Goal: Information Seeking & Learning: Learn about a topic

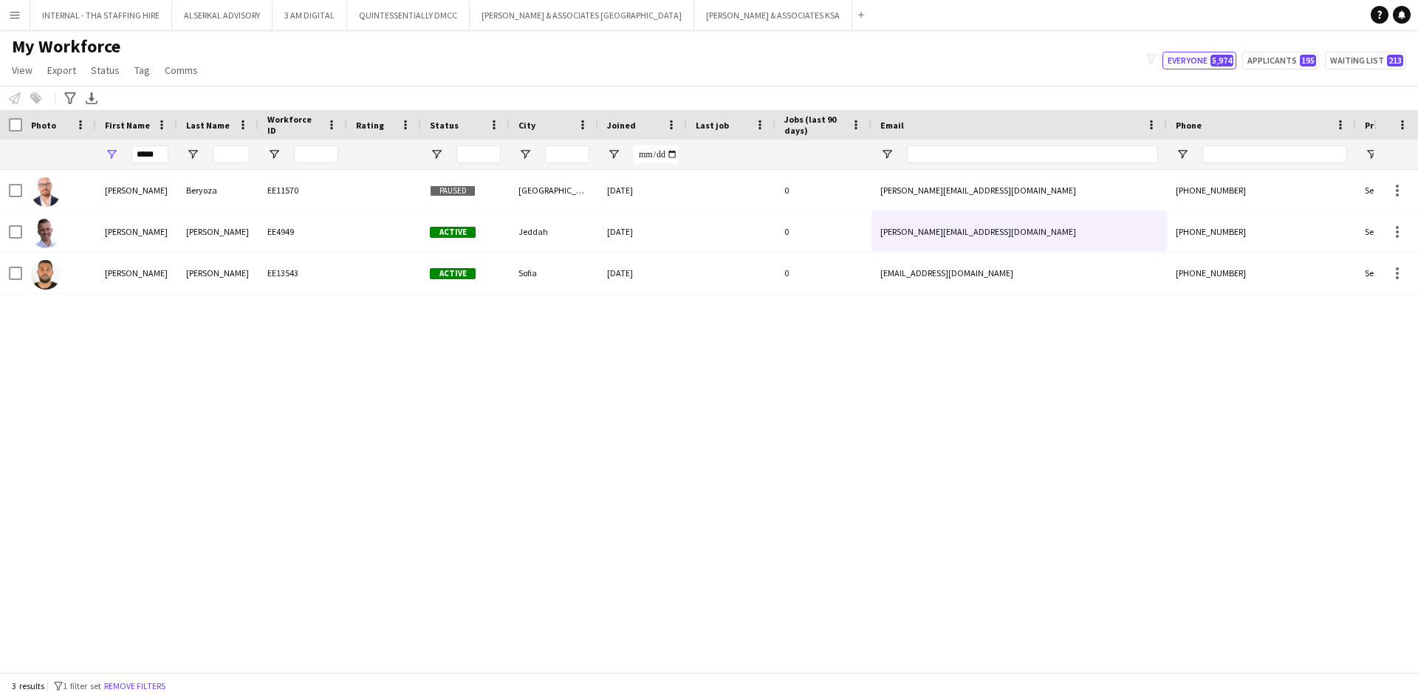
click at [13, 14] on app-icon "Menu" at bounding box center [15, 15] width 12 height 12
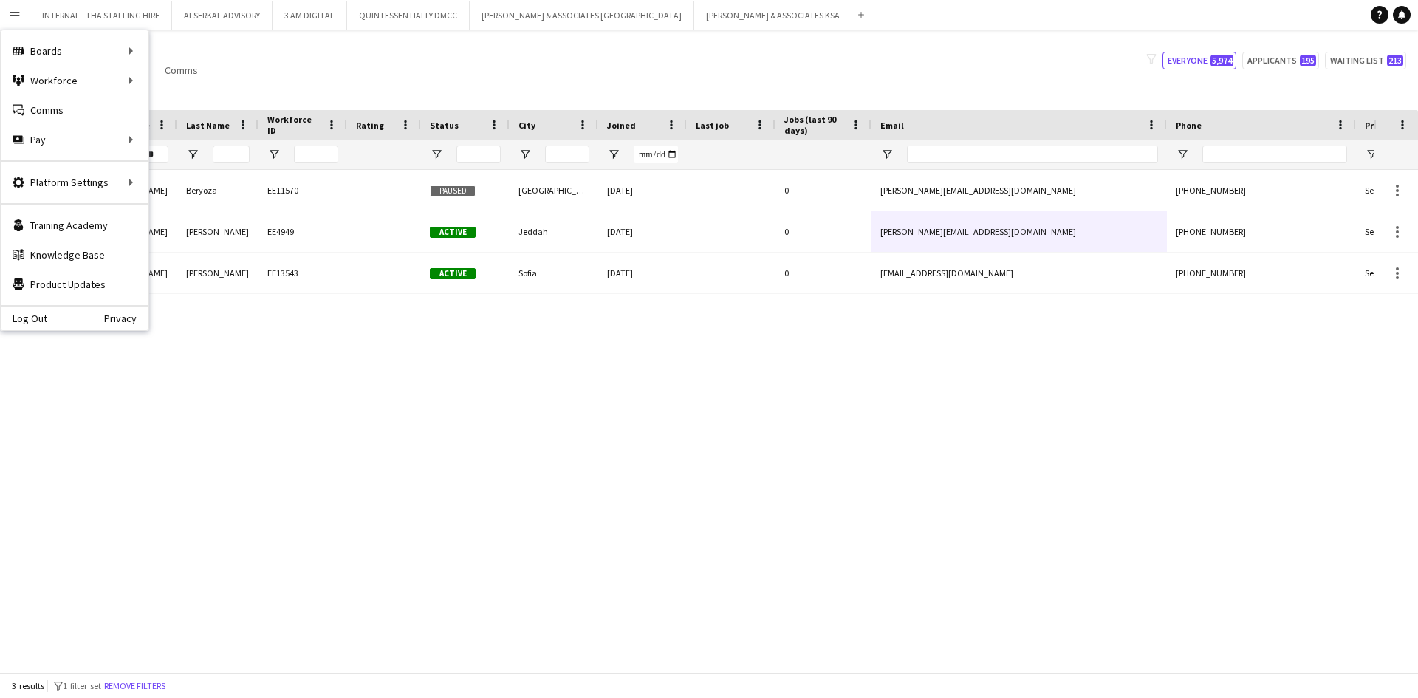
click at [13, 8] on button "Menu" at bounding box center [15, 15] width 30 height 30
click at [403, 468] on div "[PERSON_NAME] EE11570 Paused [GEOGRAPHIC_DATA] [DATE] 0 [EMAIL_ADDRESS][DOMAIN_…" at bounding box center [687, 415] width 1374 height 491
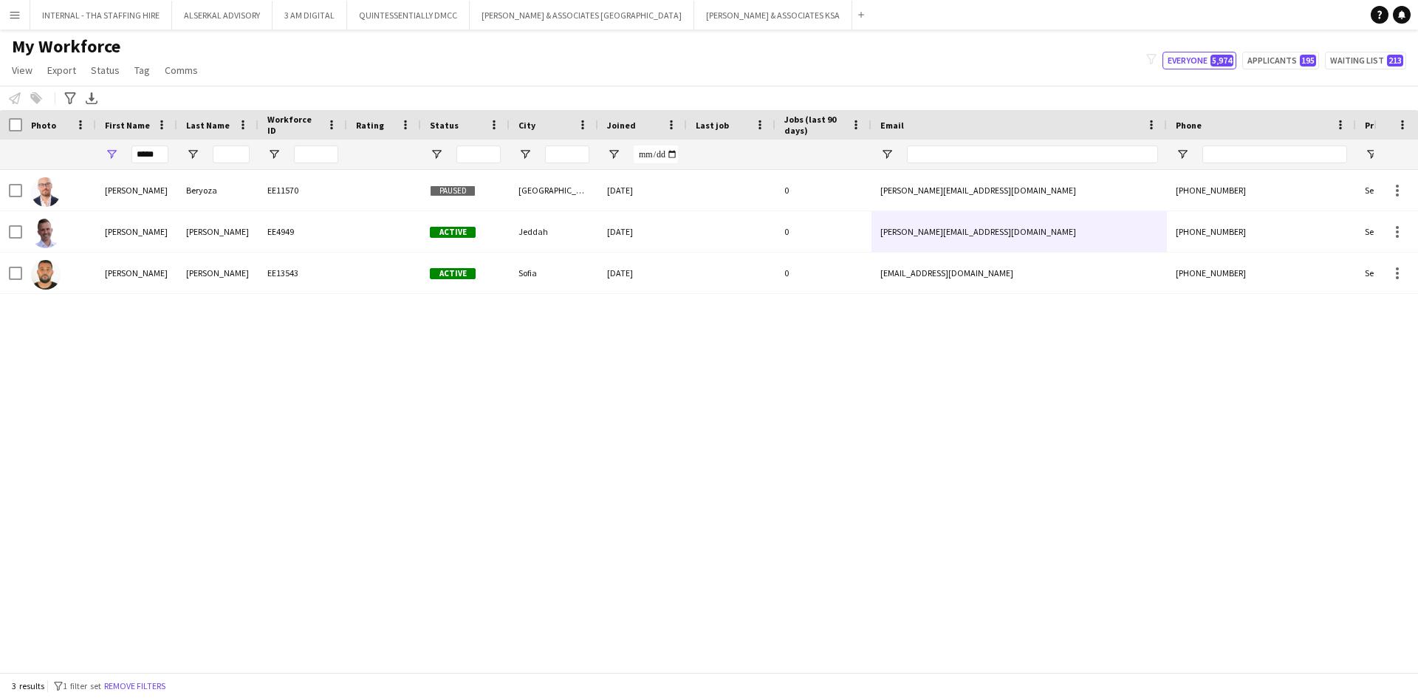
click at [10, 16] on app-icon "Menu" at bounding box center [15, 15] width 12 height 12
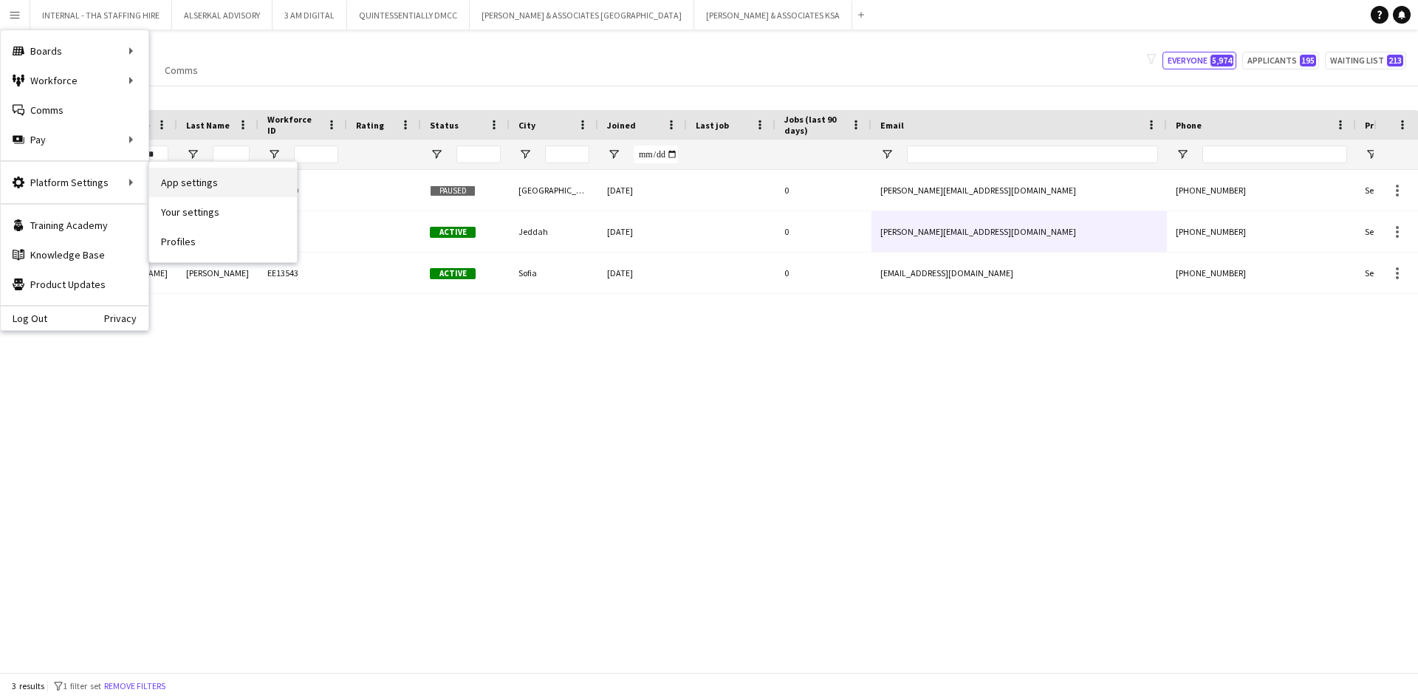
click at [174, 179] on link "App settings" at bounding box center [223, 183] width 148 height 30
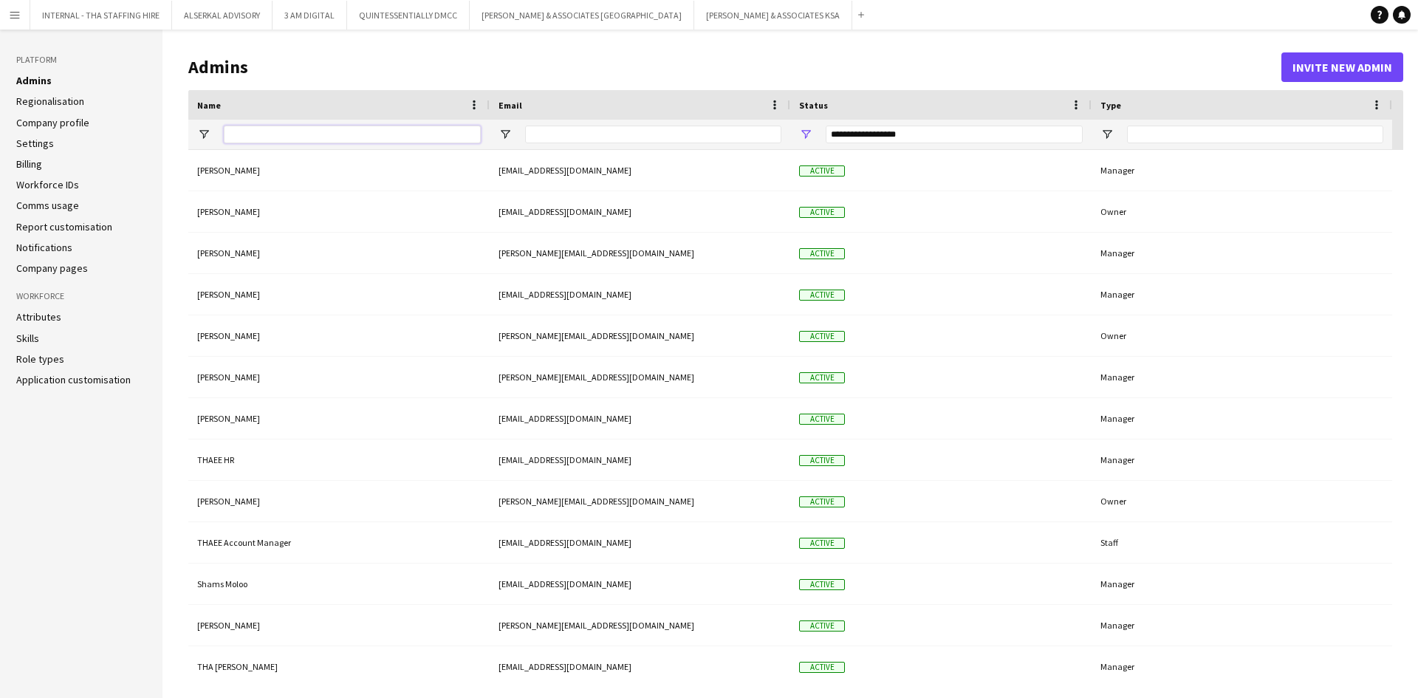
click at [280, 135] on input "Name Filter Input" at bounding box center [352, 135] width 257 height 18
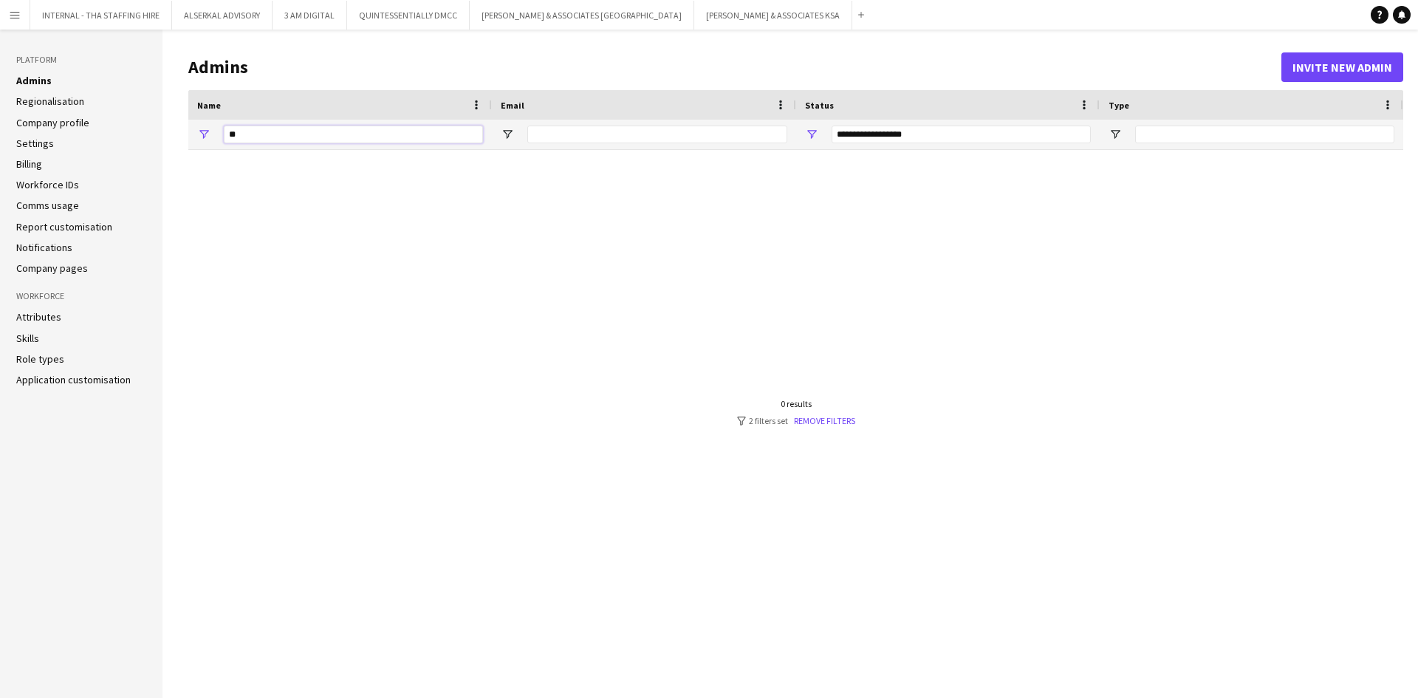
type input "*"
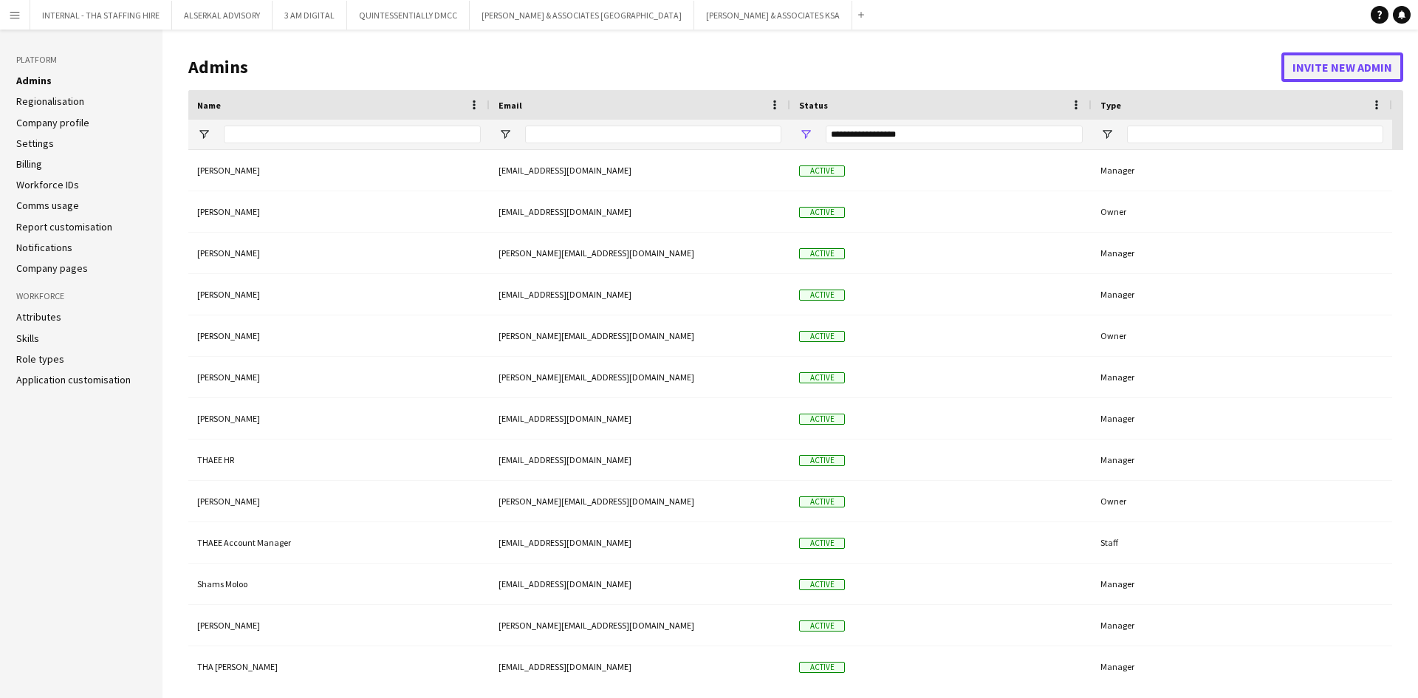
click at [1359, 64] on button "Invite new admin" at bounding box center [1343, 67] width 122 height 30
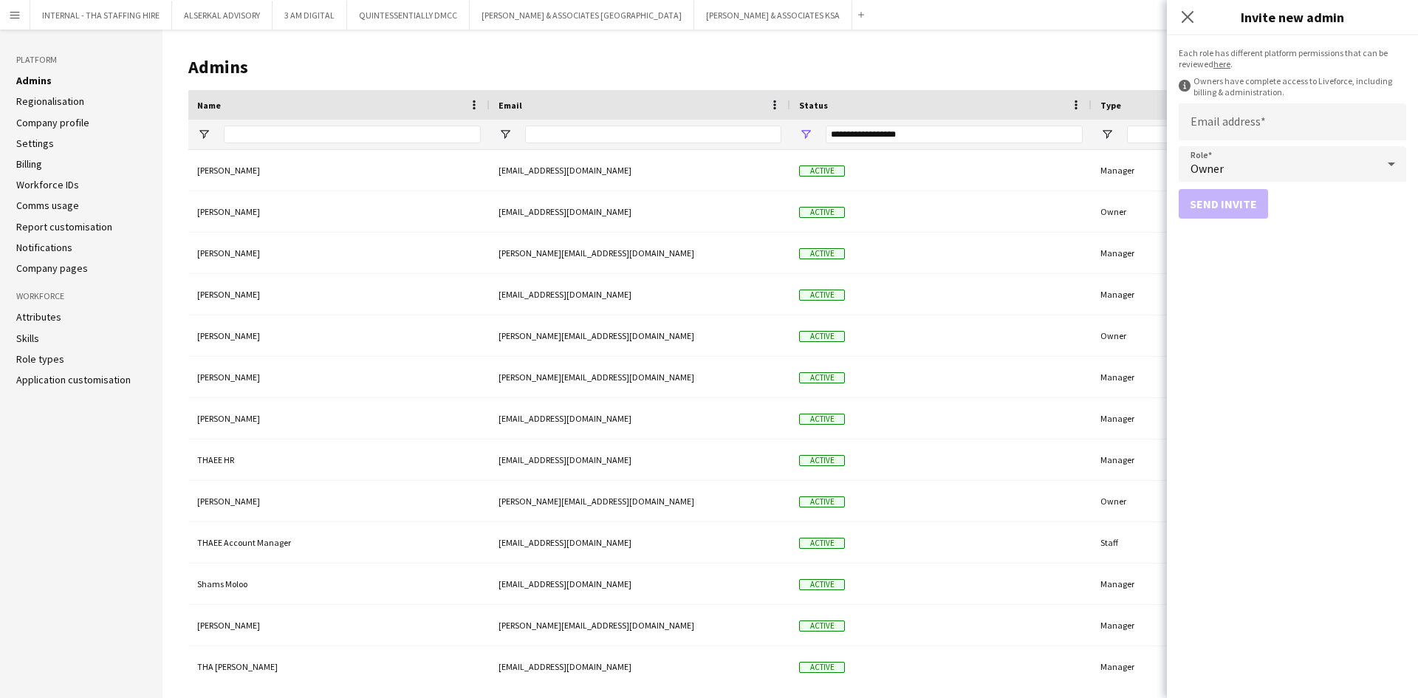
click at [1226, 64] on link "here" at bounding box center [1222, 63] width 17 height 11
click at [1387, 155] on icon at bounding box center [1392, 164] width 18 height 30
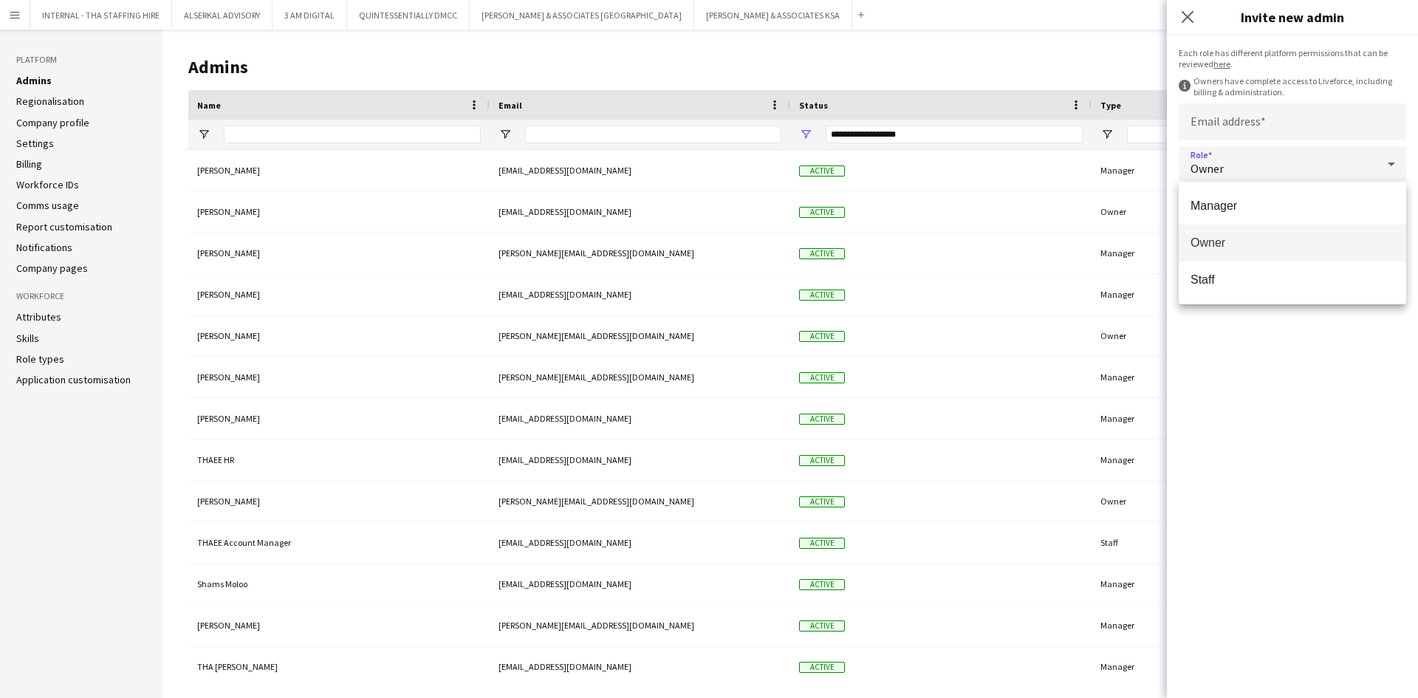
click at [1184, 10] on div at bounding box center [709, 349] width 1418 height 698
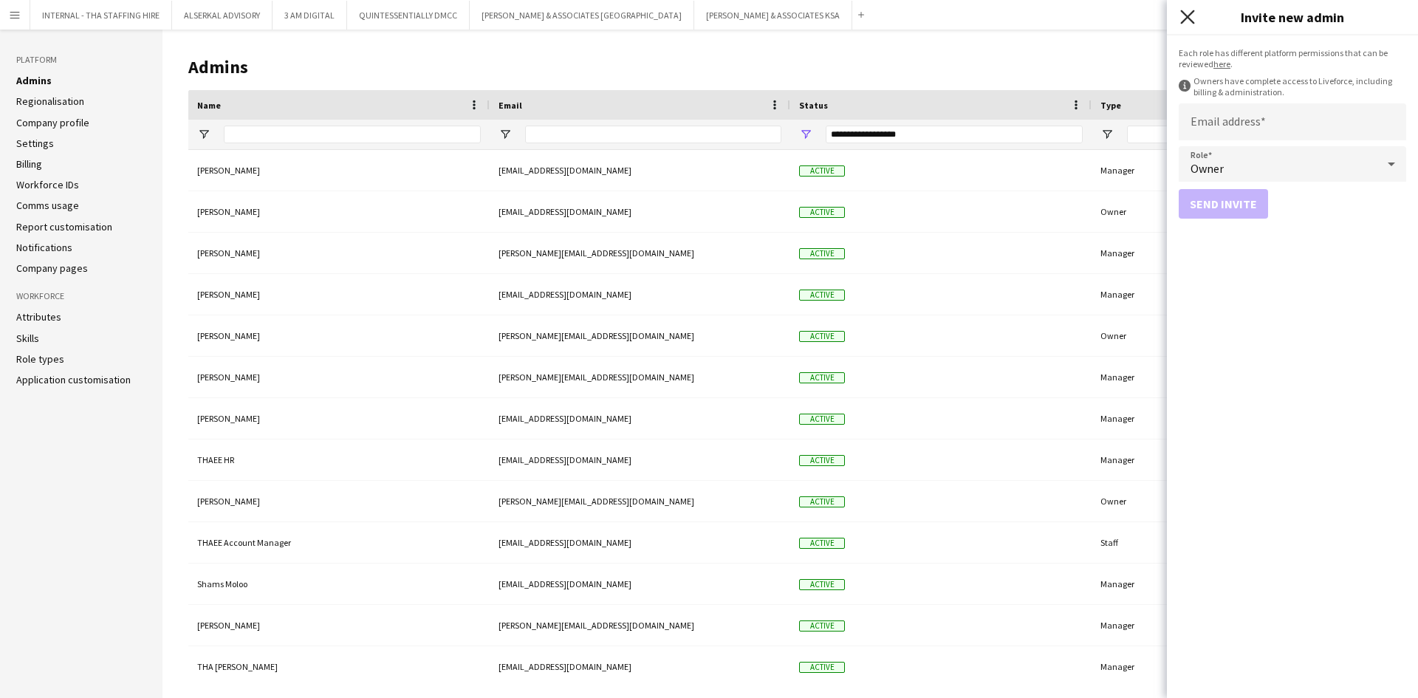
click at [1188, 19] on icon "Close pop-in" at bounding box center [1188, 17] width 14 height 14
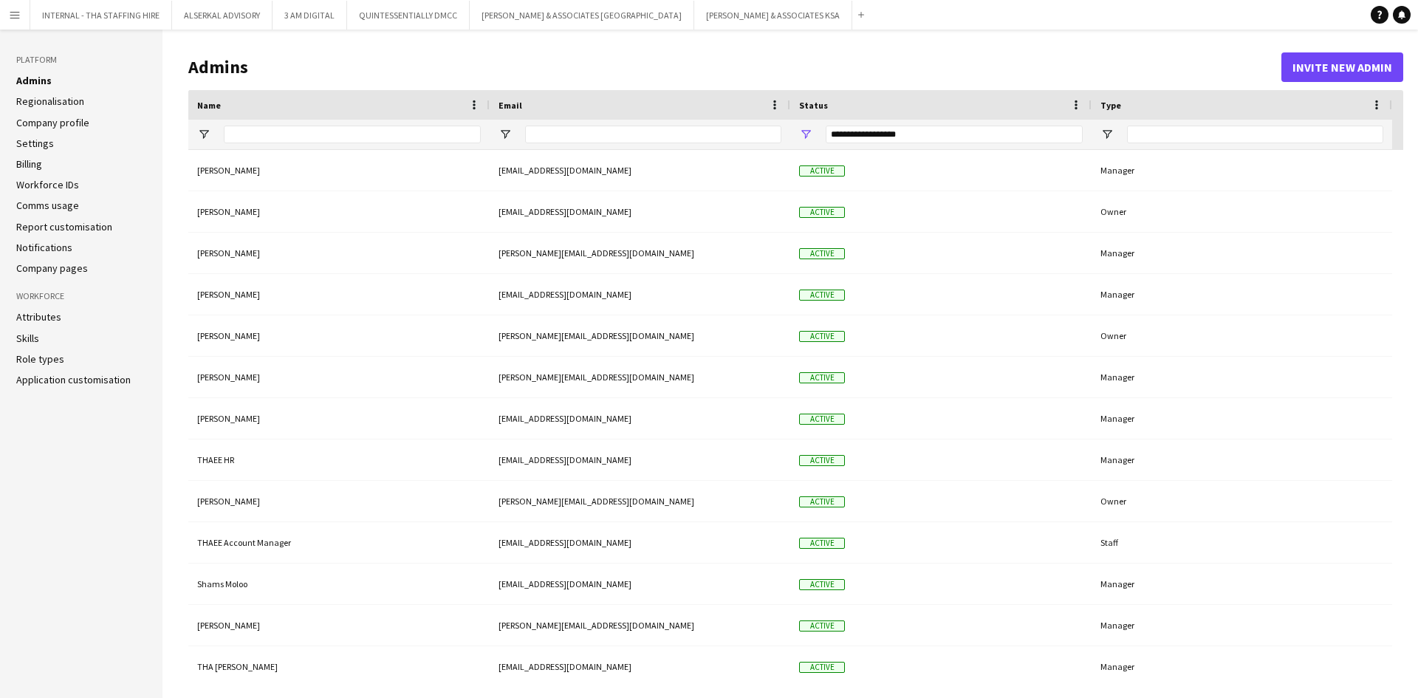
click at [10, 7] on button "Menu" at bounding box center [15, 15] width 30 height 30
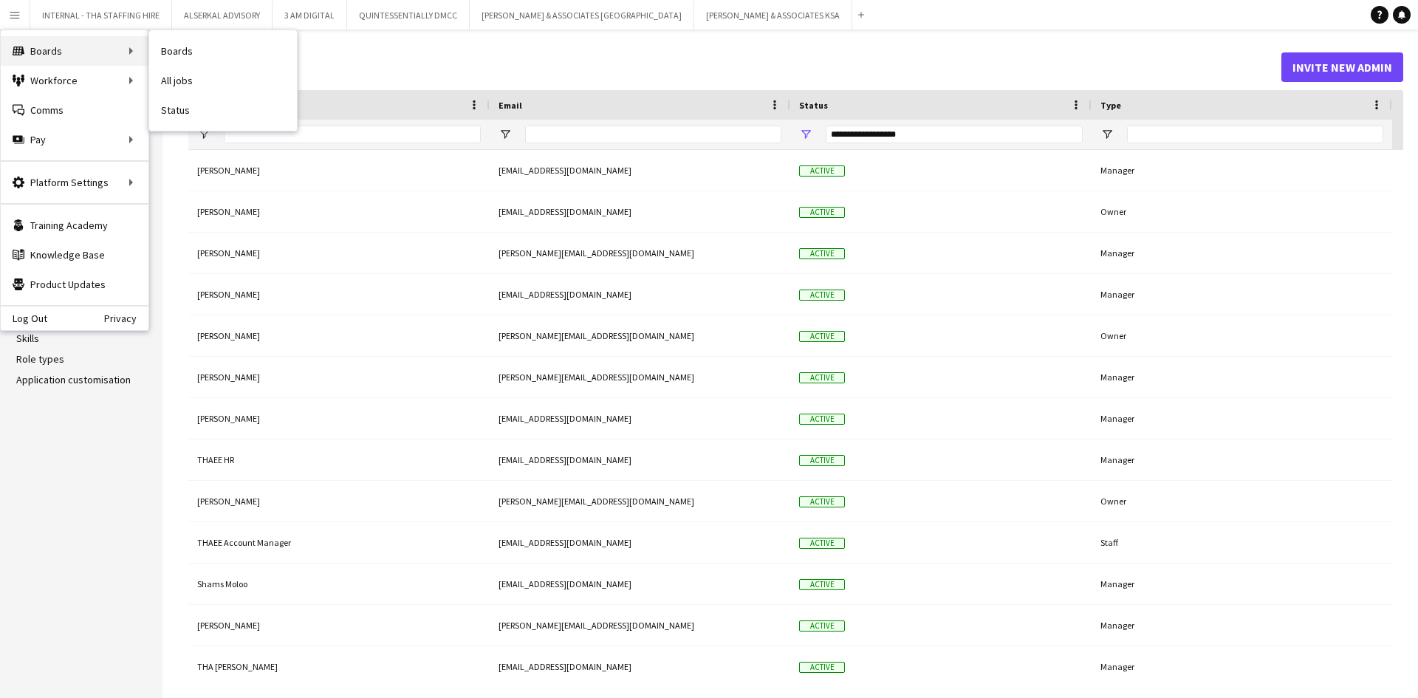
click at [41, 49] on div "Boards Boards" at bounding box center [75, 51] width 148 height 30
click at [236, 83] on link "My Workforce" at bounding box center [223, 81] width 148 height 30
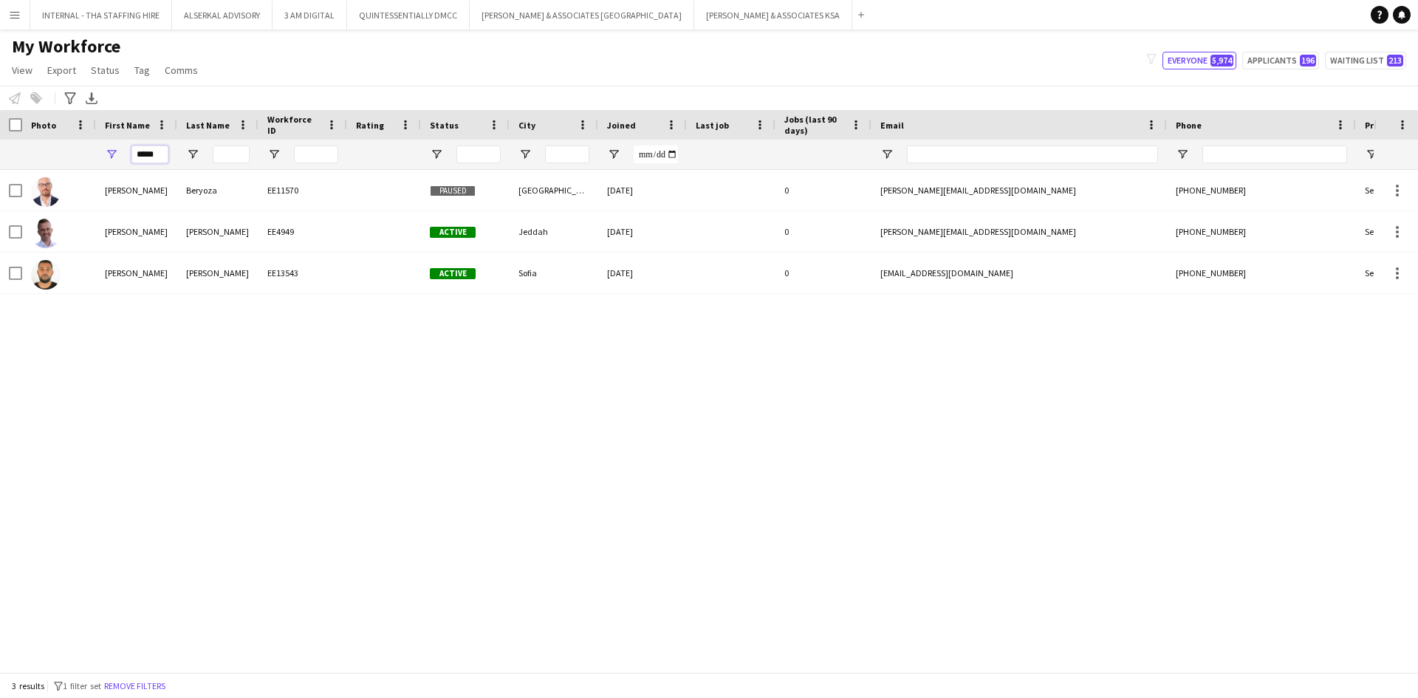
drag, startPoint x: 160, startPoint y: 155, endPoint x: 94, endPoint y: 146, distance: 66.3
click at [94, 146] on div "*****" at bounding box center [801, 155] width 1602 height 30
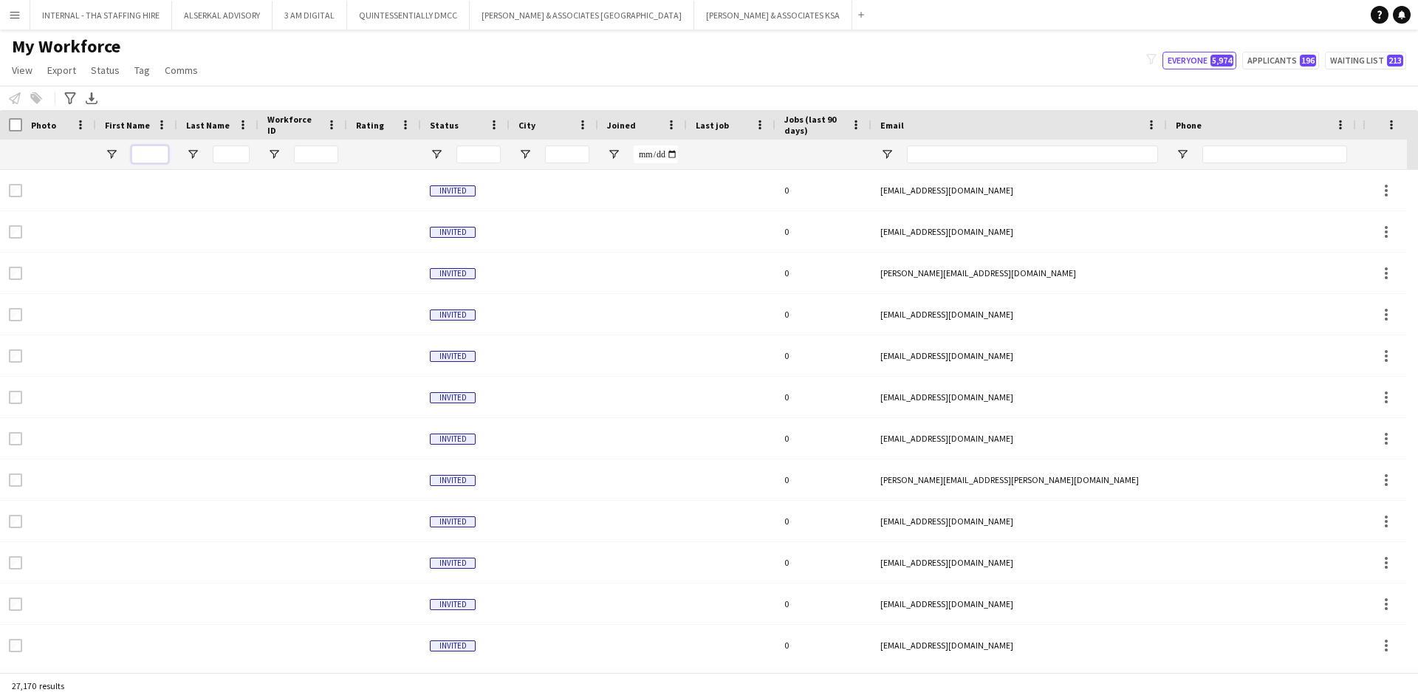
click at [145, 154] on input "First Name Filter Input" at bounding box center [150, 155] width 37 height 18
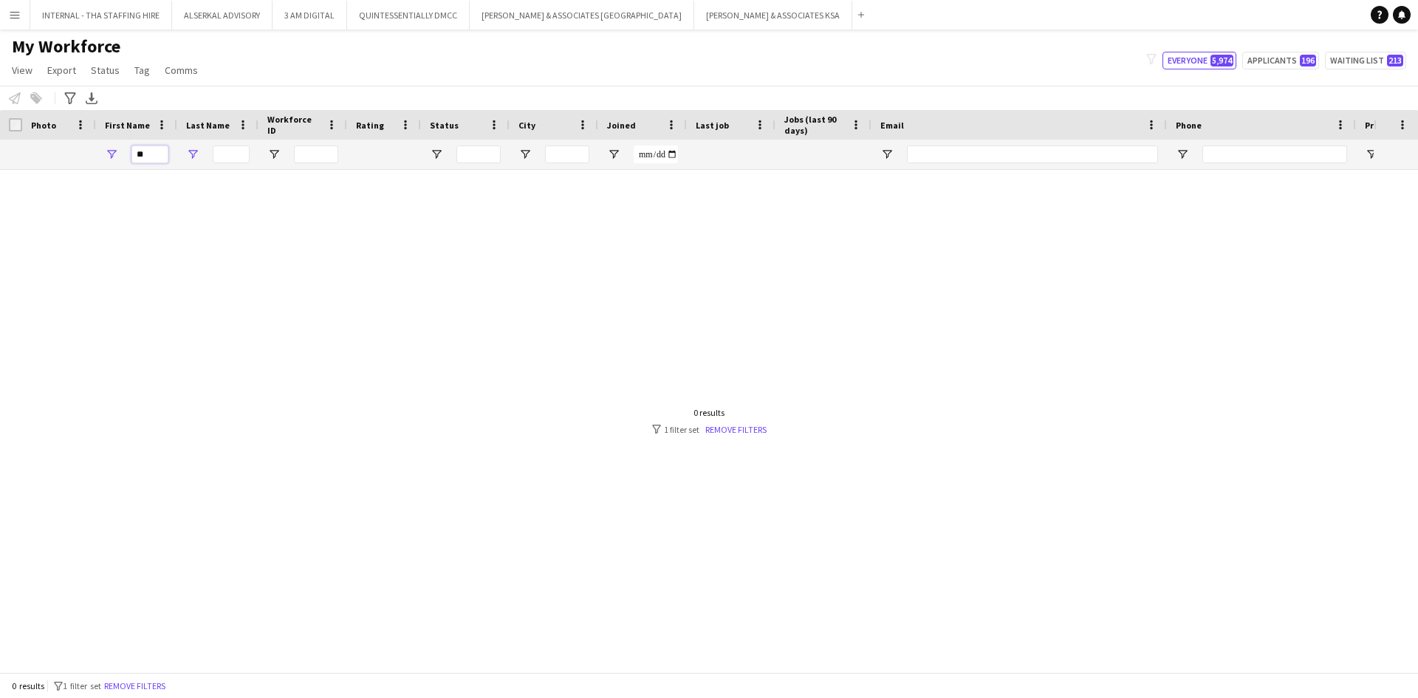
type input "*"
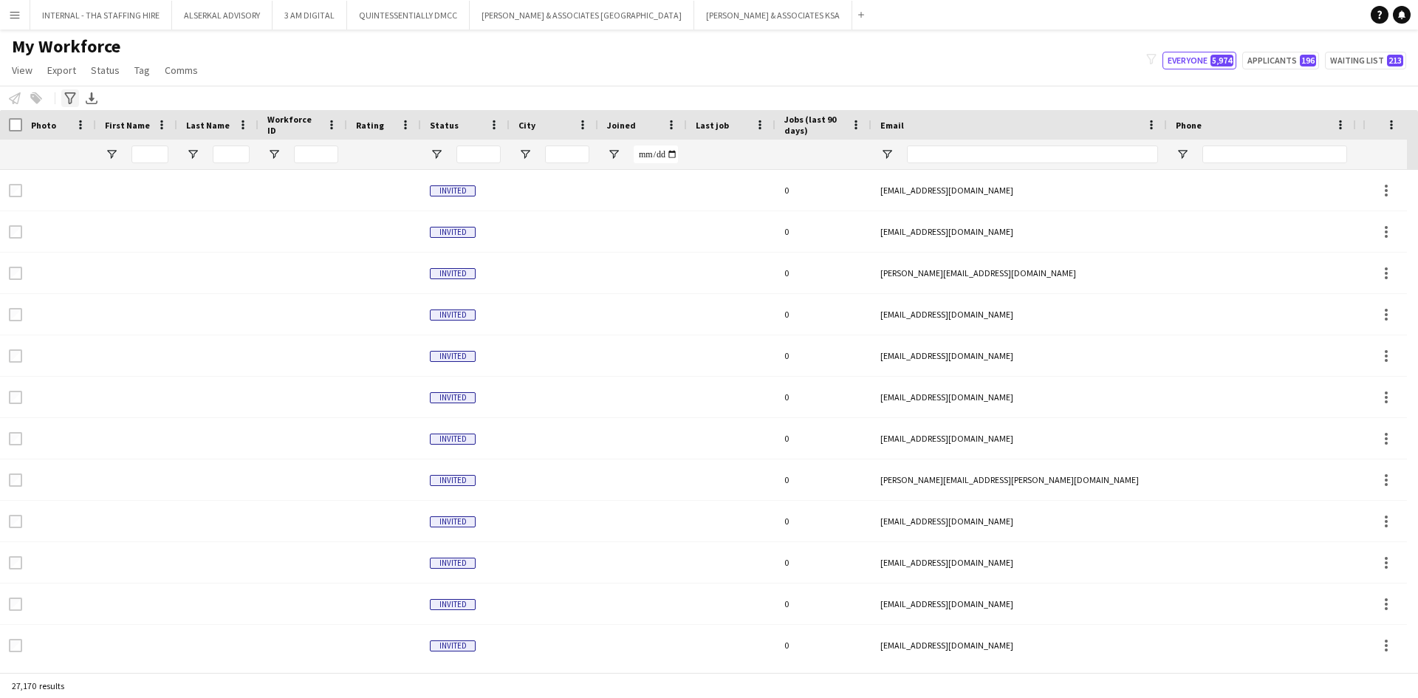
click at [71, 97] on icon "Advanced filters" at bounding box center [70, 98] width 12 height 12
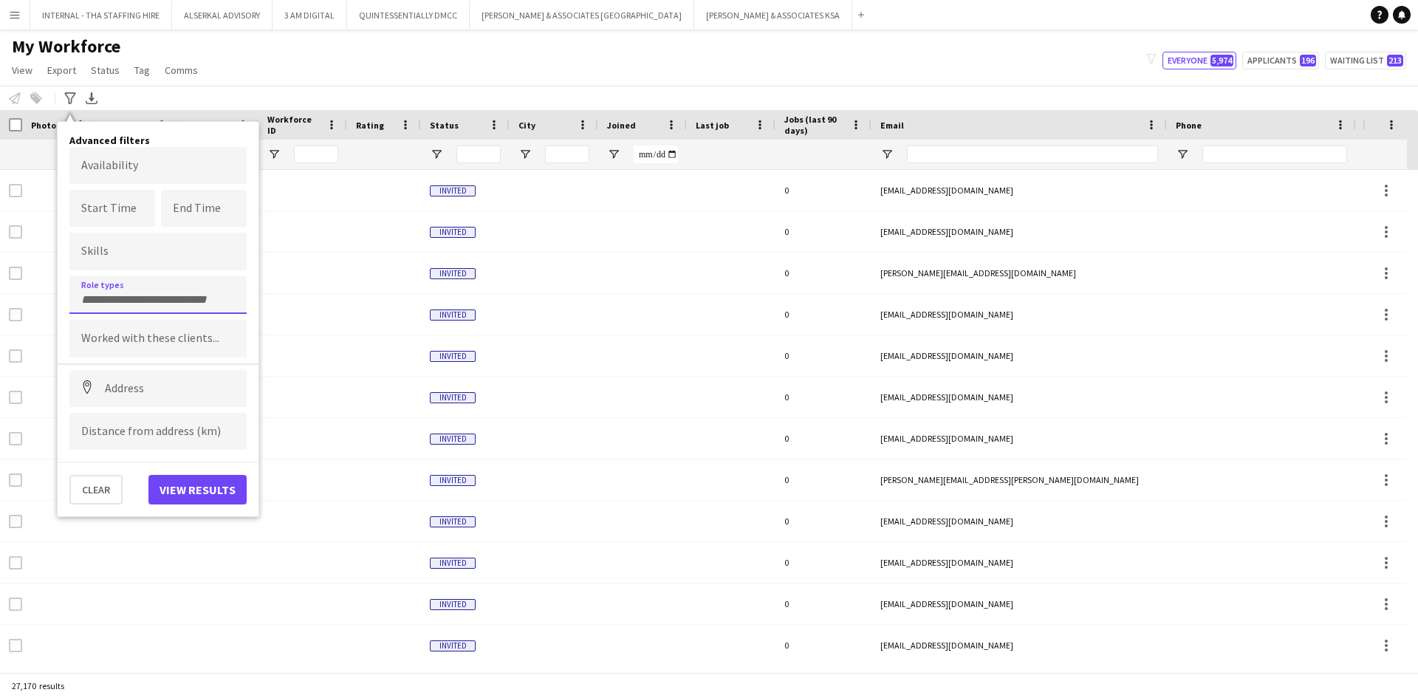
click at [117, 295] on input "Type to search role types..." at bounding box center [158, 299] width 154 height 13
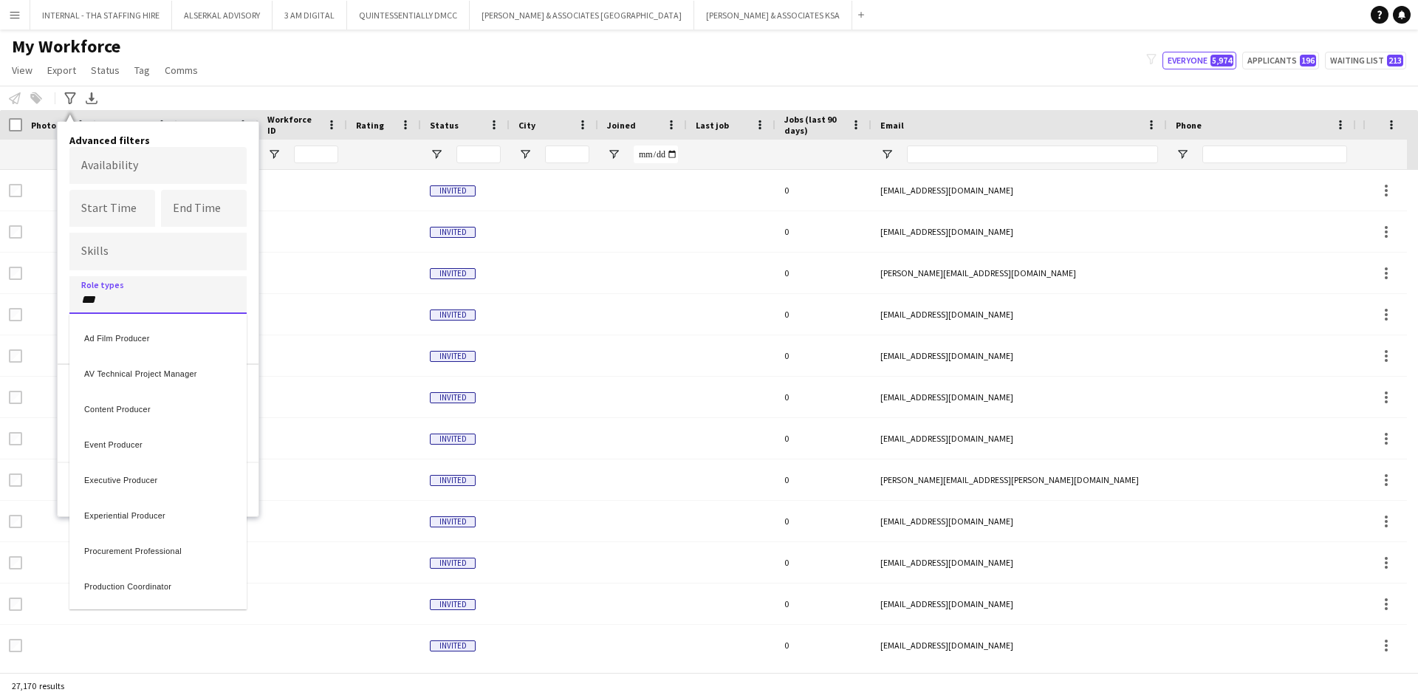
type input "***"
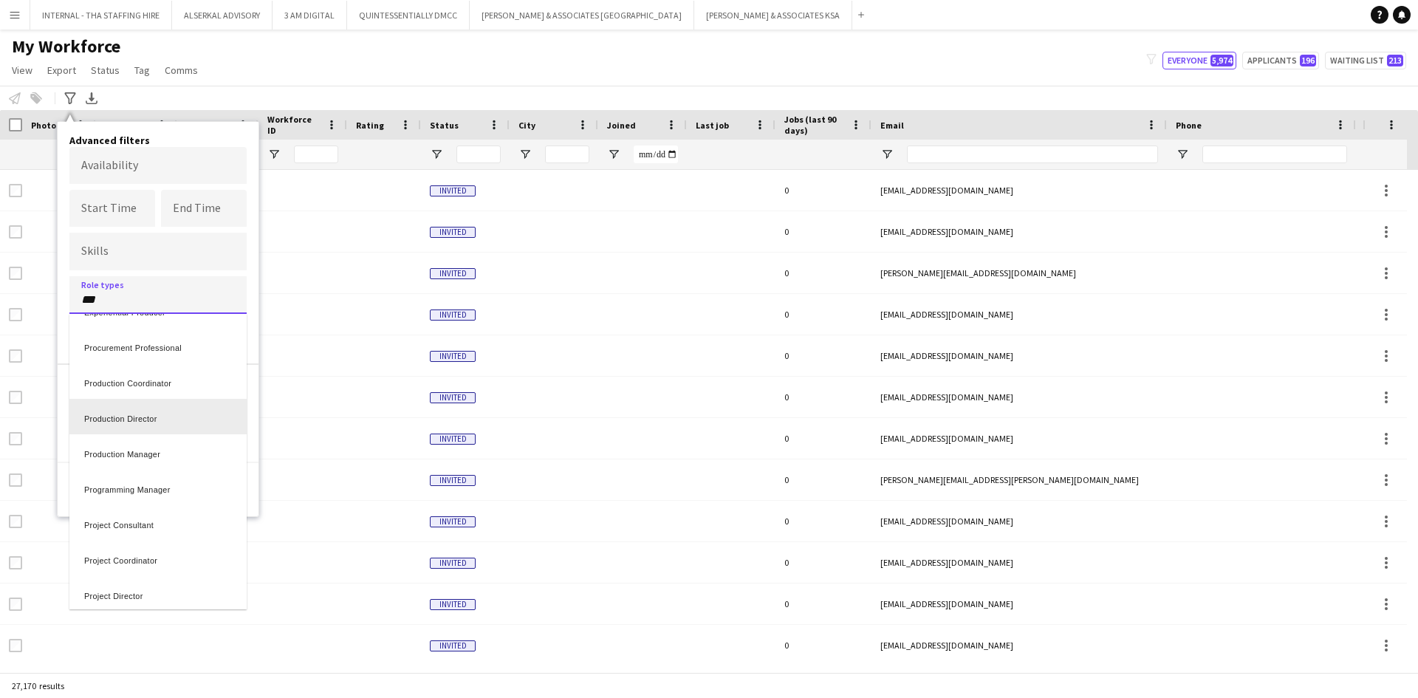
scroll to position [222, 0]
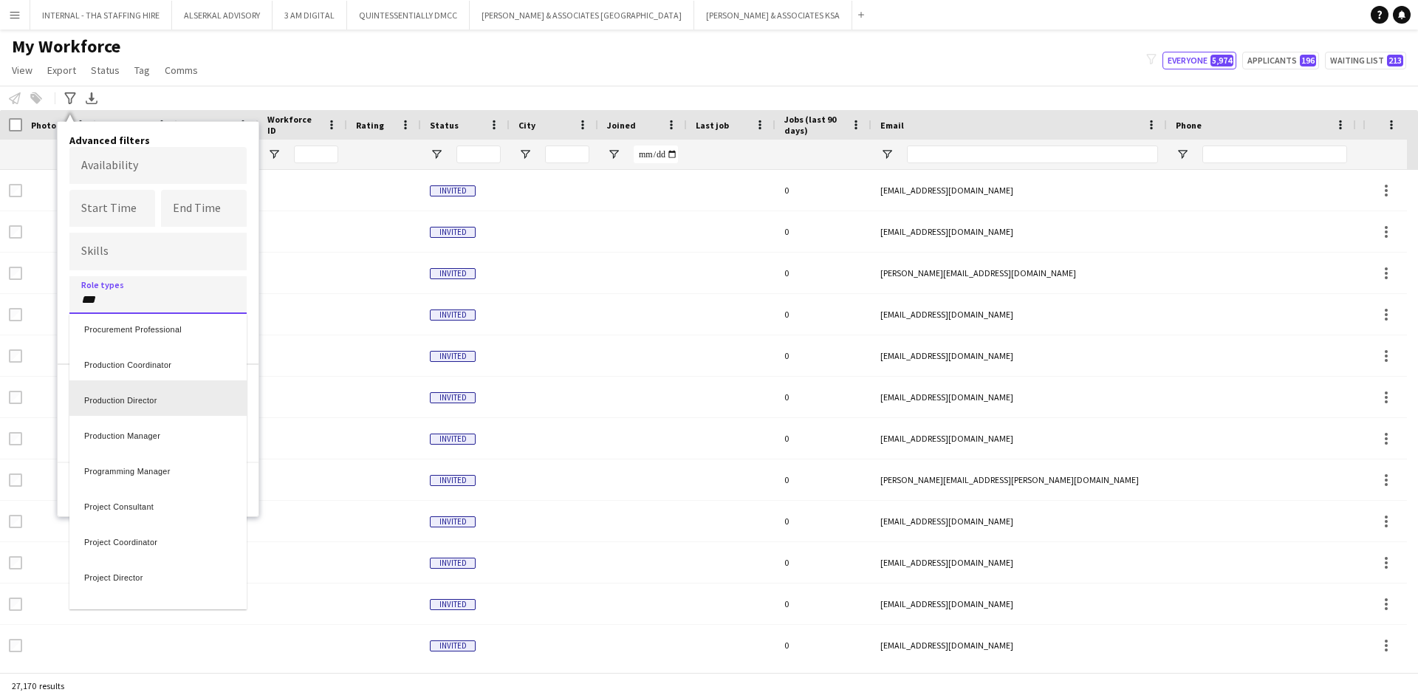
click at [171, 394] on div "Production Director" at bounding box center [157, 397] width 177 height 35
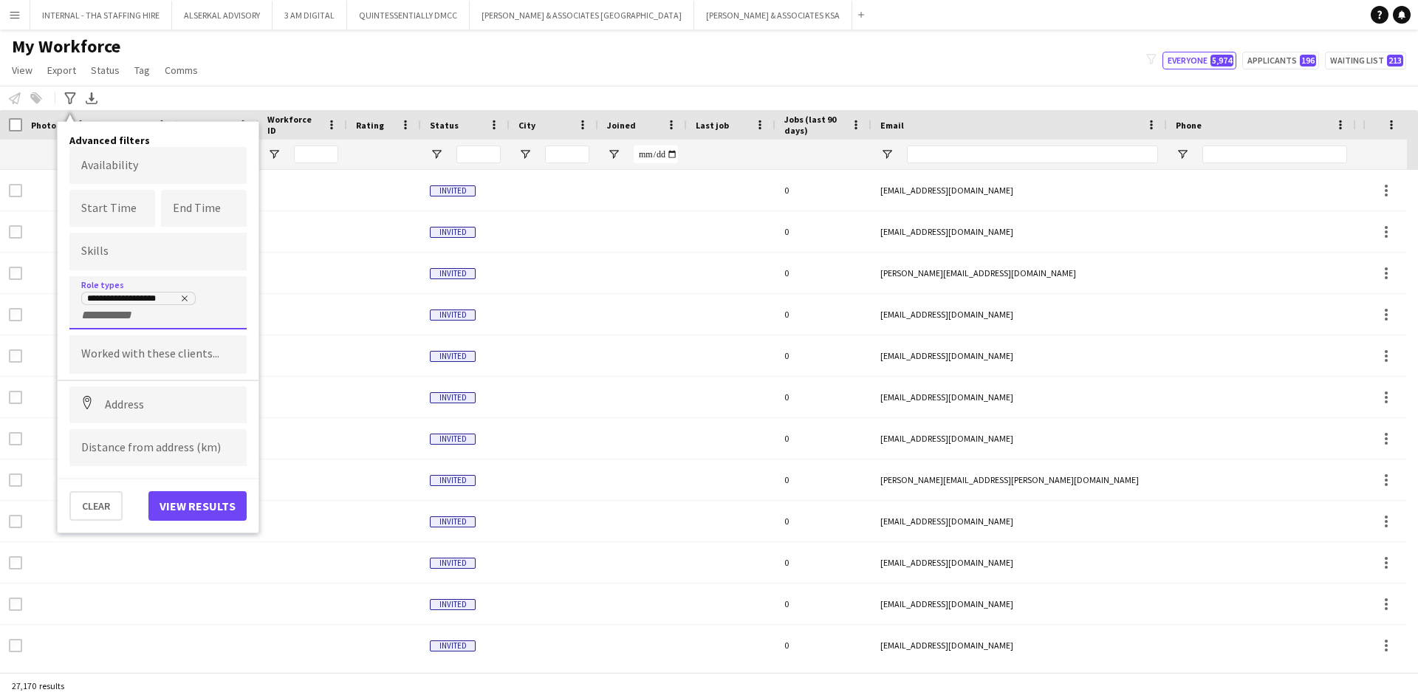
scroll to position [0, 0]
click at [223, 500] on button "View results" at bounding box center [197, 506] width 98 height 30
type input "**********"
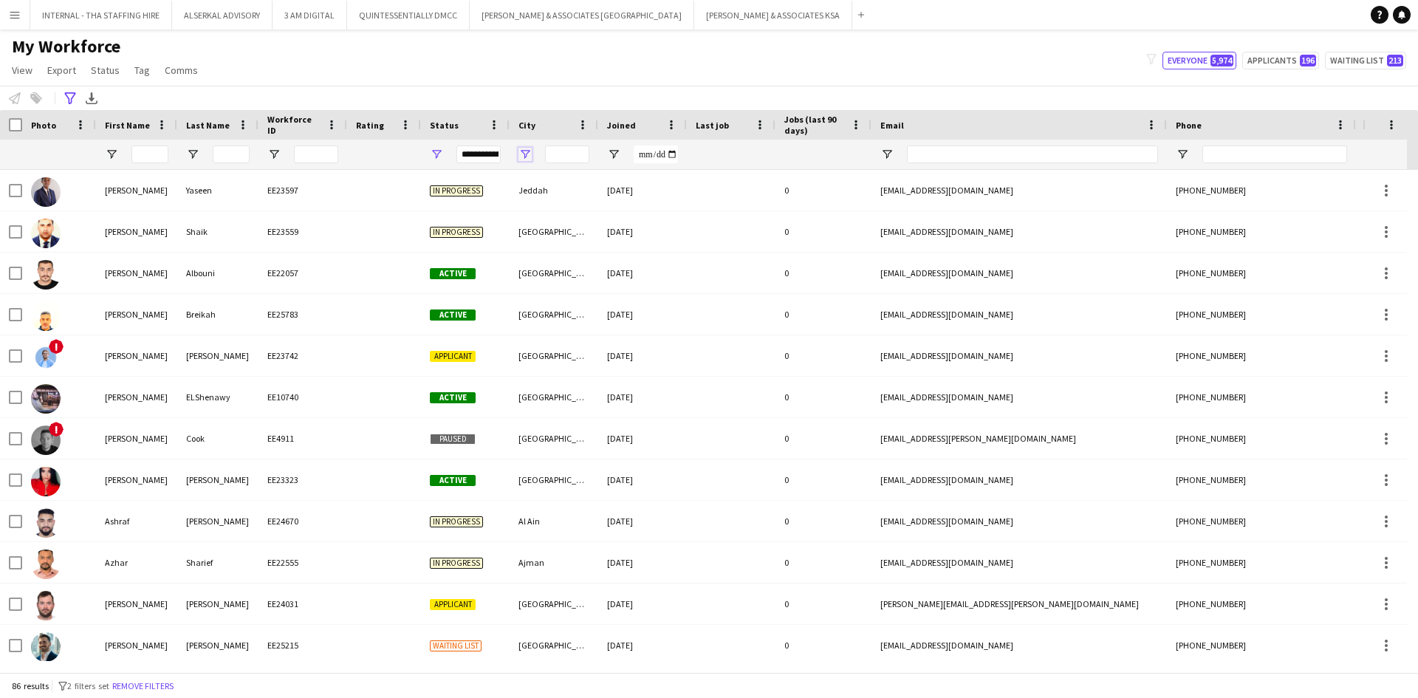
click at [529, 150] on span "Open Filter Menu" at bounding box center [525, 154] width 13 height 13
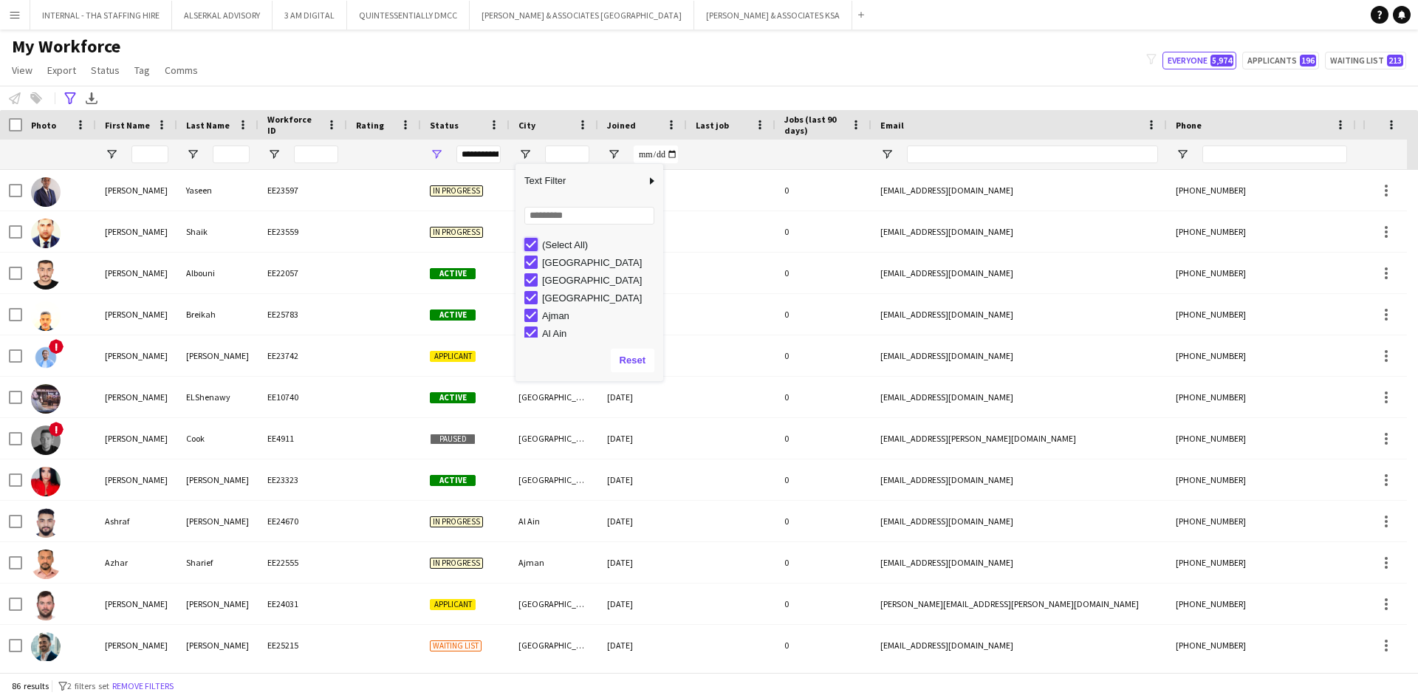
type input "***"
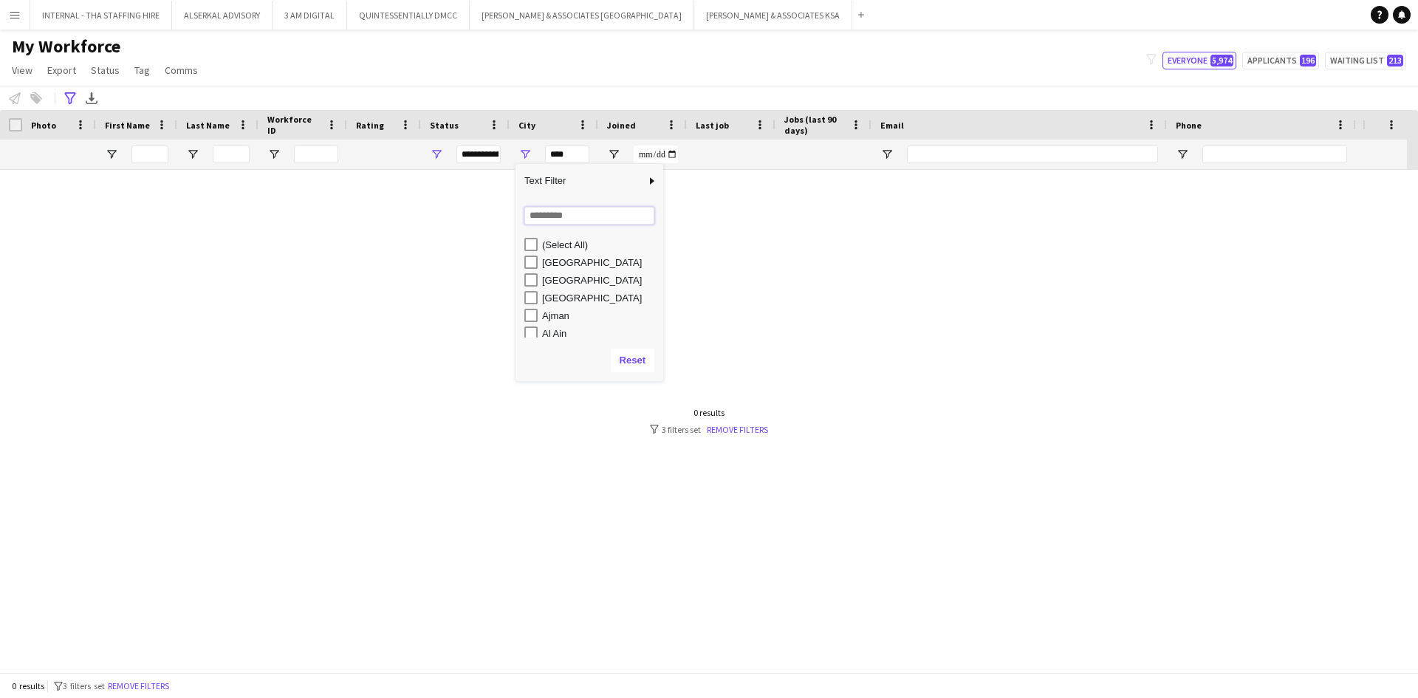
click at [548, 215] on input "Search filter values" at bounding box center [590, 216] width 130 height 18
type input "*"
type input "**"
click at [555, 331] on div "[GEOGRAPHIC_DATA]" at bounding box center [600, 333] width 117 height 11
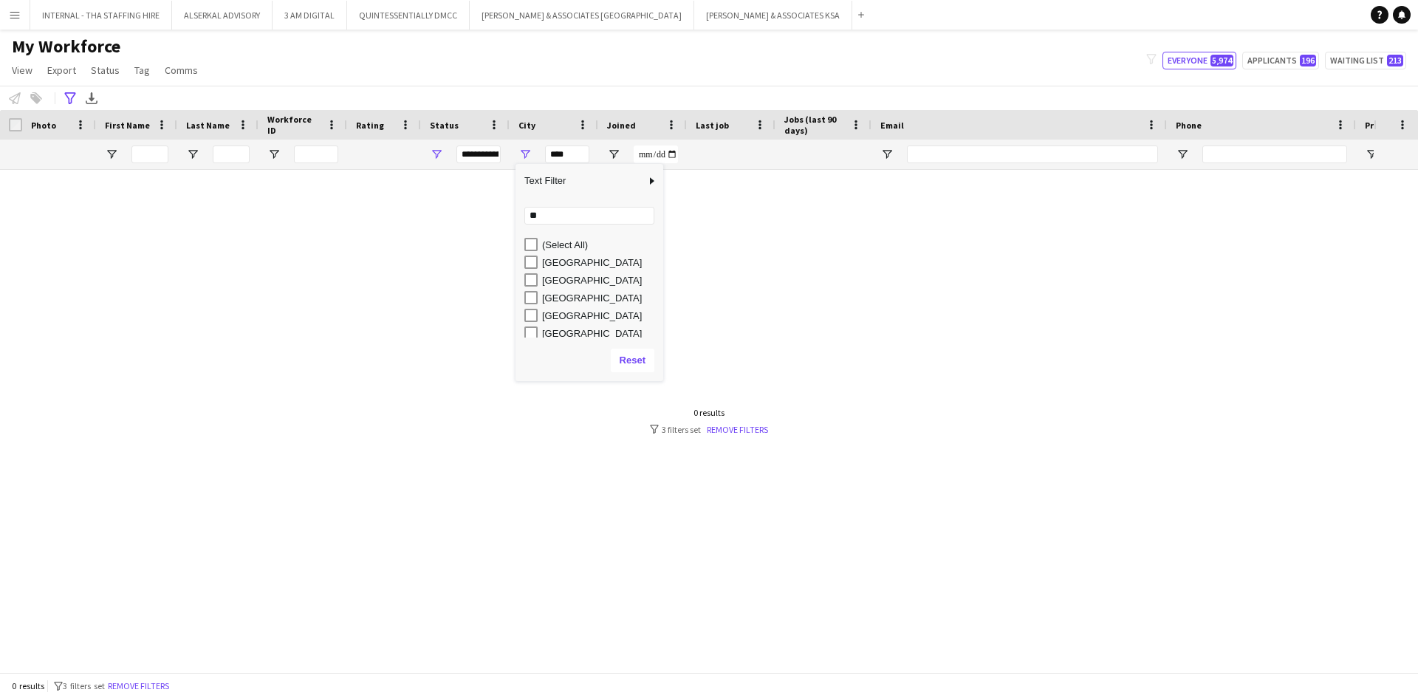
type input "**********"
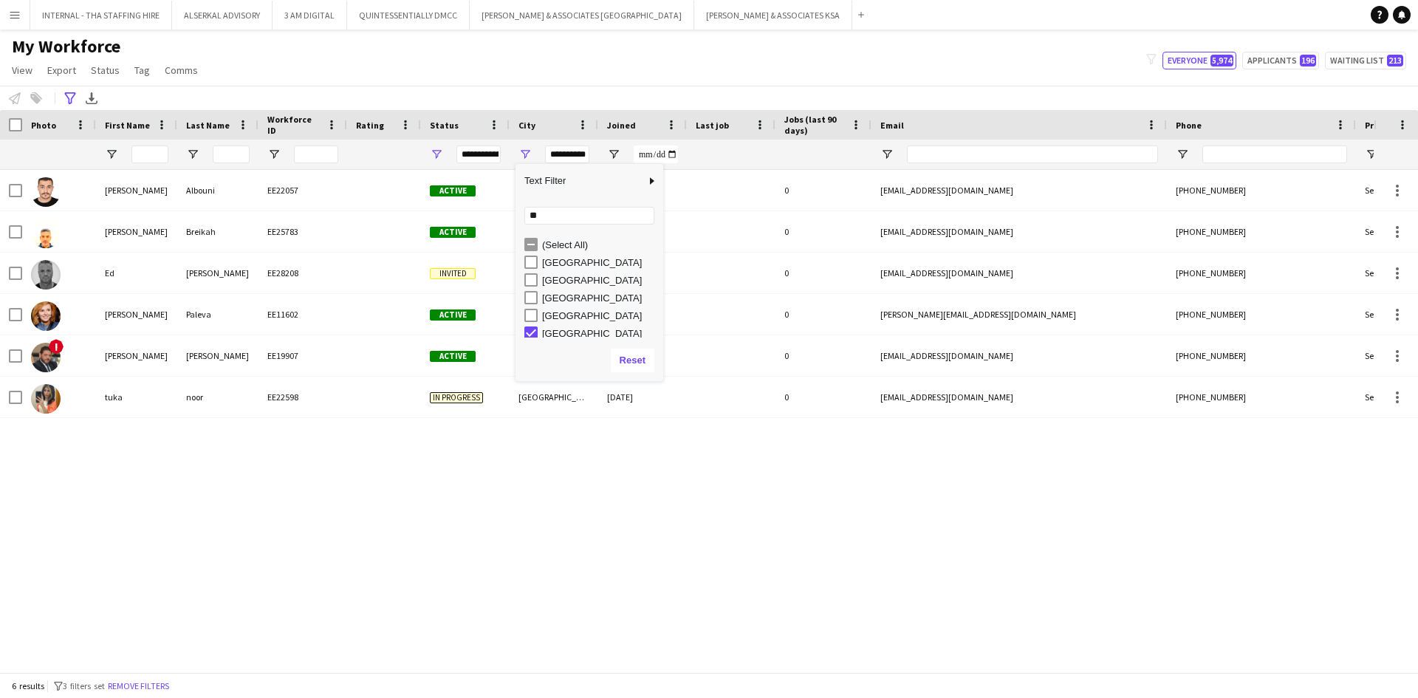
scroll to position [4, 0]
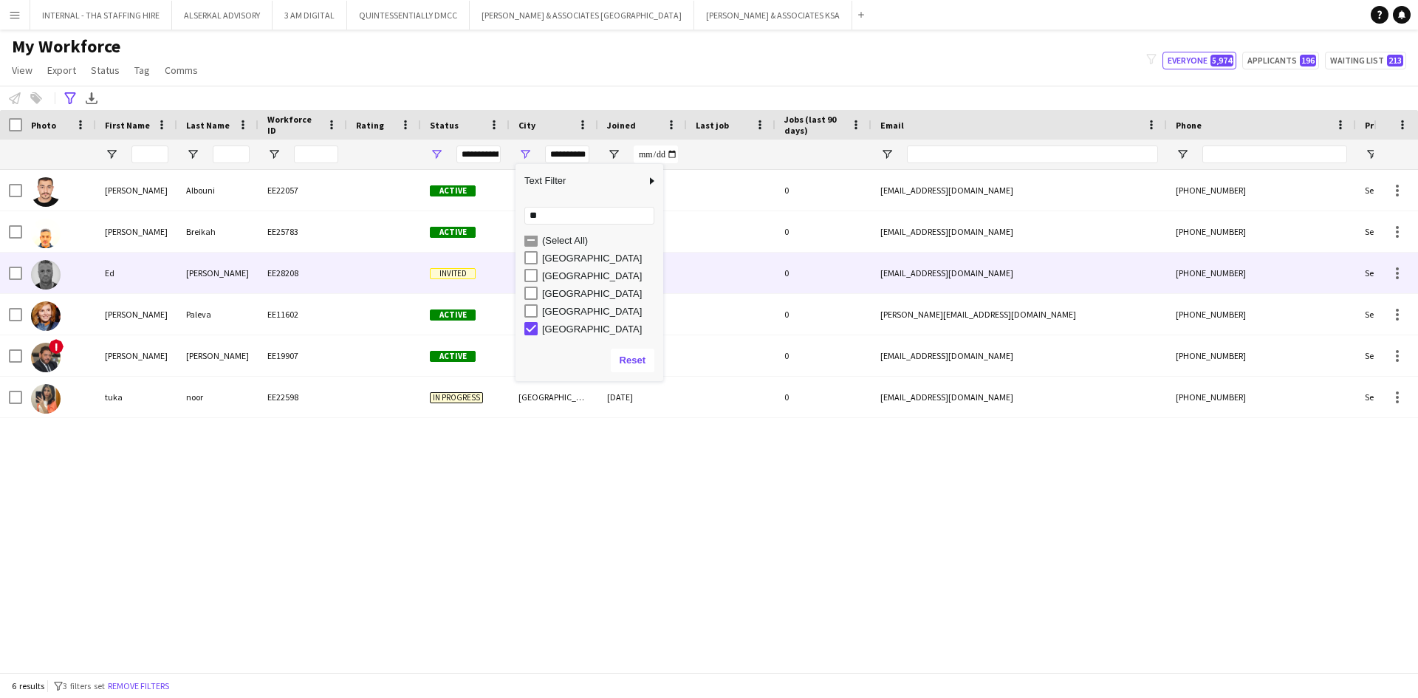
click at [258, 264] on div "[PERSON_NAME]" at bounding box center [217, 273] width 81 height 41
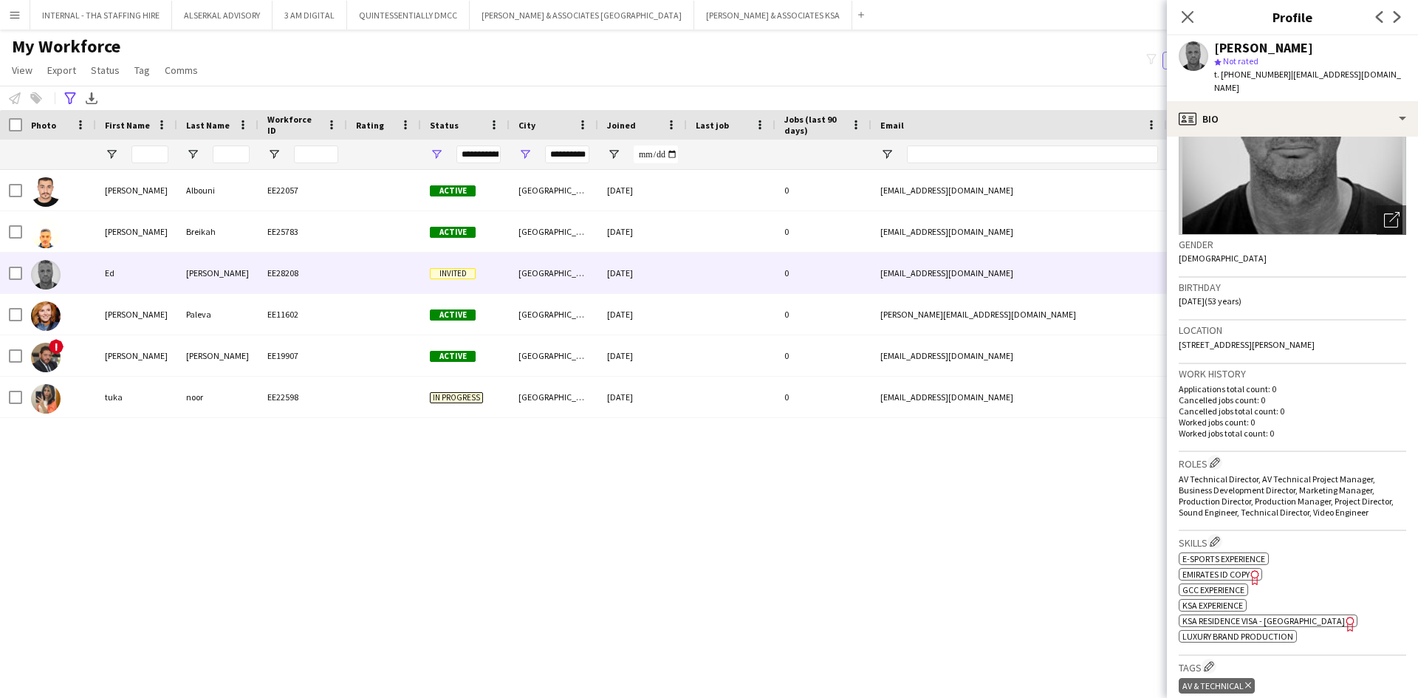
scroll to position [222, 0]
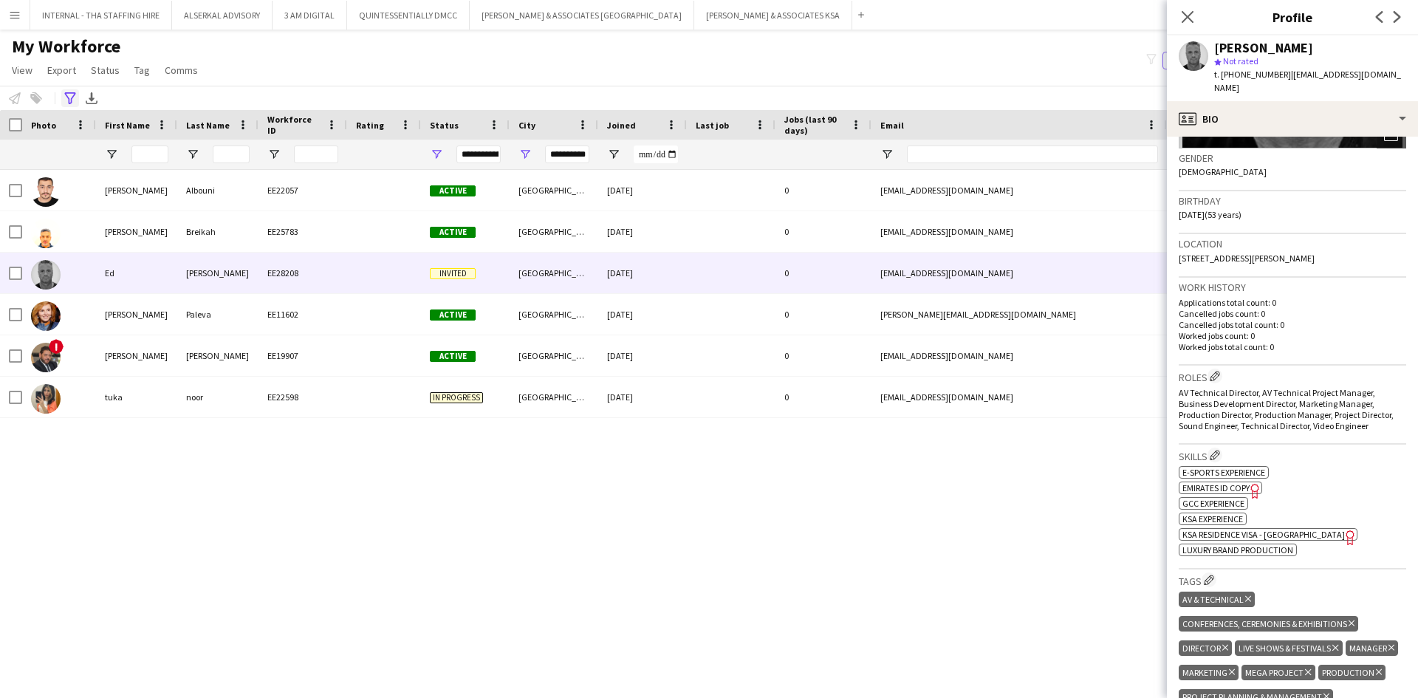
click at [69, 96] on icon "Advanced filters" at bounding box center [70, 98] width 12 height 12
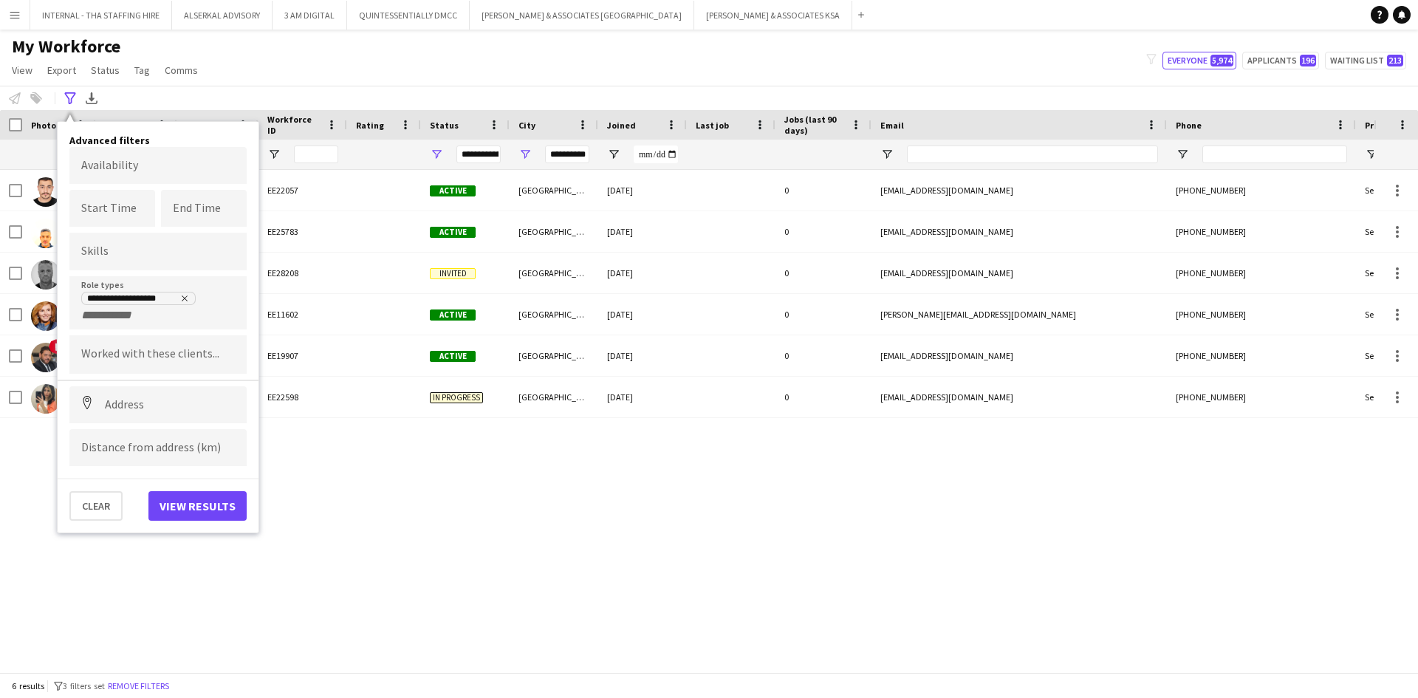
click at [183, 297] on icon "Remove tag" at bounding box center [184, 298] width 9 height 9
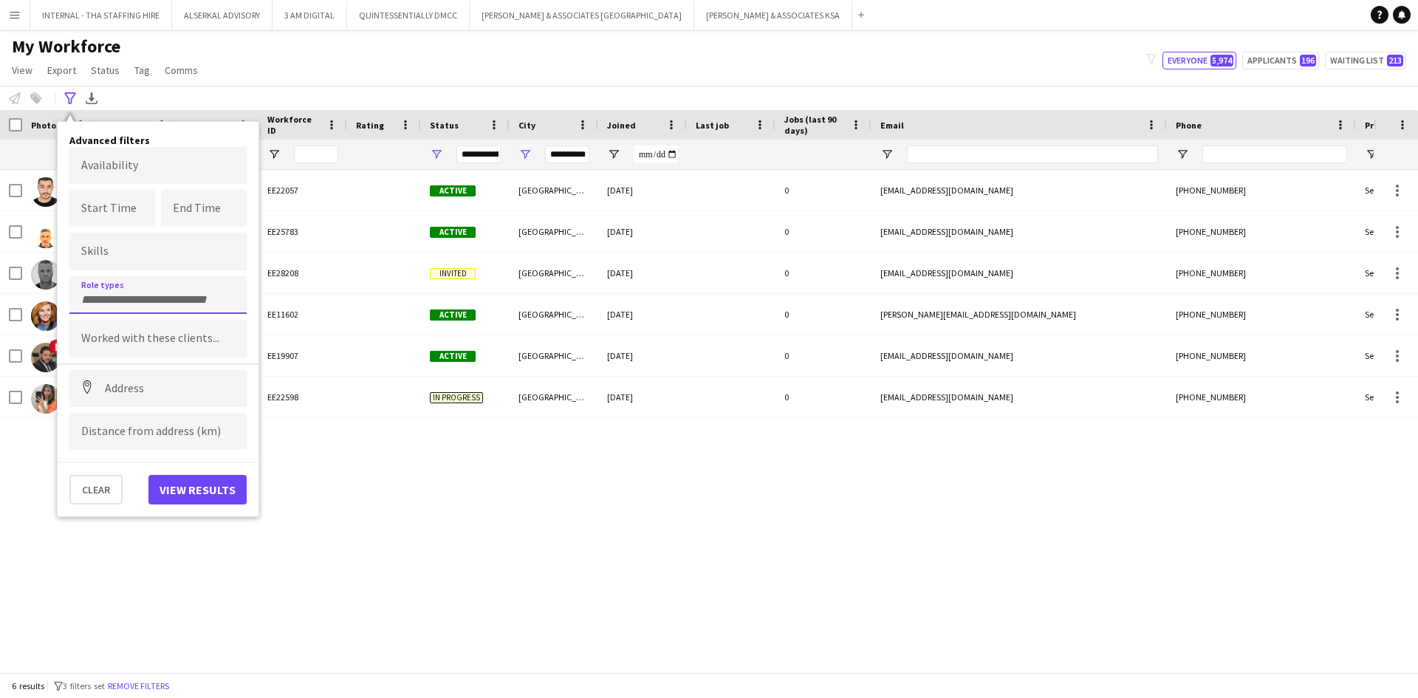
click at [154, 296] on input "Type to search role types..." at bounding box center [158, 299] width 154 height 13
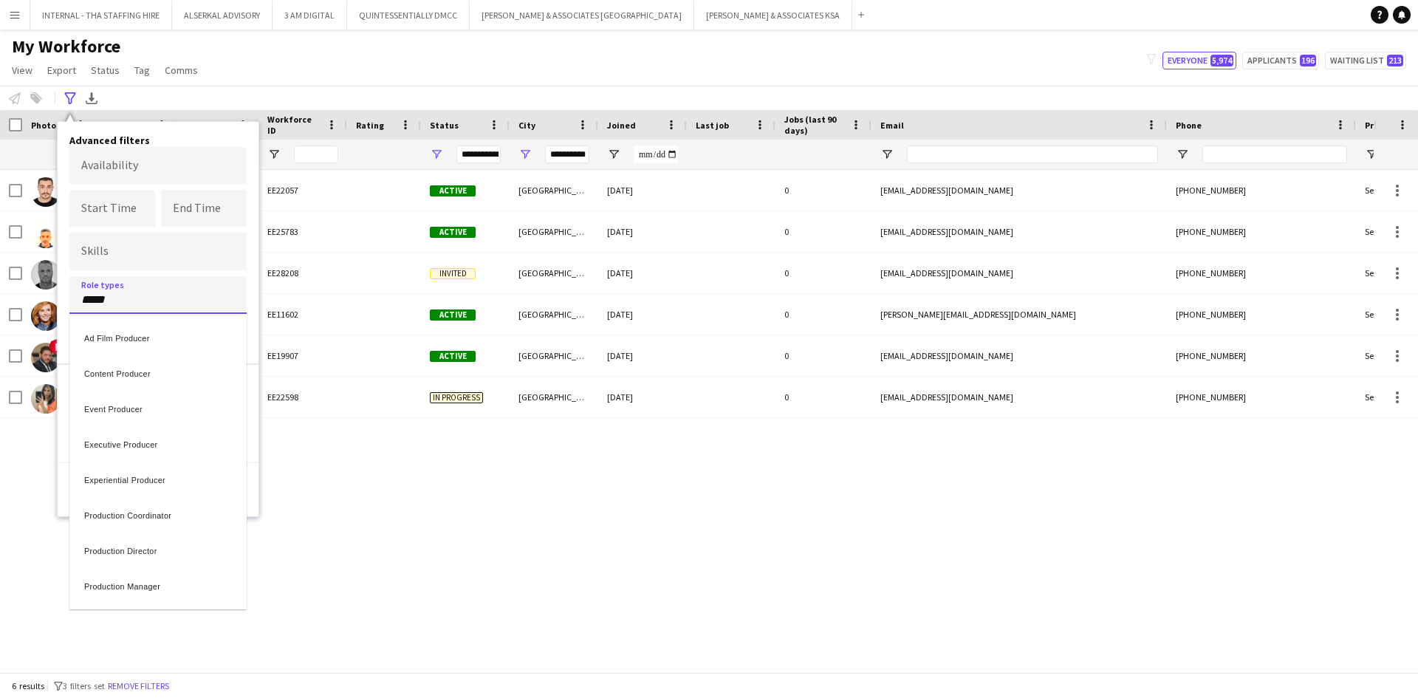
type input "*****"
click at [116, 587] on div "Production Manager" at bounding box center [157, 584] width 177 height 35
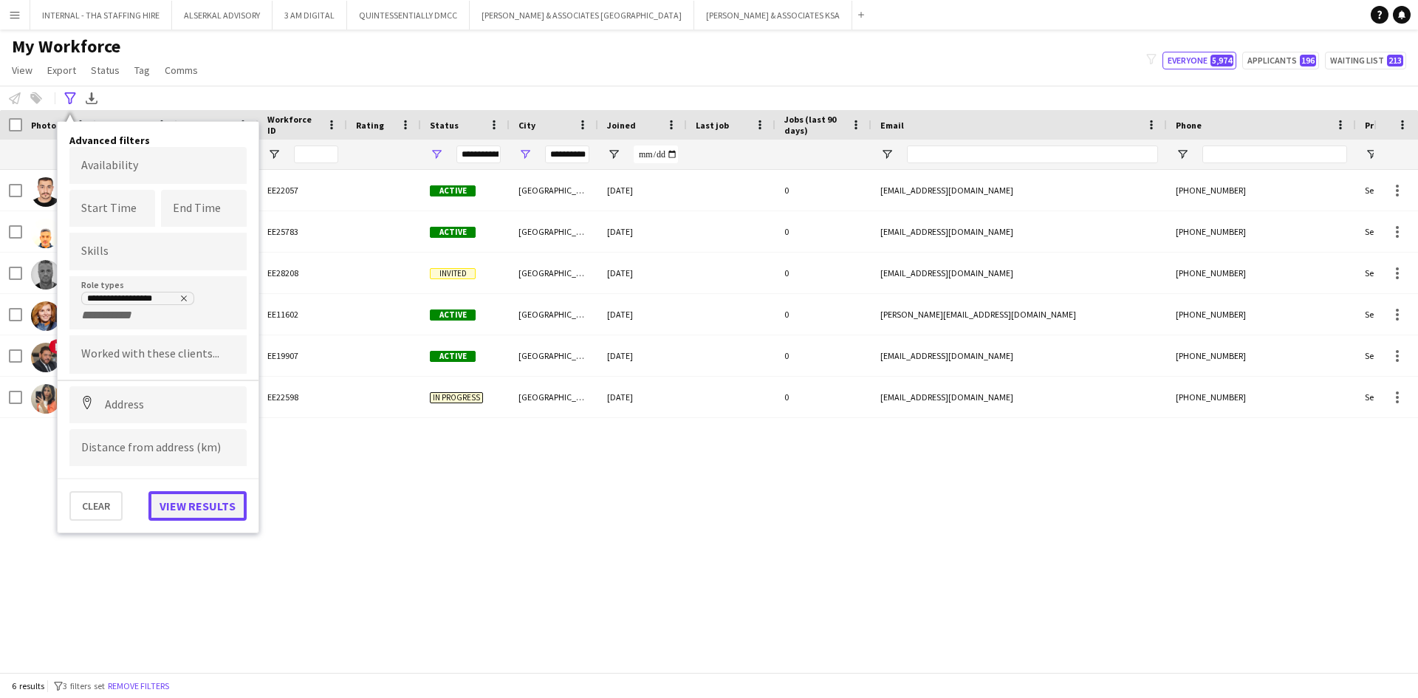
click at [201, 507] on button "View results" at bounding box center [197, 506] width 98 height 30
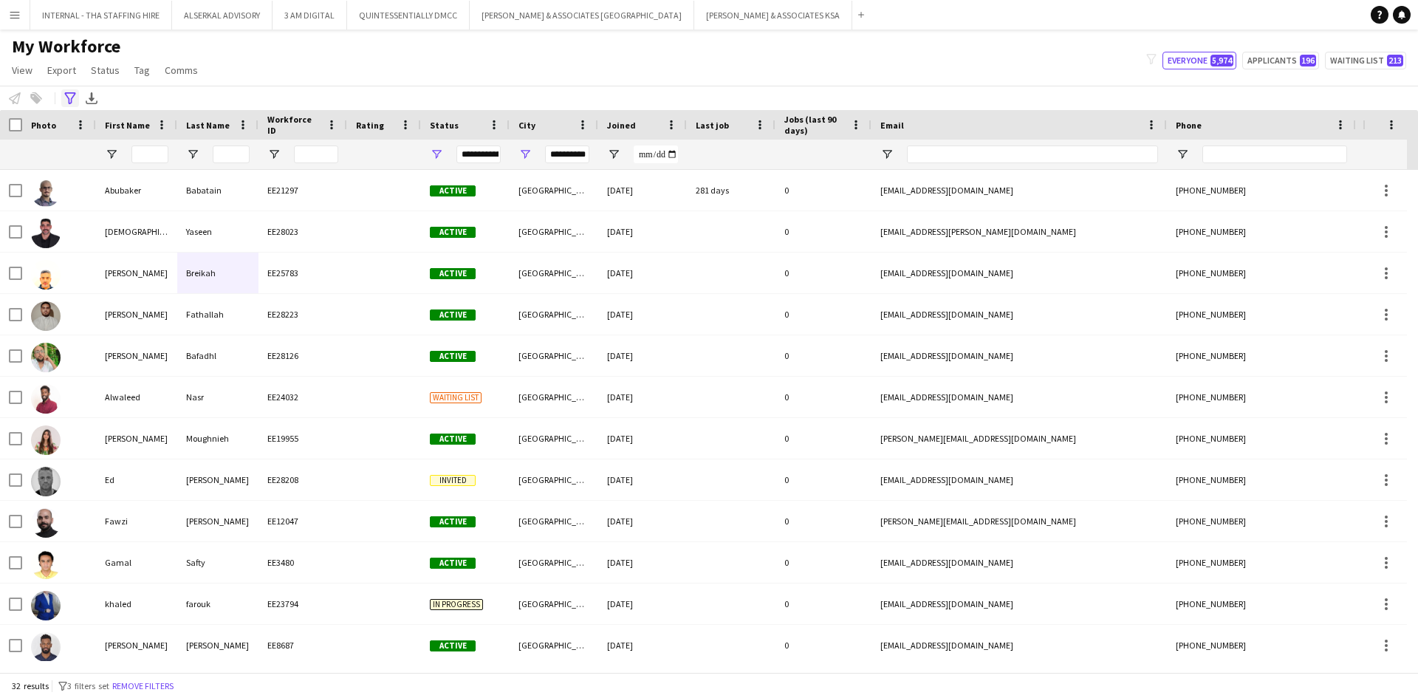
click at [68, 98] on icon at bounding box center [69, 98] width 11 height 12
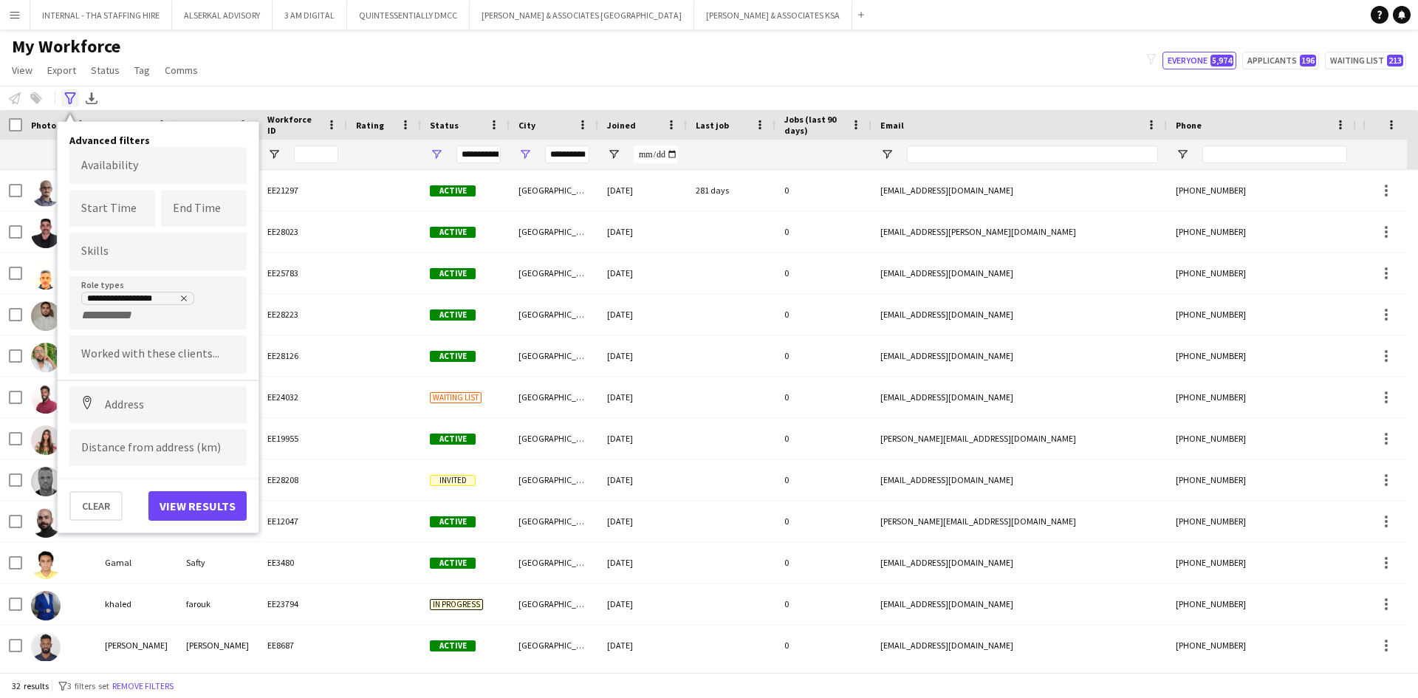
click at [66, 95] on icon at bounding box center [69, 98] width 11 height 12
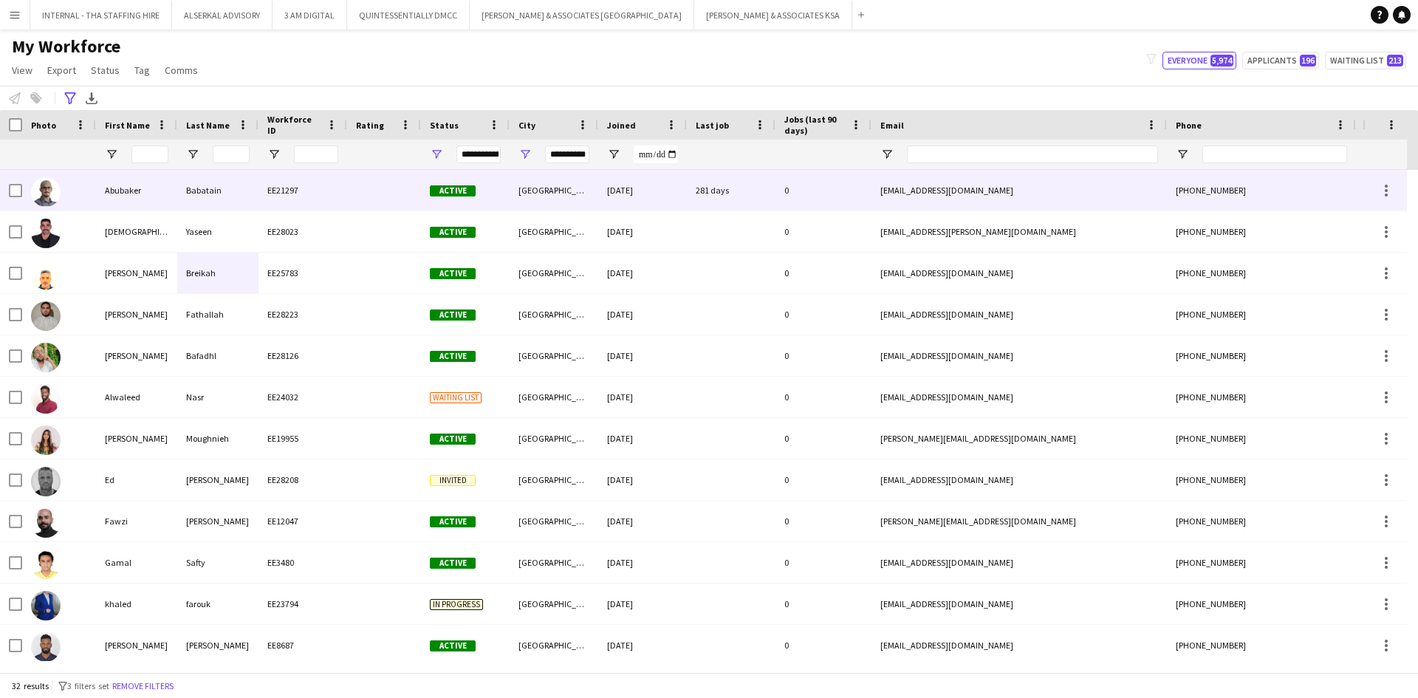
click at [561, 184] on div "[GEOGRAPHIC_DATA]" at bounding box center [554, 190] width 89 height 41
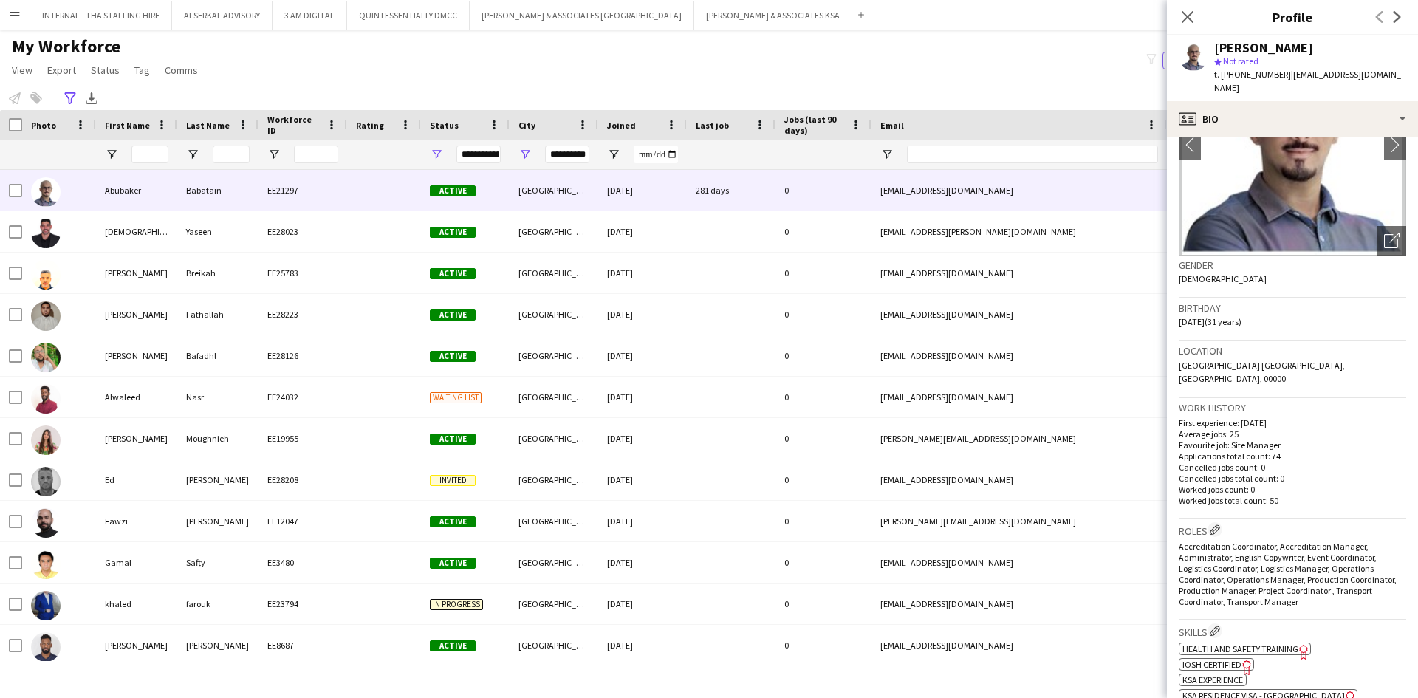
scroll to position [148, 0]
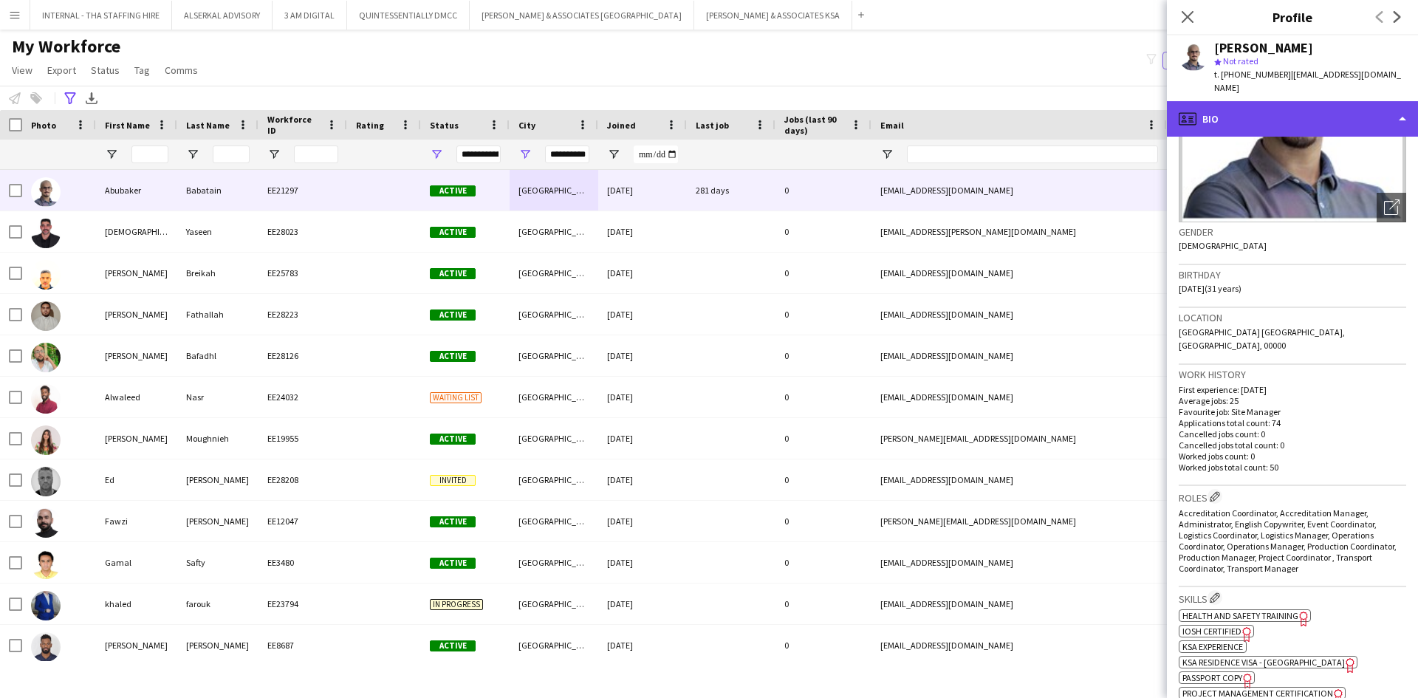
click at [1249, 103] on div "profile Bio" at bounding box center [1292, 118] width 251 height 35
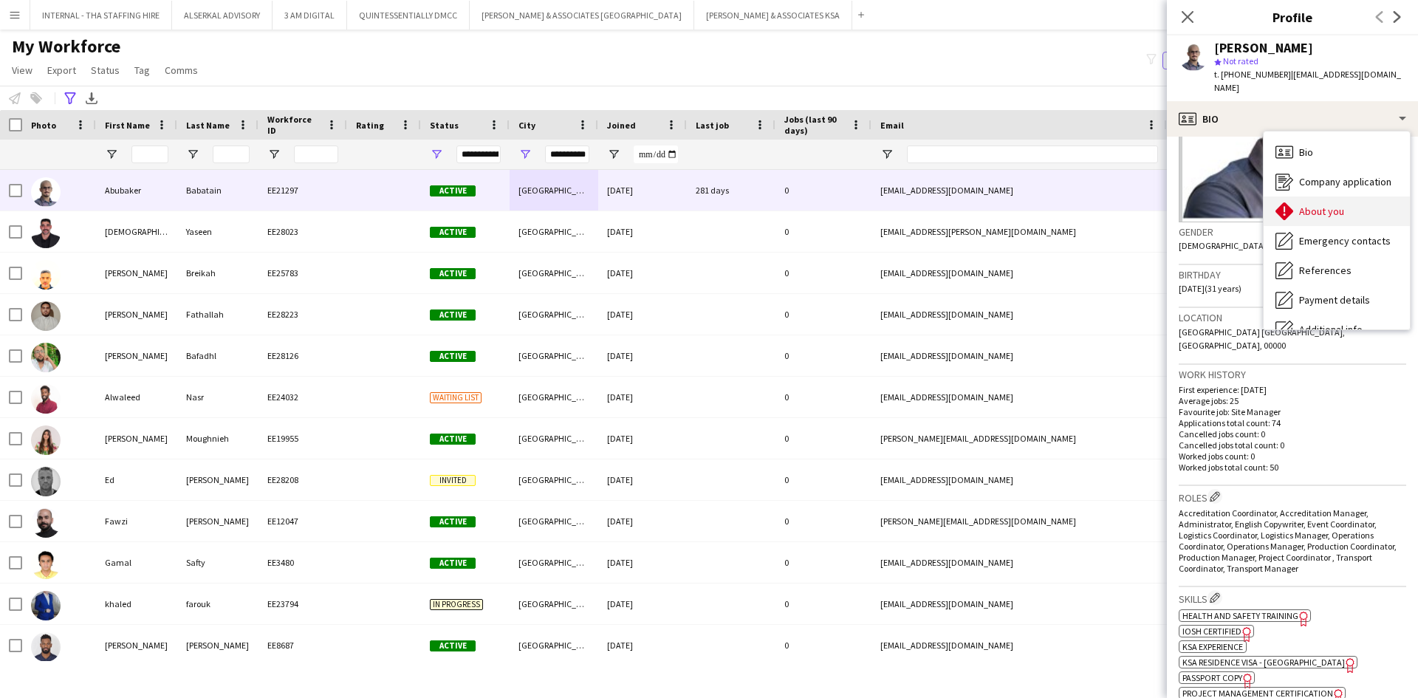
click at [1296, 197] on div "About you About you" at bounding box center [1337, 212] width 146 height 30
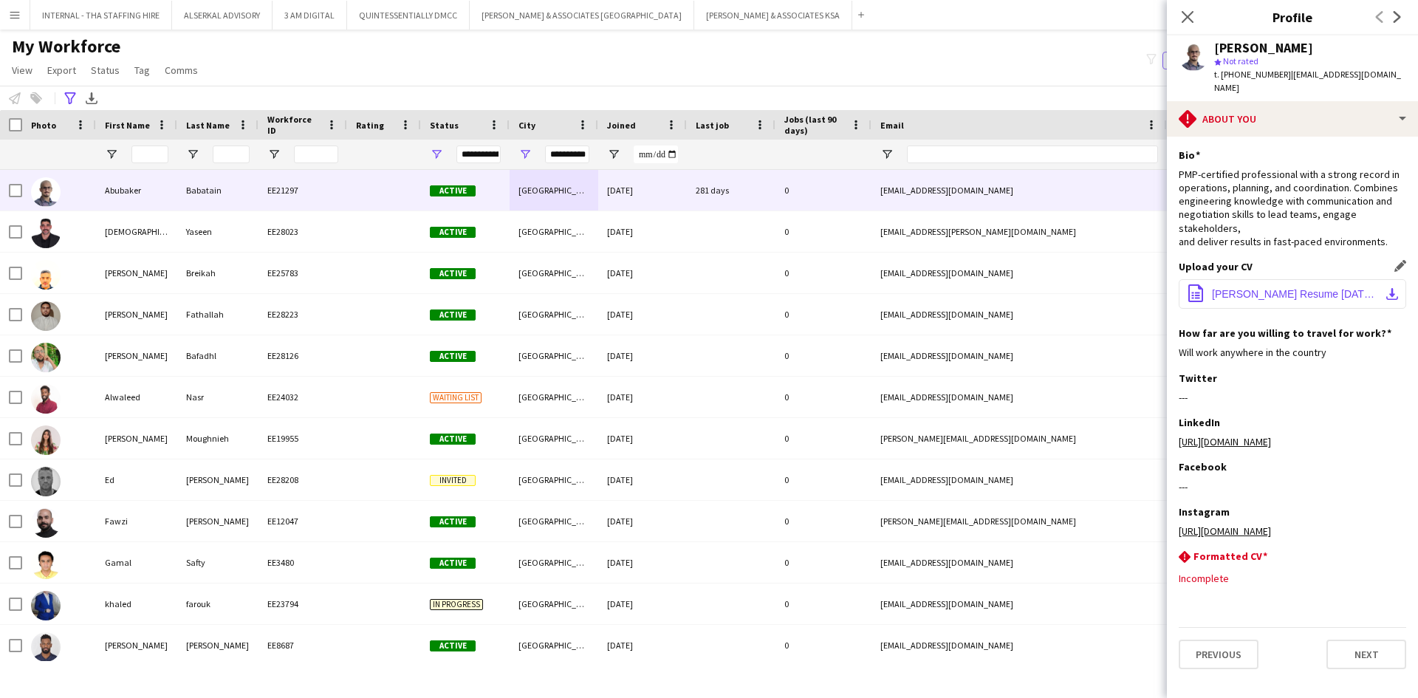
click at [1263, 279] on button "office-file-sheet [PERSON_NAME] Resume [DATE].pdf download-bottom" at bounding box center [1293, 294] width 228 height 30
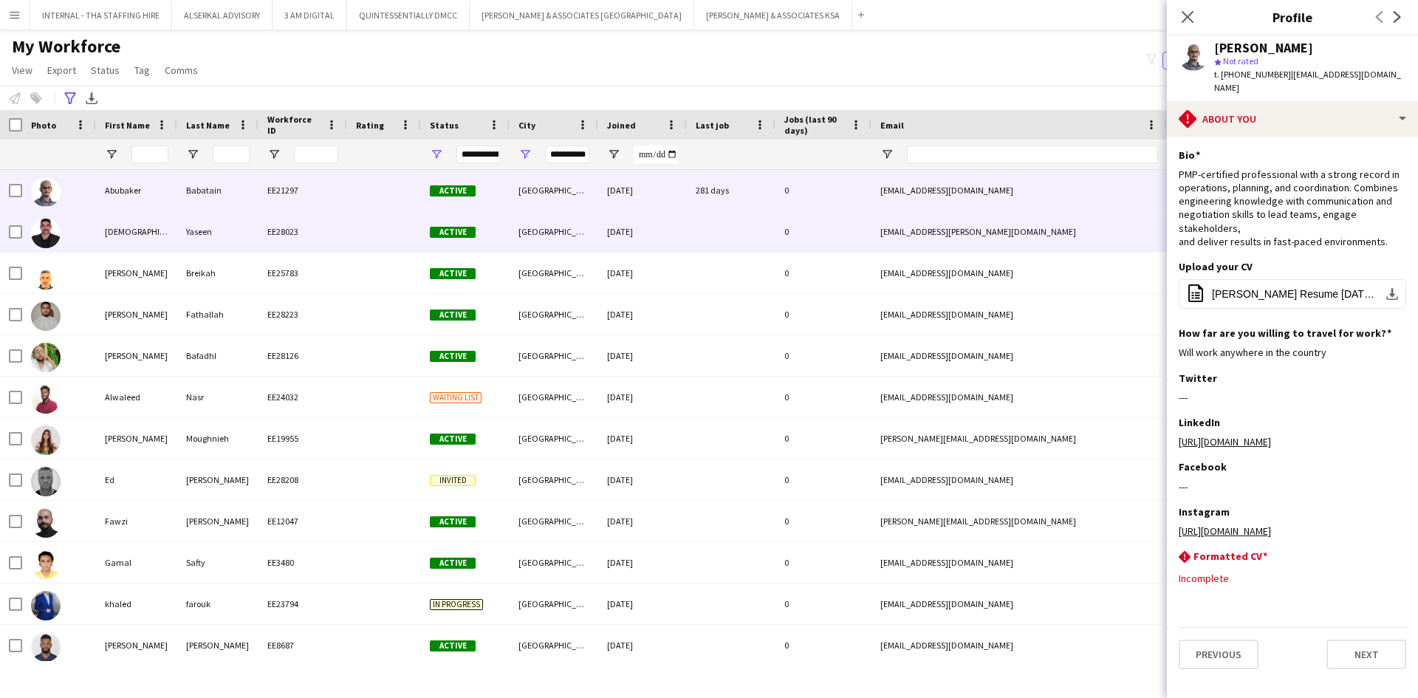
click at [187, 230] on div "Yaseen" at bounding box center [217, 231] width 81 height 41
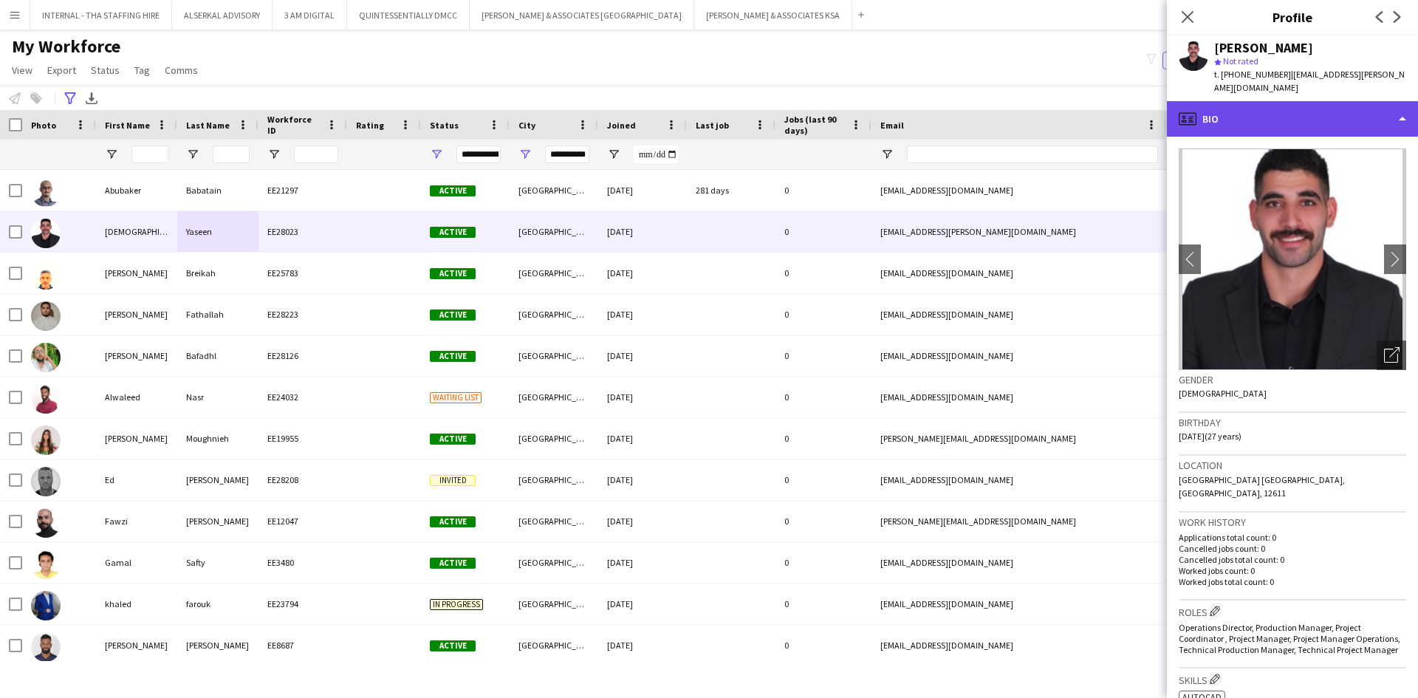
click at [1317, 106] on div "profile Bio" at bounding box center [1292, 118] width 251 height 35
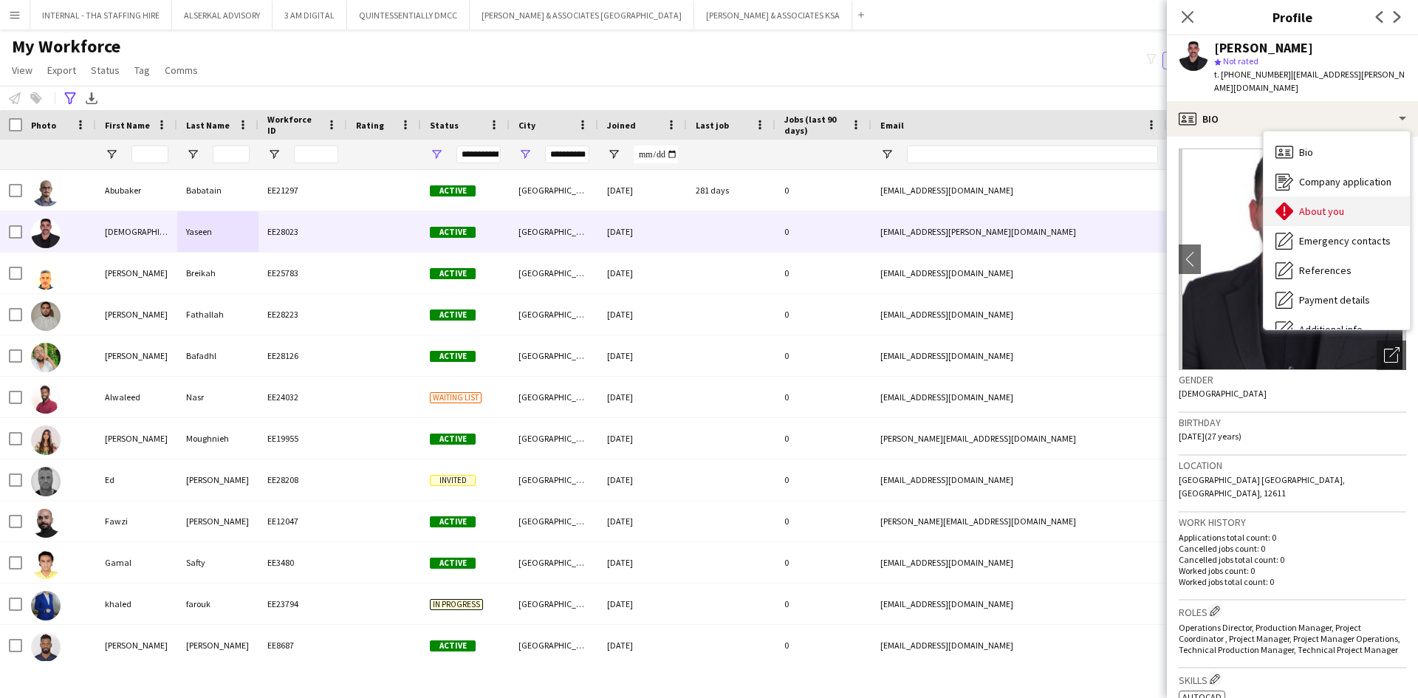
click at [1354, 199] on div "About you About you" at bounding box center [1337, 212] width 146 height 30
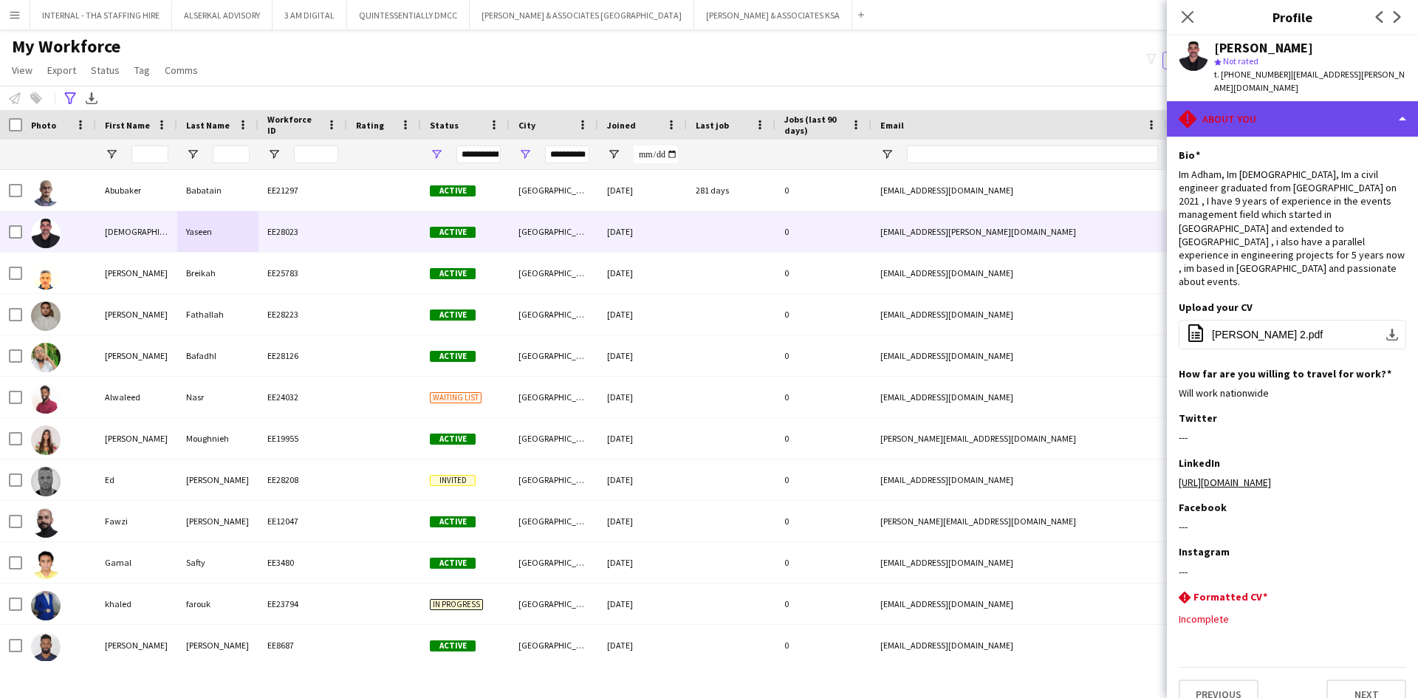
click at [1258, 101] on div "rhombus-alert About you" at bounding box center [1292, 118] width 251 height 35
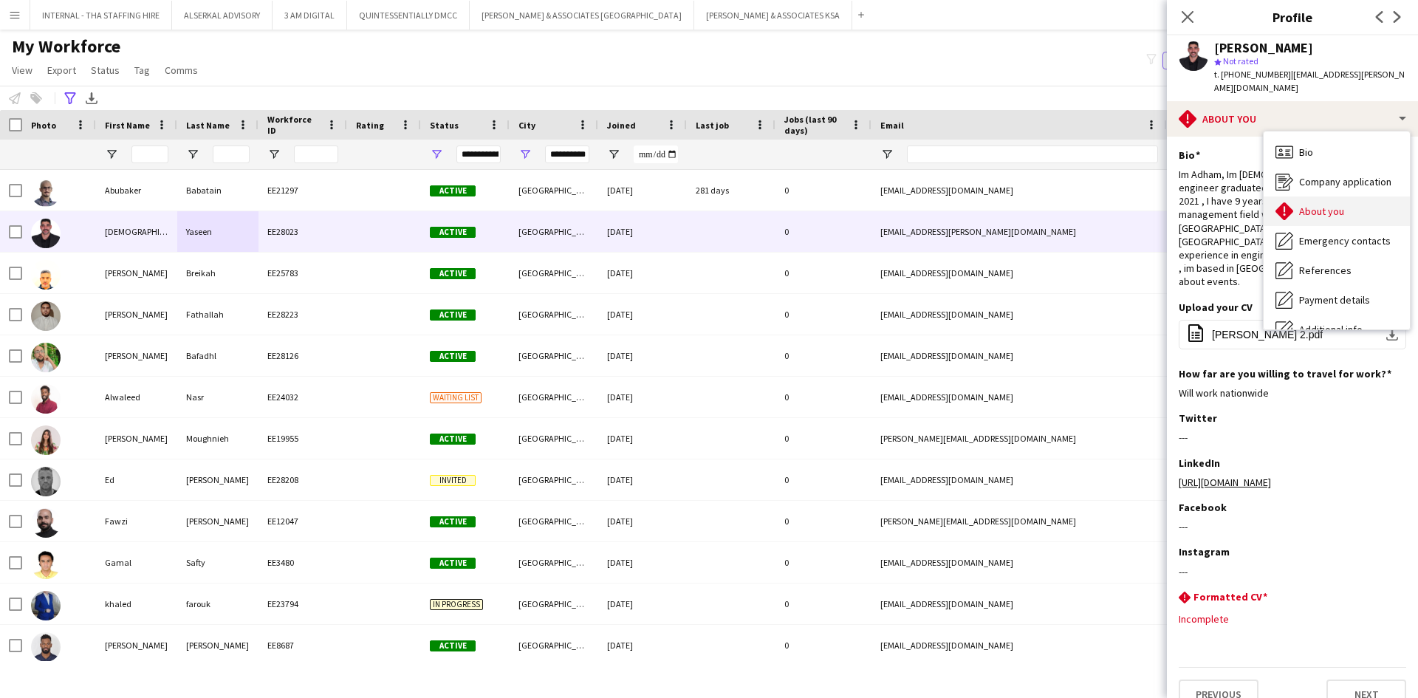
click at [1313, 205] on span "About you" at bounding box center [1322, 211] width 45 height 13
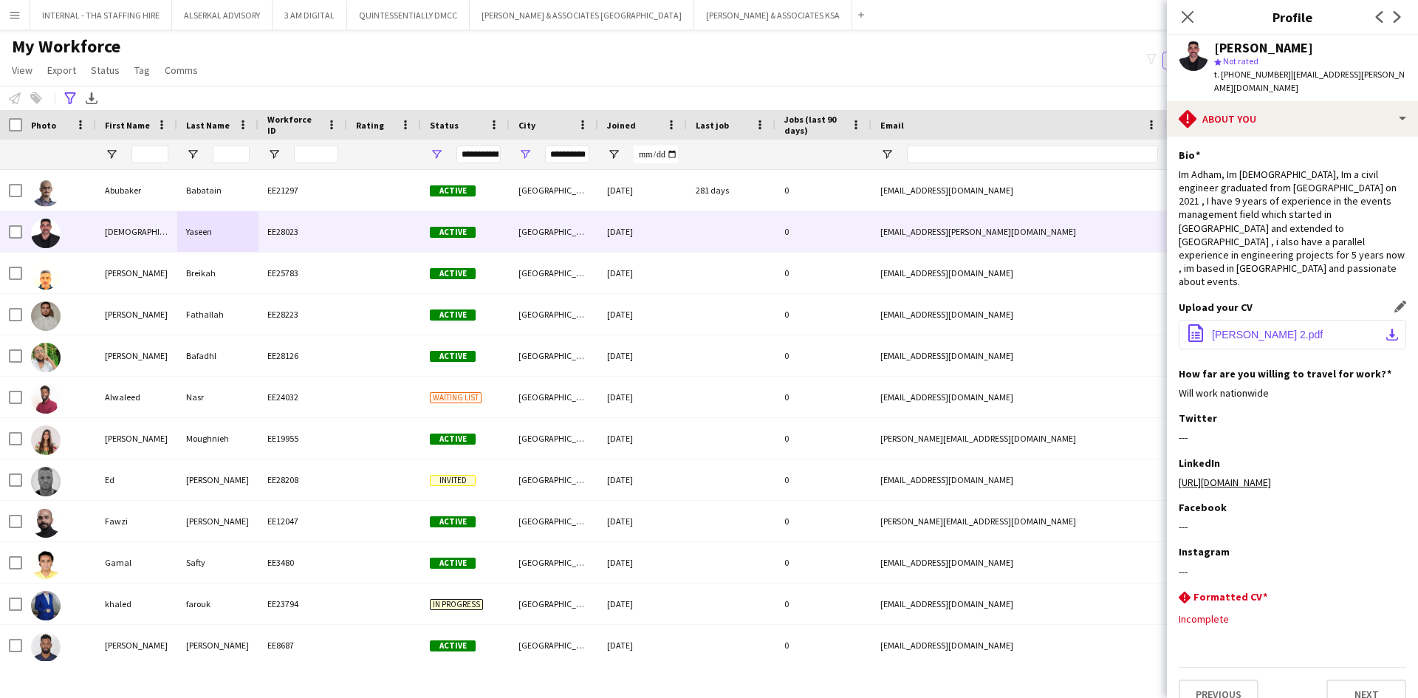
click at [1269, 329] on span "[PERSON_NAME] 2.pdf" at bounding box center [1267, 335] width 111 height 12
click at [1268, 329] on span "[PERSON_NAME] 2.pdf" at bounding box center [1267, 335] width 111 height 12
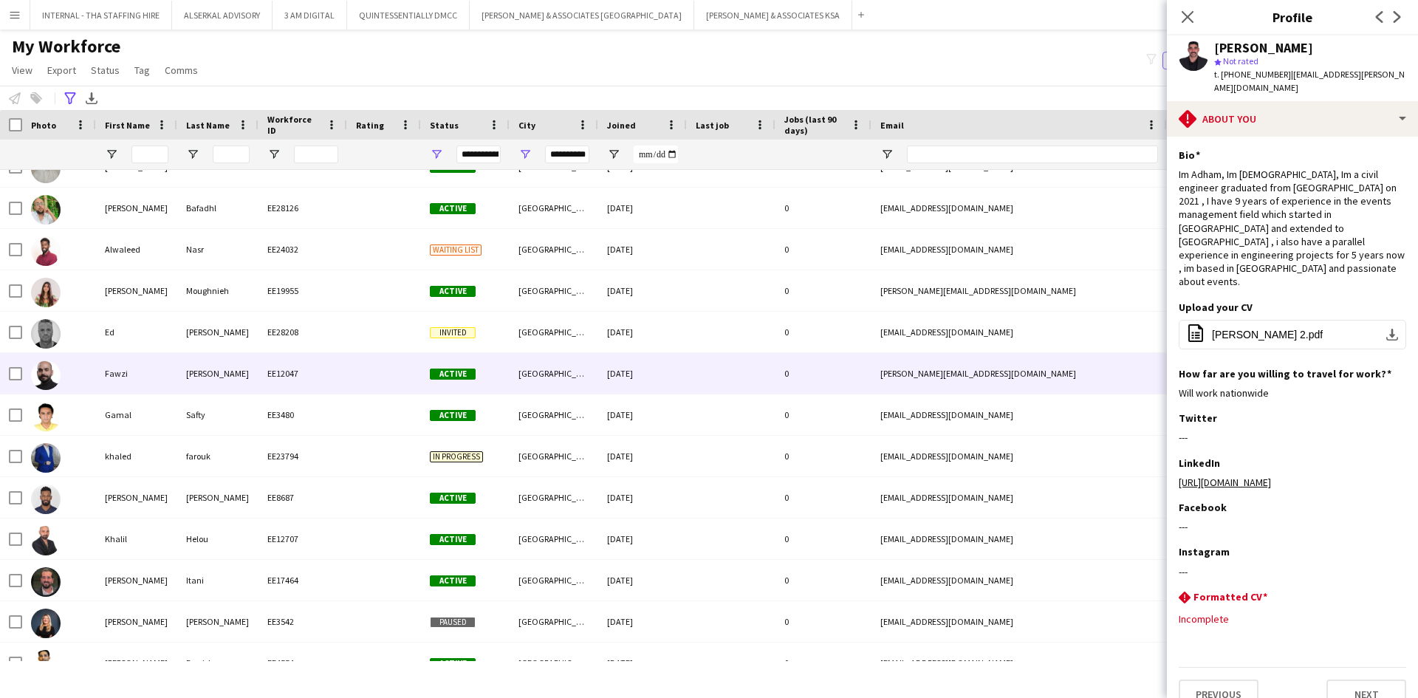
click at [588, 380] on div "[GEOGRAPHIC_DATA]" at bounding box center [554, 373] width 89 height 41
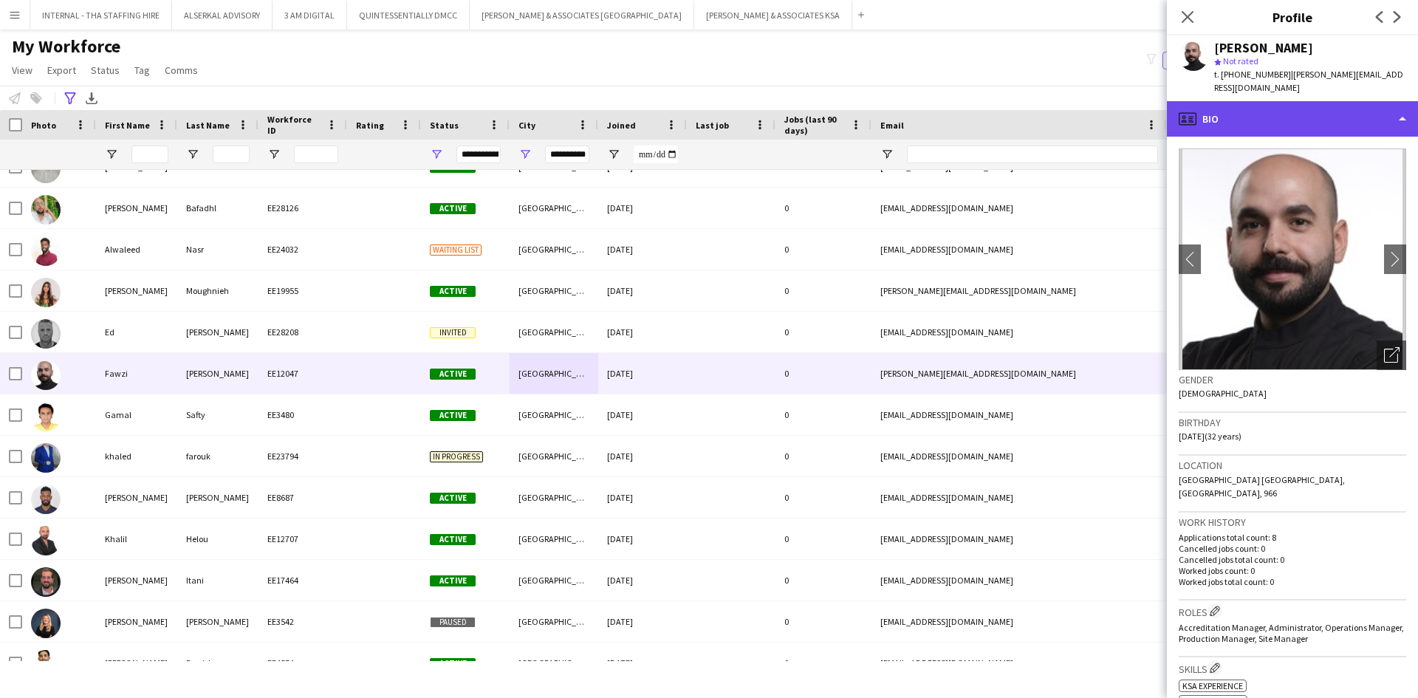
click at [1262, 107] on div "profile Bio" at bounding box center [1292, 118] width 251 height 35
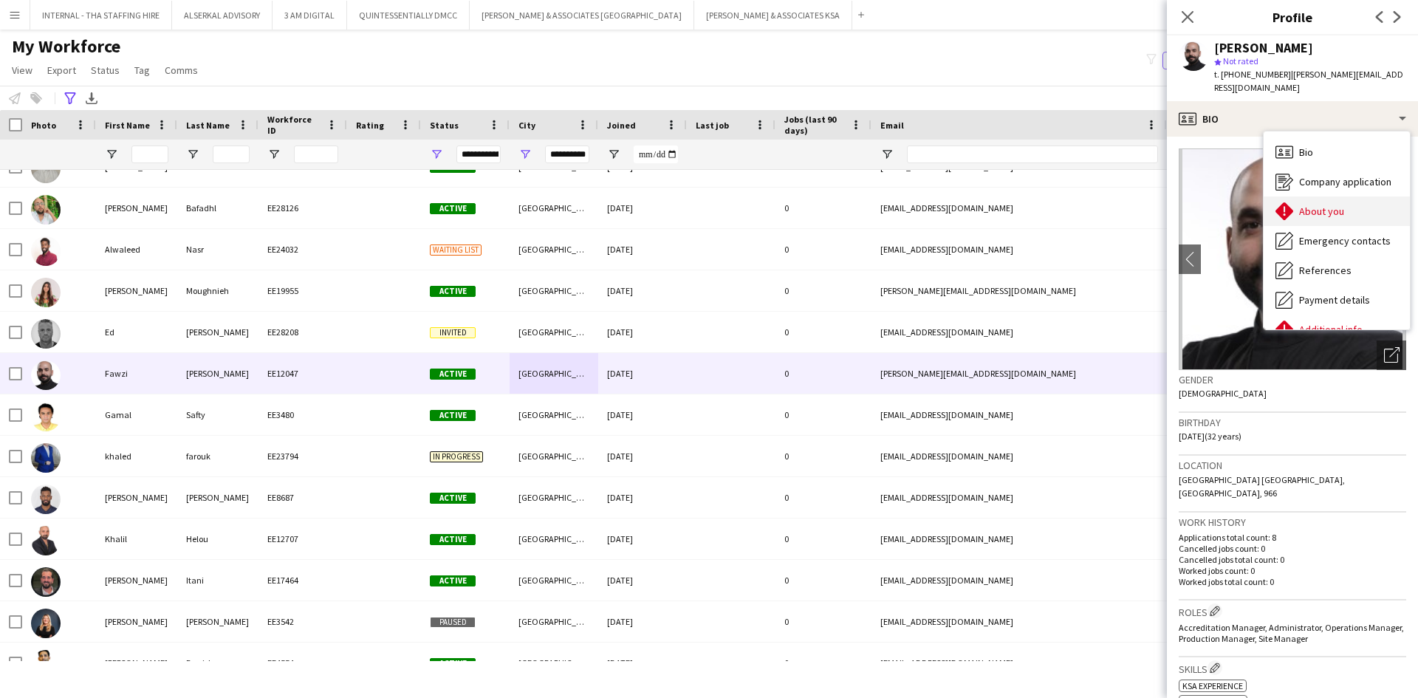
click at [1315, 205] on span "About you" at bounding box center [1322, 211] width 45 height 13
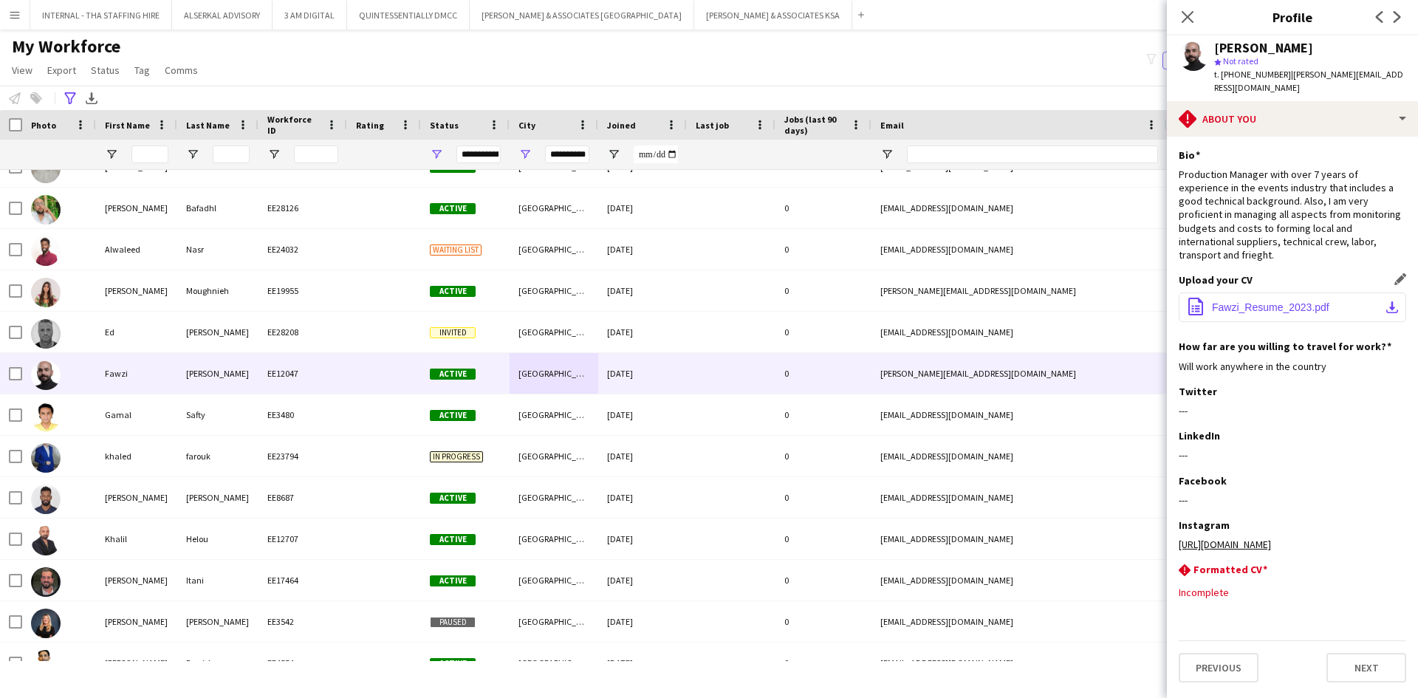
click at [1280, 301] on span "Fawzi_Resume_2023.pdf" at bounding box center [1270, 307] width 117 height 12
click at [1263, 301] on span "Fawzi_Resume_2023.pdf" at bounding box center [1270, 307] width 117 height 12
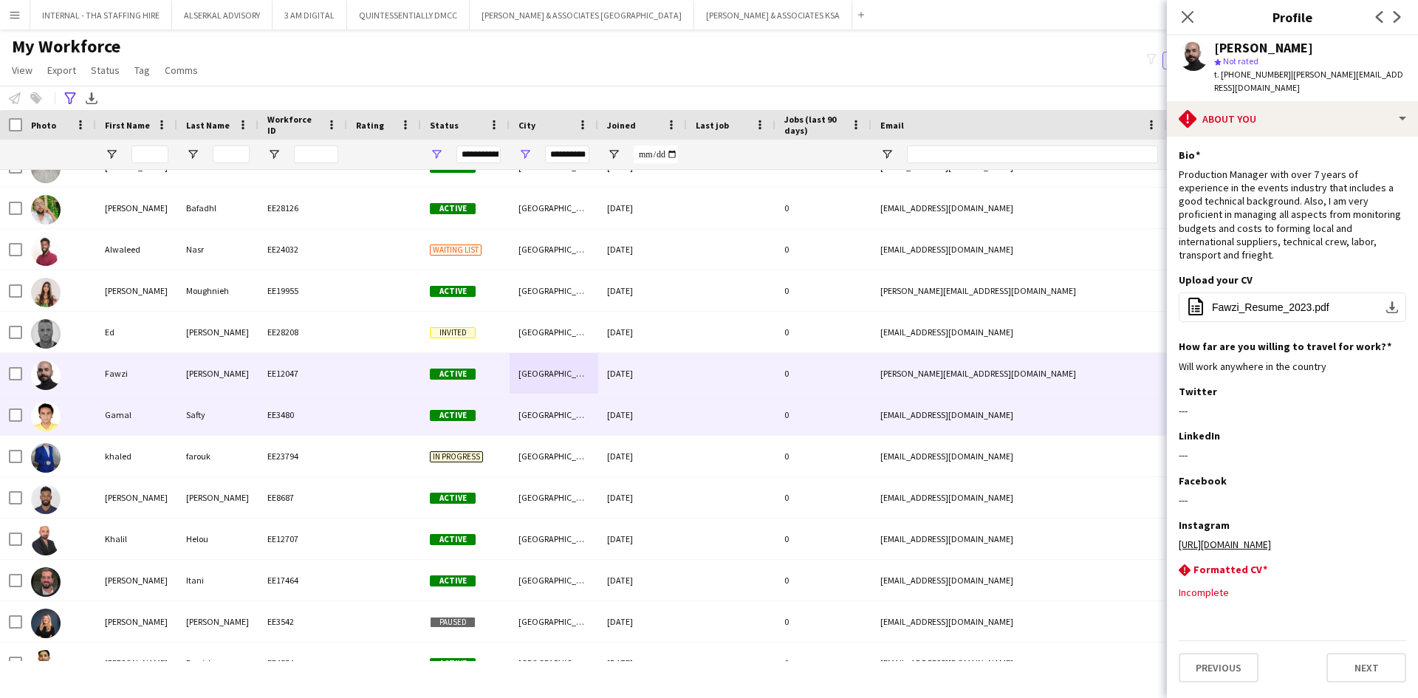
click at [304, 413] on div "EE3480" at bounding box center [303, 415] width 89 height 41
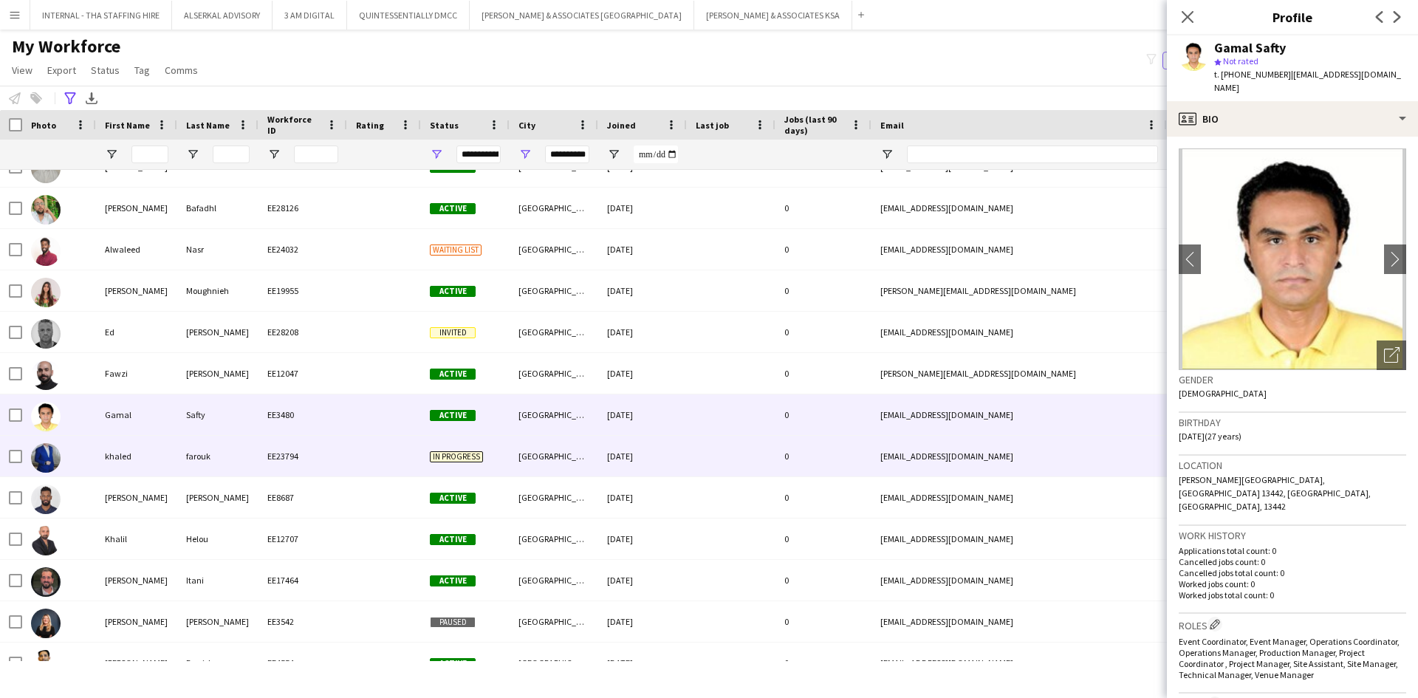
click at [751, 454] on div at bounding box center [731, 456] width 89 height 41
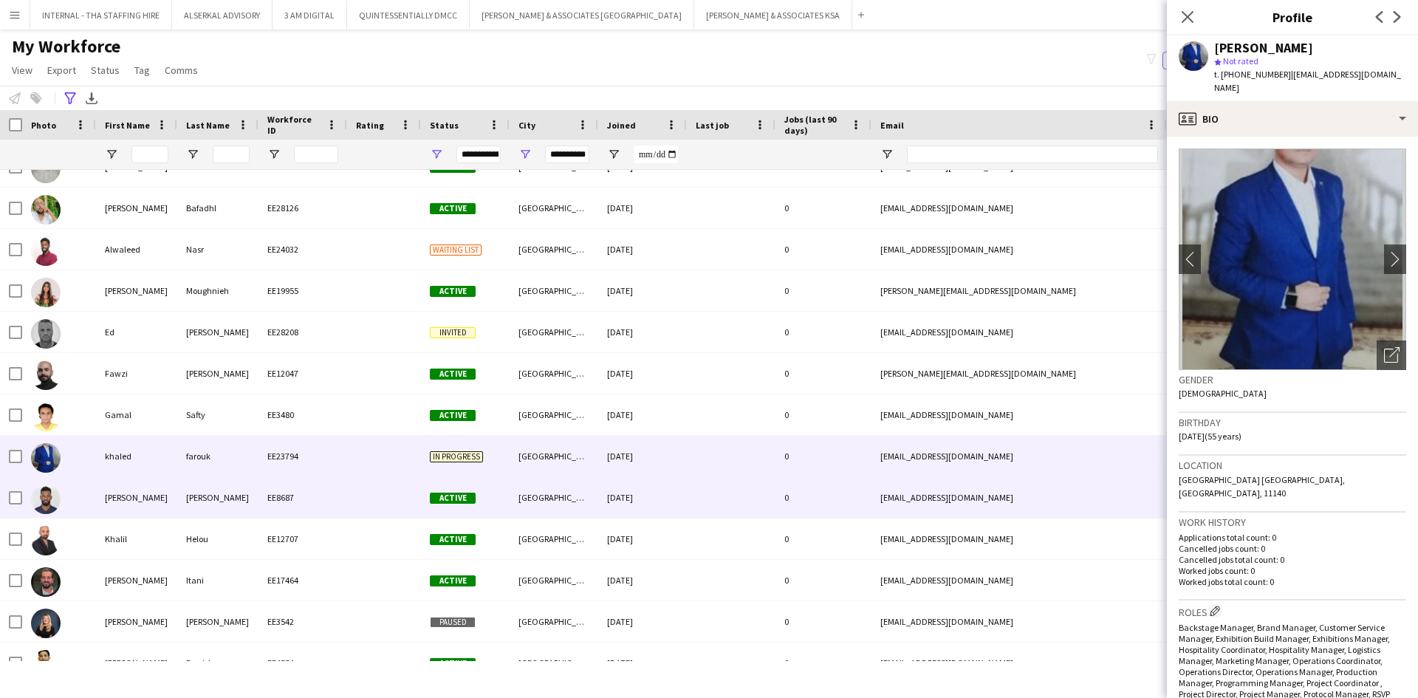
click at [250, 497] on div "[PERSON_NAME]" at bounding box center [217, 497] width 81 height 41
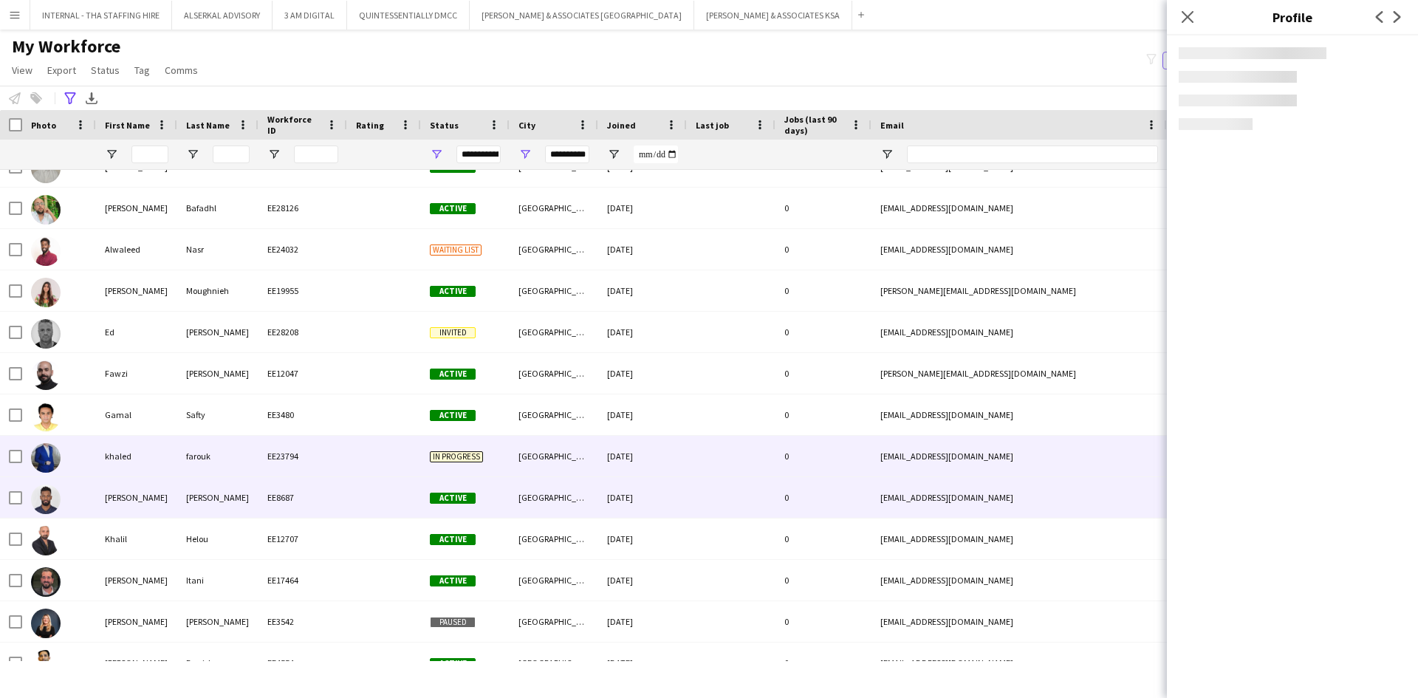
click at [251, 454] on div "farouk" at bounding box center [217, 456] width 81 height 41
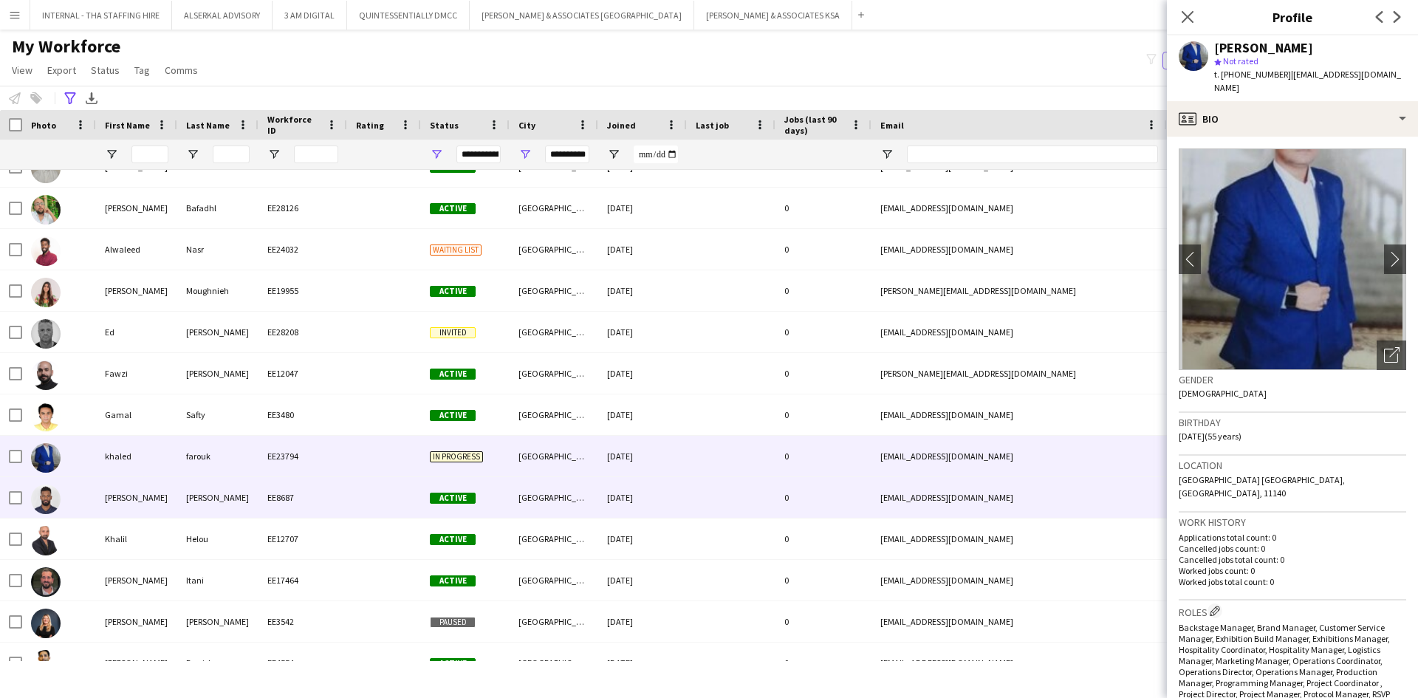
click at [253, 502] on div "[PERSON_NAME]" at bounding box center [217, 497] width 81 height 41
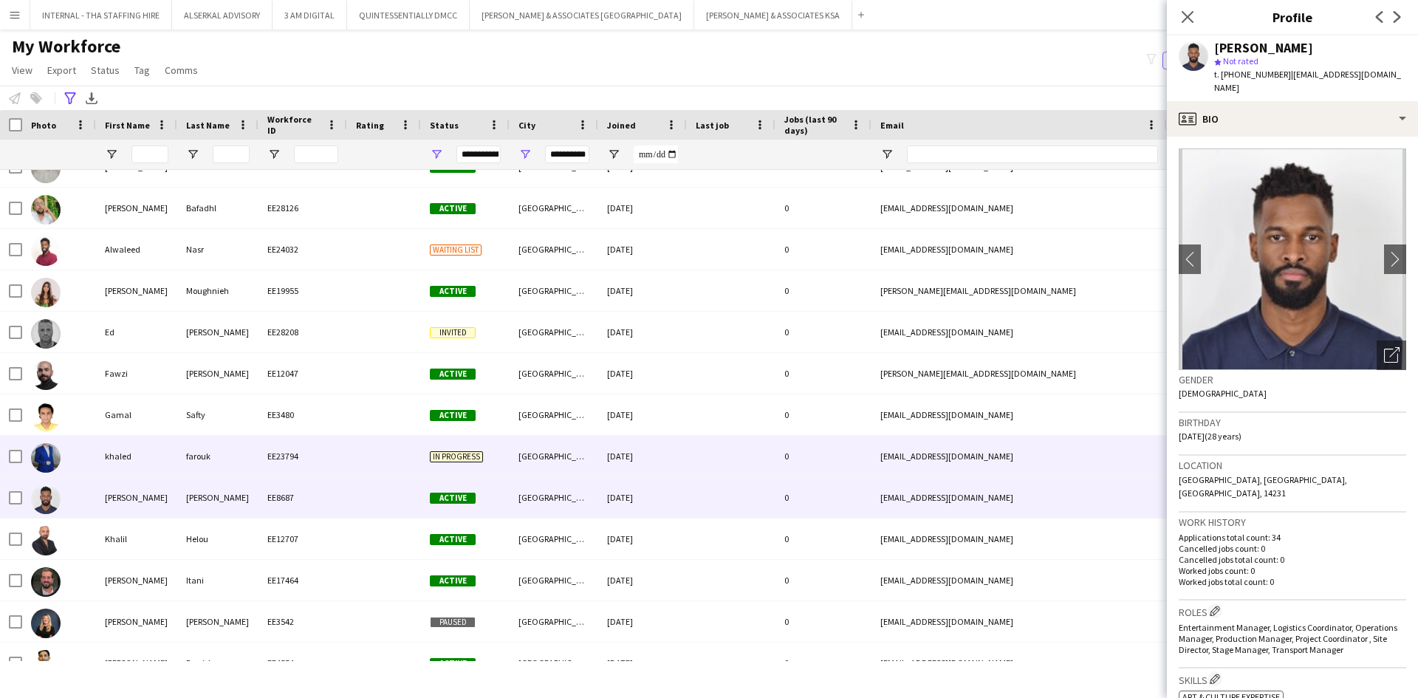
click at [264, 454] on div "EE23794" at bounding box center [303, 456] width 89 height 41
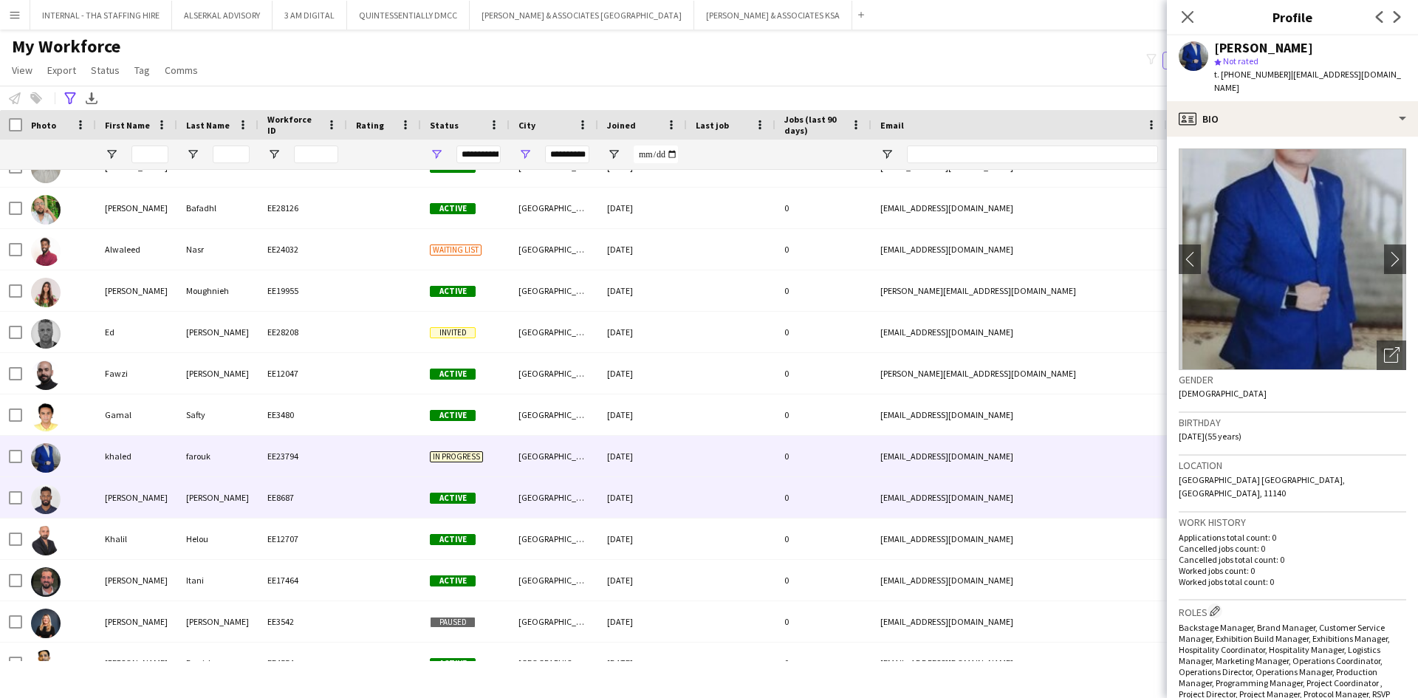
click at [269, 502] on div "EE8687" at bounding box center [303, 497] width 89 height 41
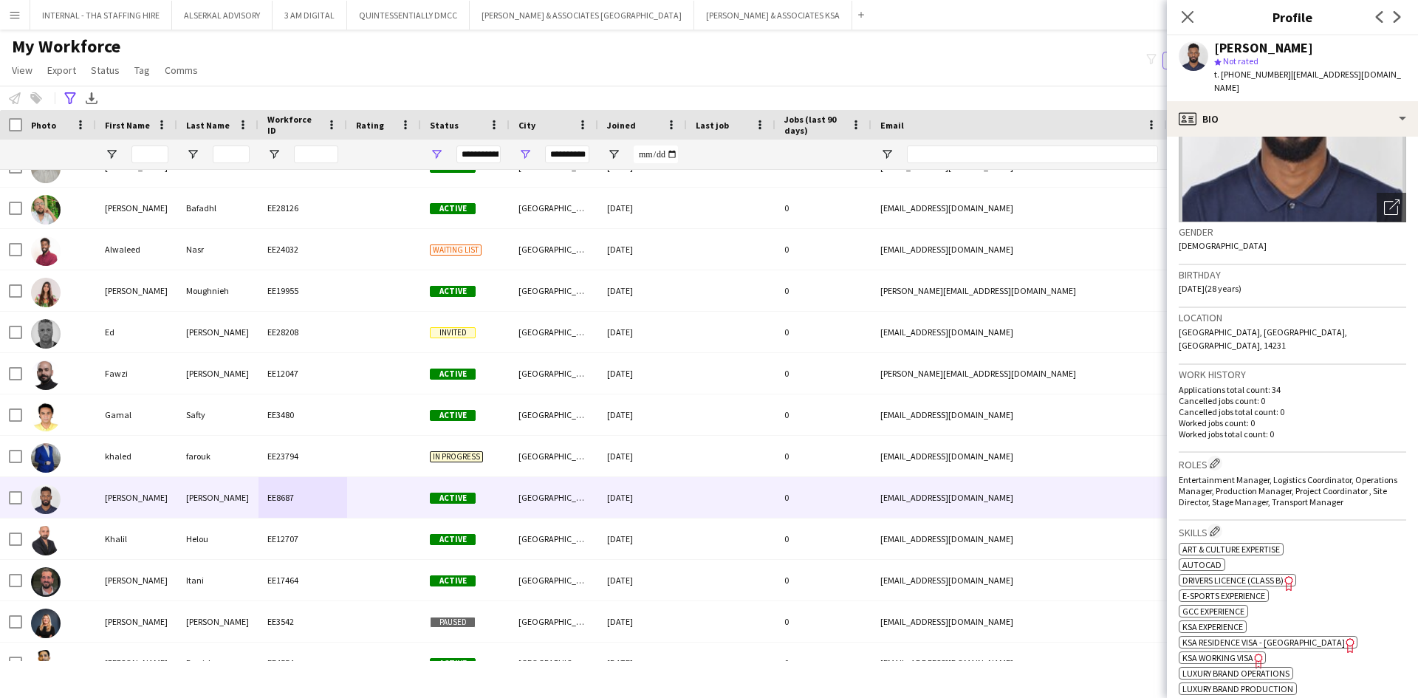
drag, startPoint x: 1342, startPoint y: 478, endPoint x: 1179, endPoint y: 451, distance: 164.7
click at [1179, 474] on div "Entertainment Manager, Logistics Coordinator, Operations Manager, Production Ma…" at bounding box center [1293, 490] width 228 height 33
click at [1212, 474] on span "Entertainment Manager, Logistics Coordinator, Operations Manager, Production Ma…" at bounding box center [1288, 490] width 219 height 33
click at [1212, 475] on span "Entertainment Manager, Logistics Coordinator, Operations Manager, Production Ma…" at bounding box center [1288, 490] width 219 height 33
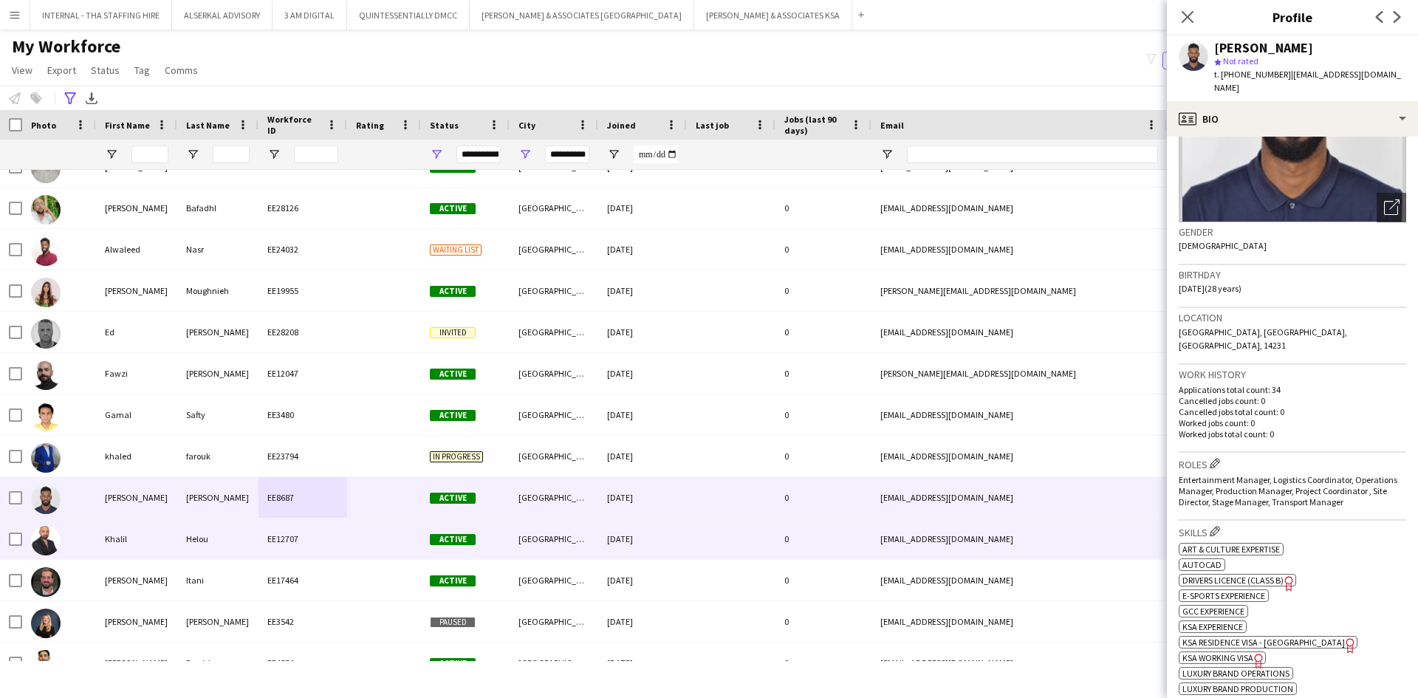
click at [743, 539] on div at bounding box center [731, 539] width 89 height 41
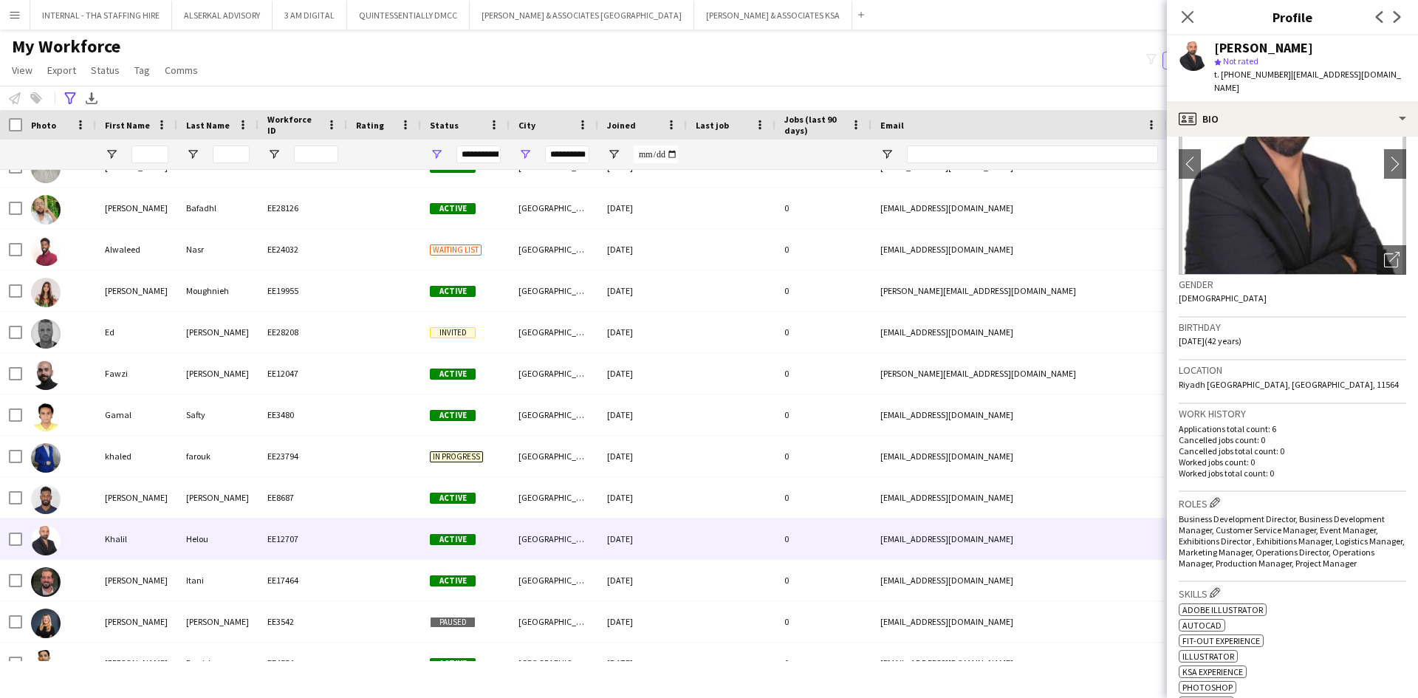
scroll to position [222, 0]
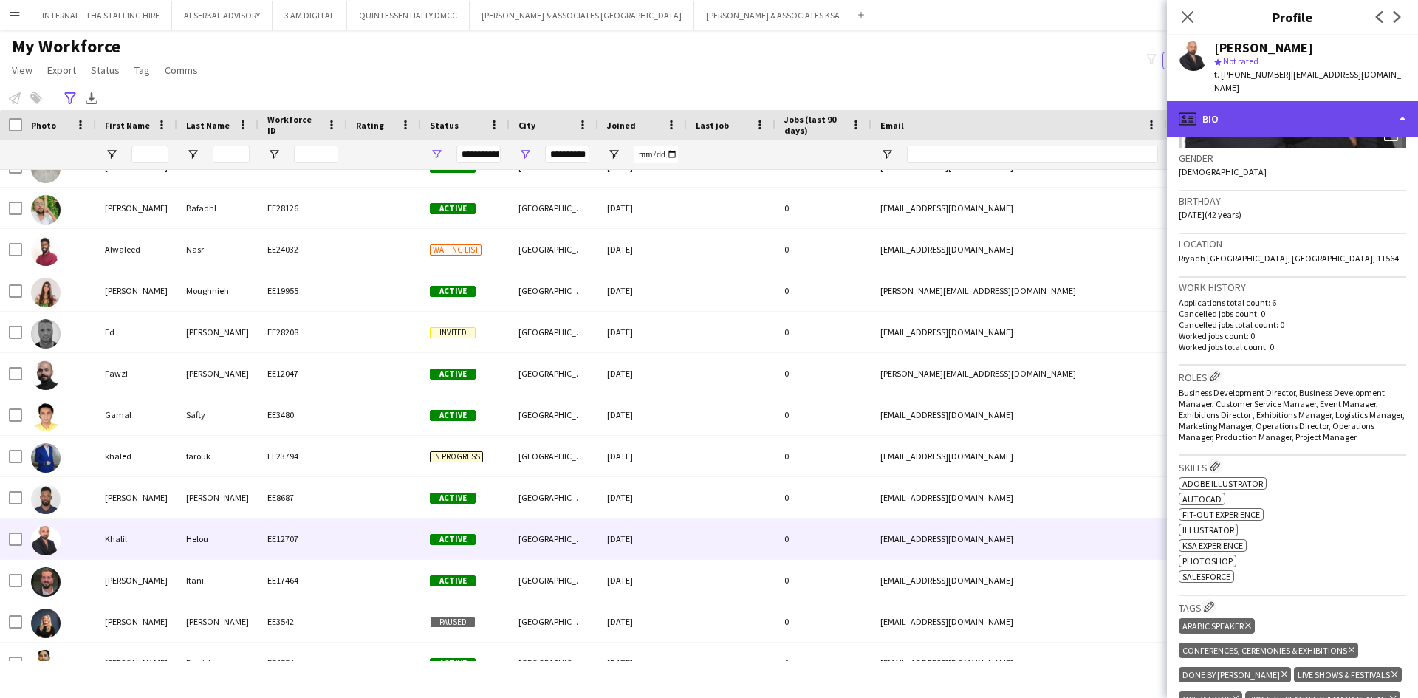
click at [1314, 102] on div "profile Bio" at bounding box center [1292, 118] width 251 height 35
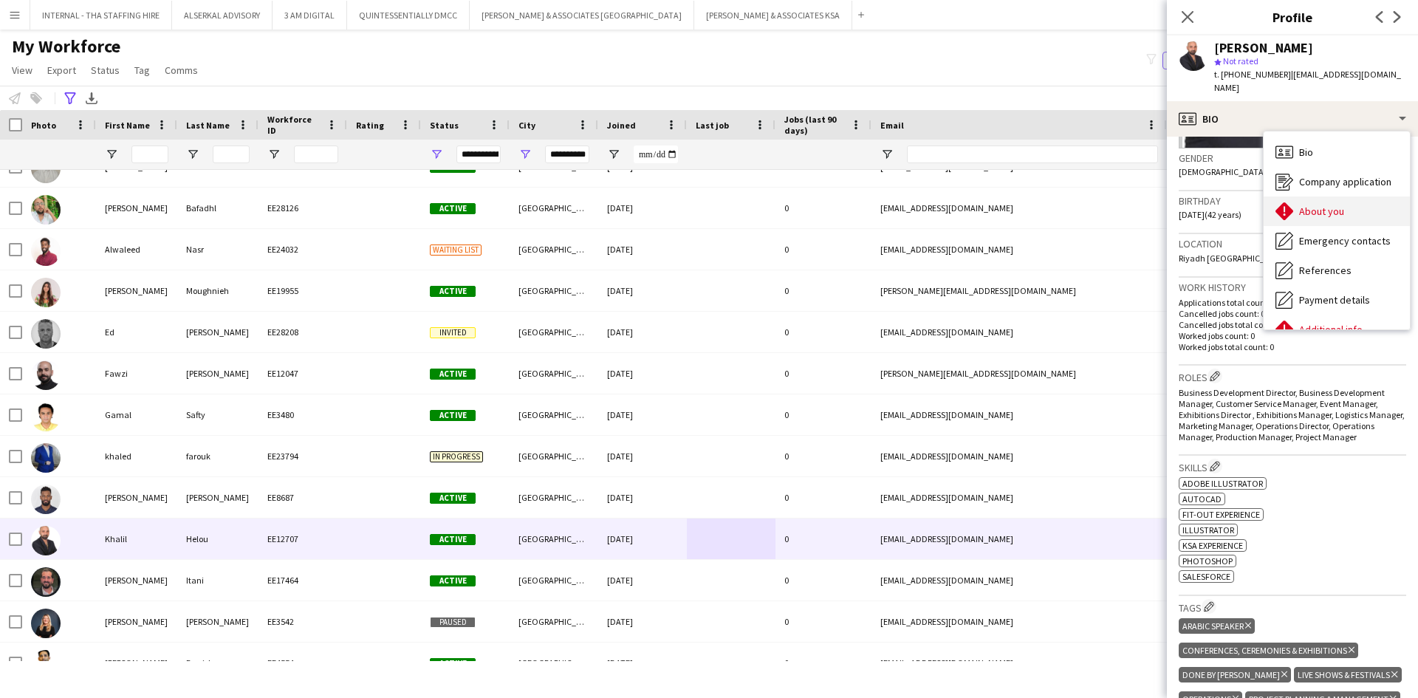
click at [1337, 205] on span "About you" at bounding box center [1322, 211] width 45 height 13
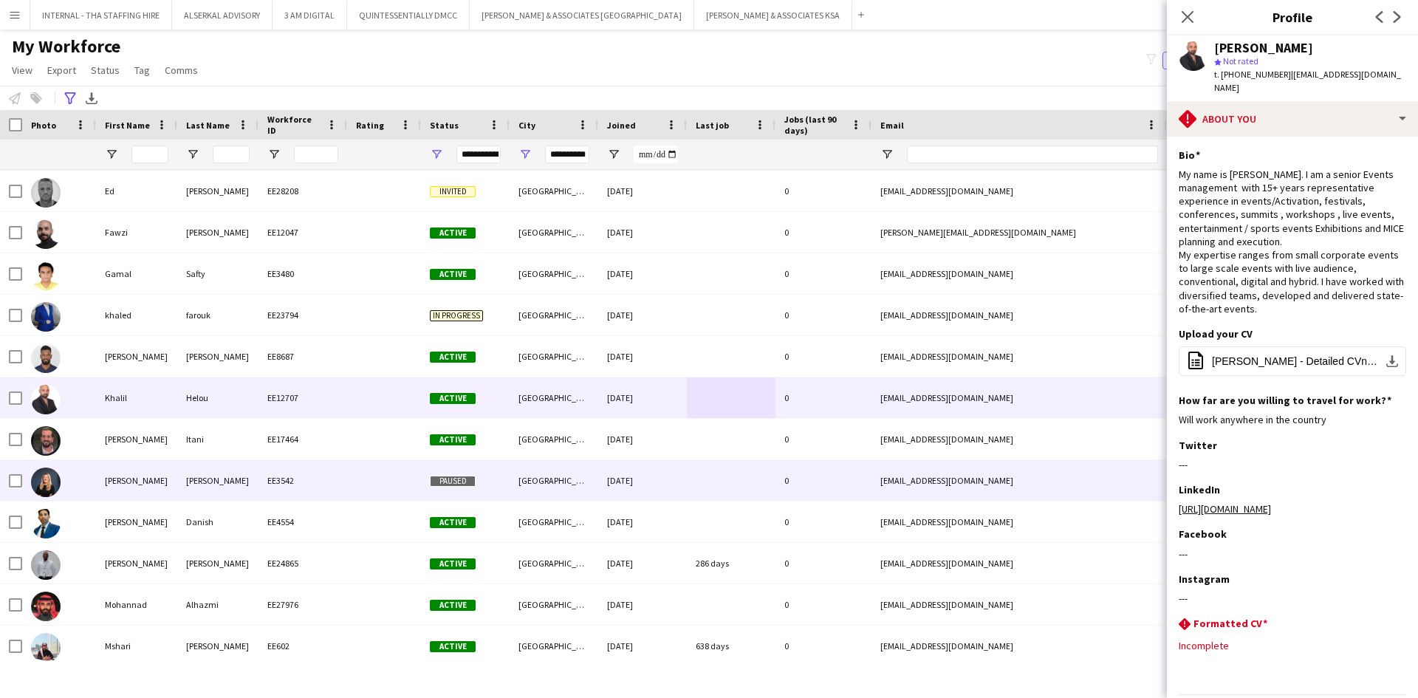
scroll to position [296, 0]
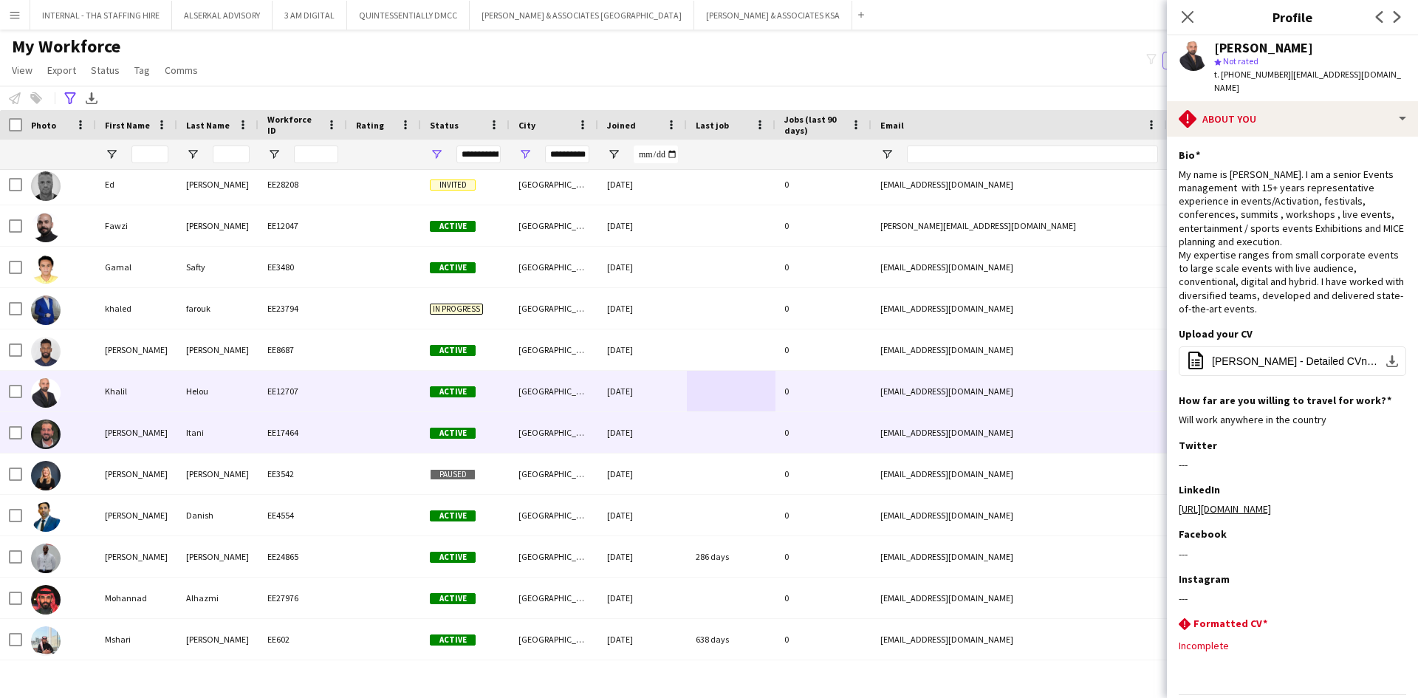
click at [623, 434] on div "[DATE]" at bounding box center [642, 432] width 89 height 41
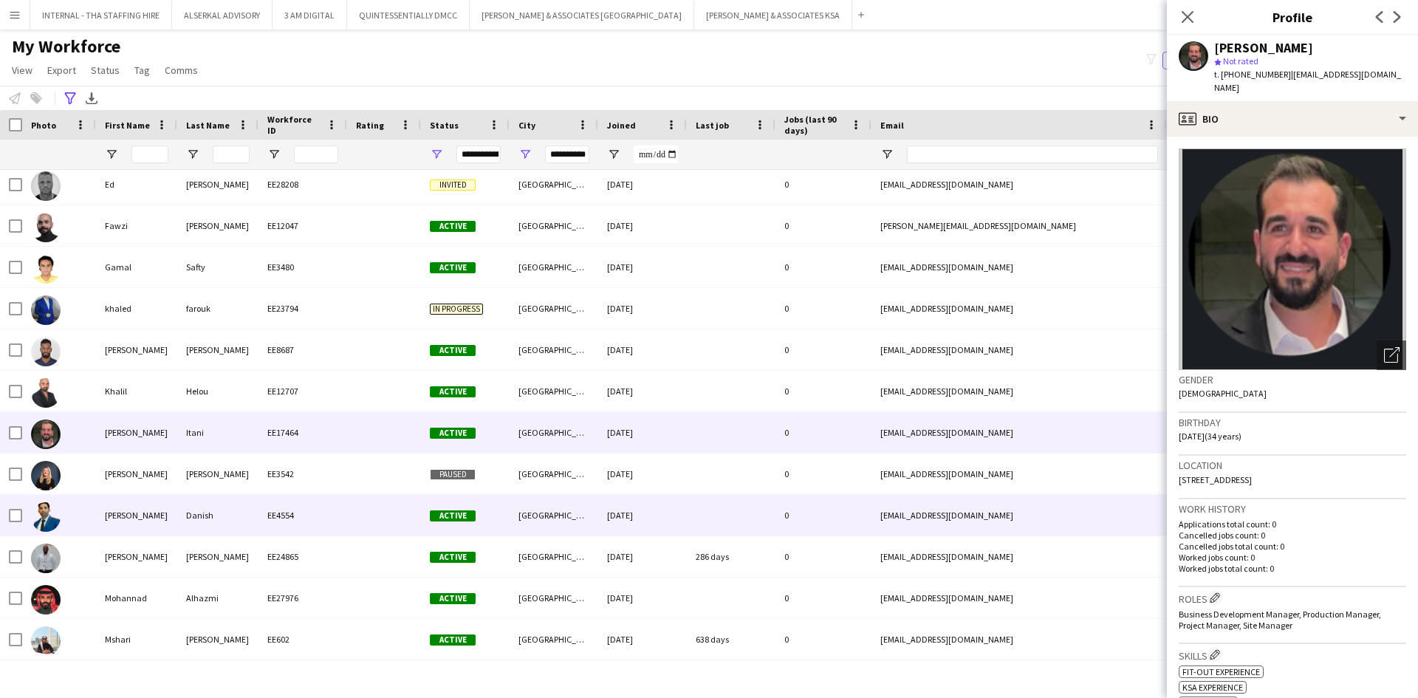
click at [598, 513] on div "[GEOGRAPHIC_DATA]" at bounding box center [554, 515] width 89 height 41
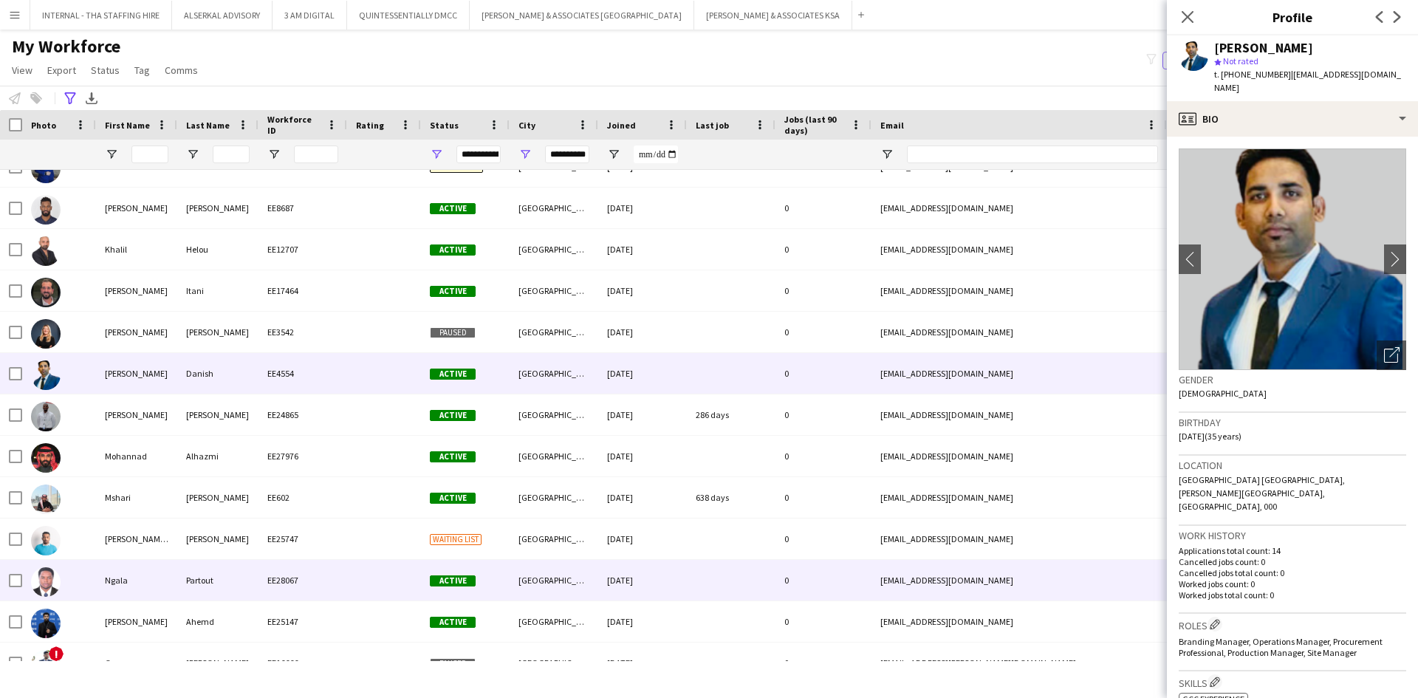
scroll to position [443, 0]
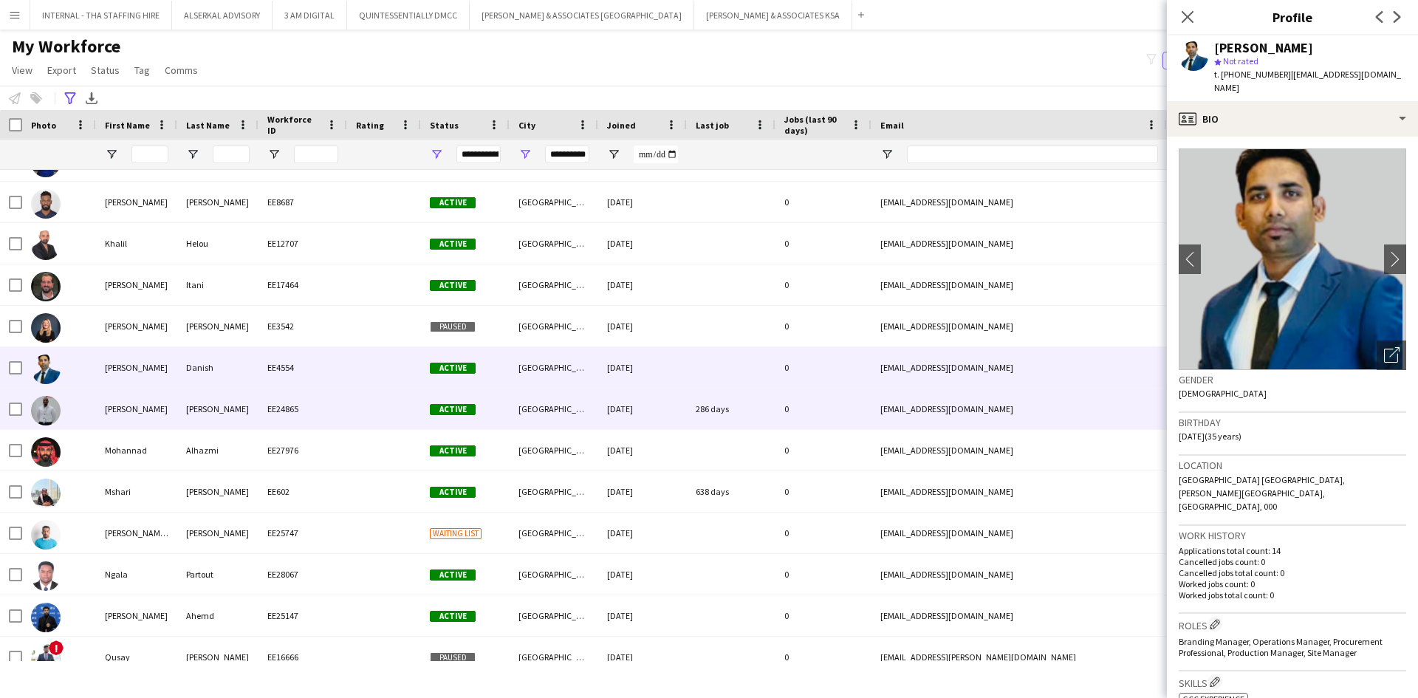
click at [787, 406] on div "0" at bounding box center [824, 409] width 96 height 41
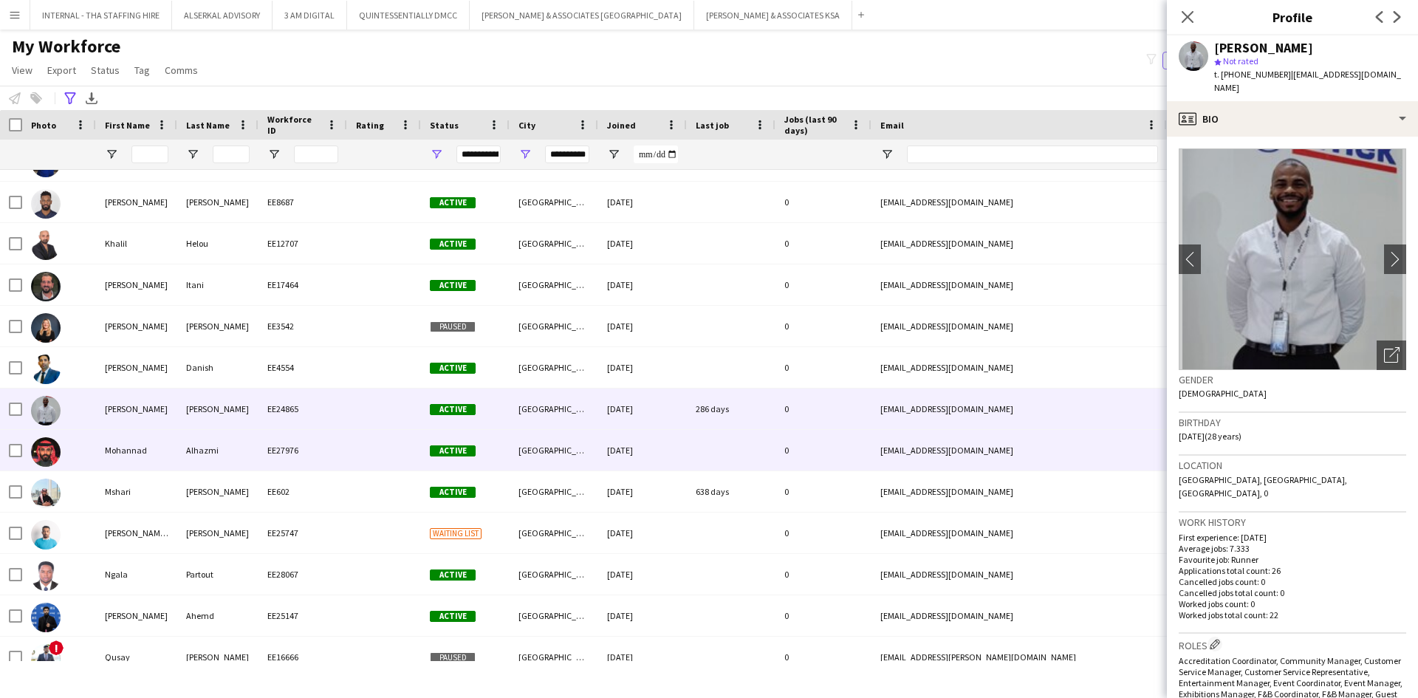
click at [774, 439] on div at bounding box center [731, 450] width 89 height 41
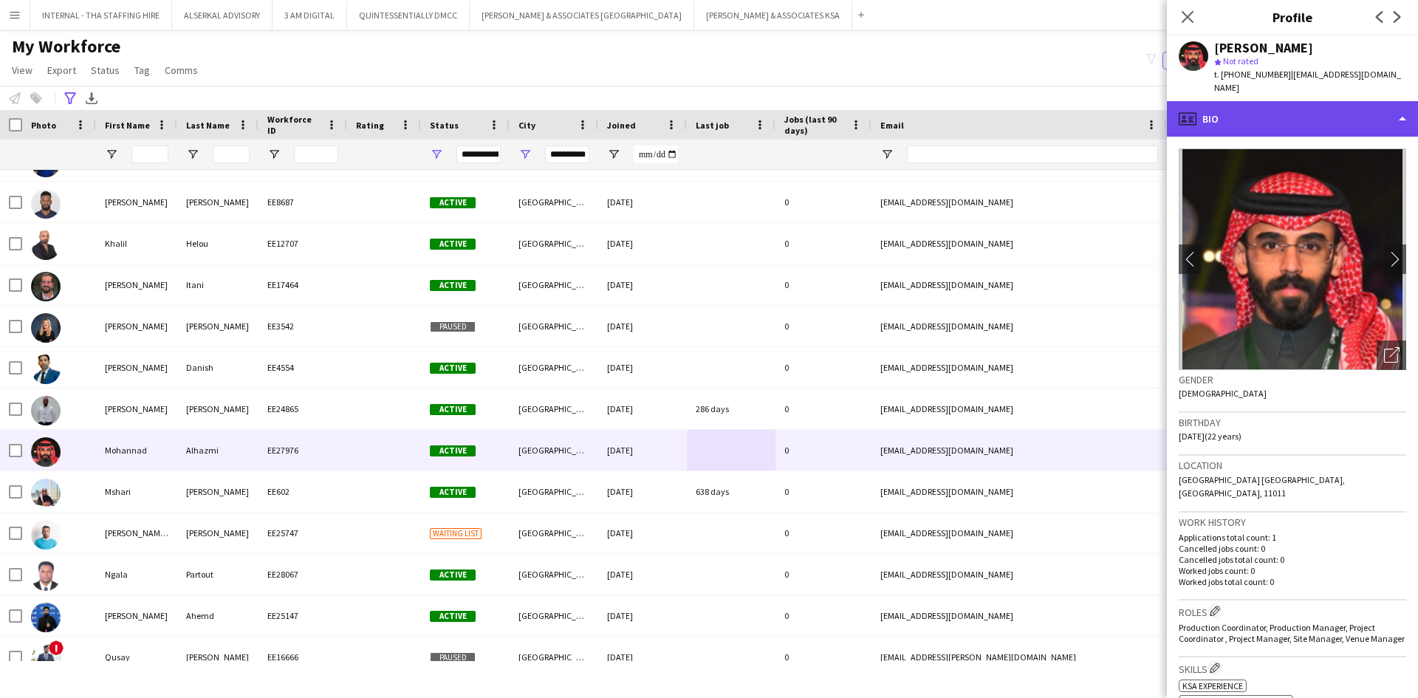
click at [1283, 101] on div "profile Bio" at bounding box center [1292, 118] width 251 height 35
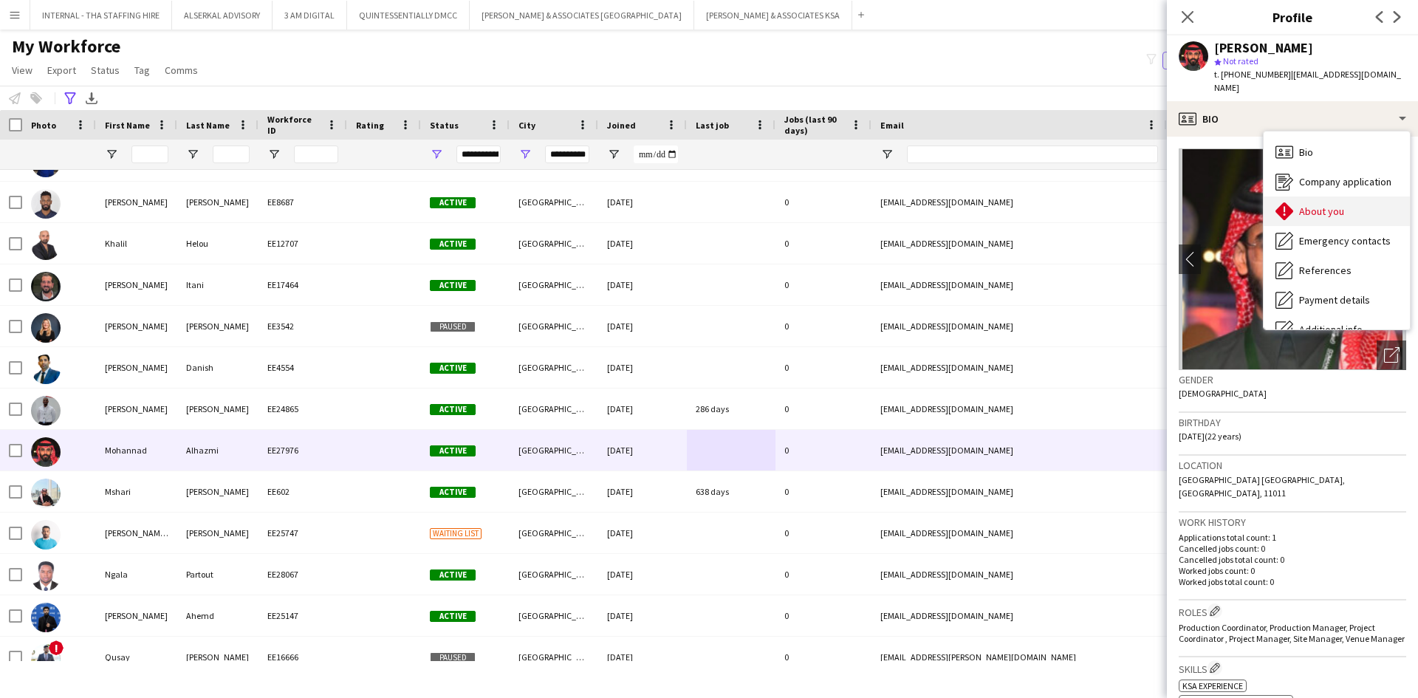
click at [1334, 205] on span "About you" at bounding box center [1322, 211] width 45 height 13
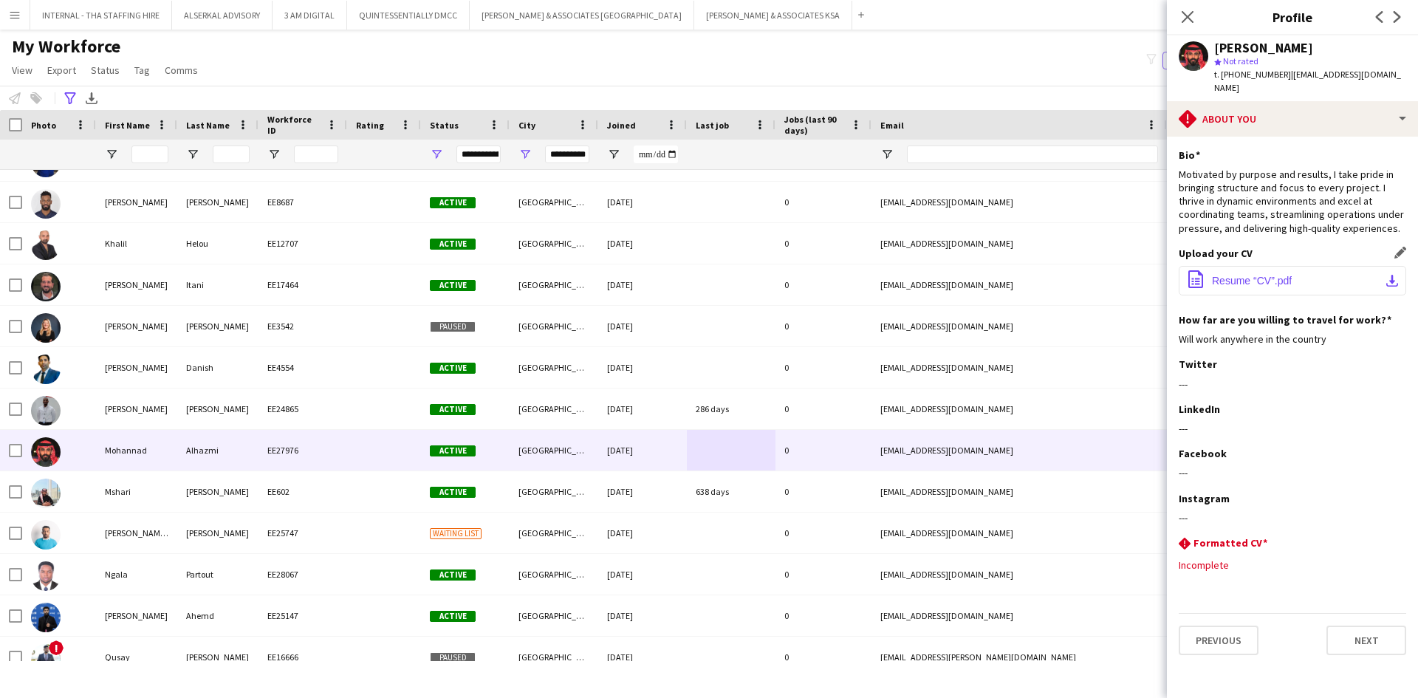
click at [1249, 275] on span "Resume “CV”.pdf" at bounding box center [1252, 281] width 80 height 12
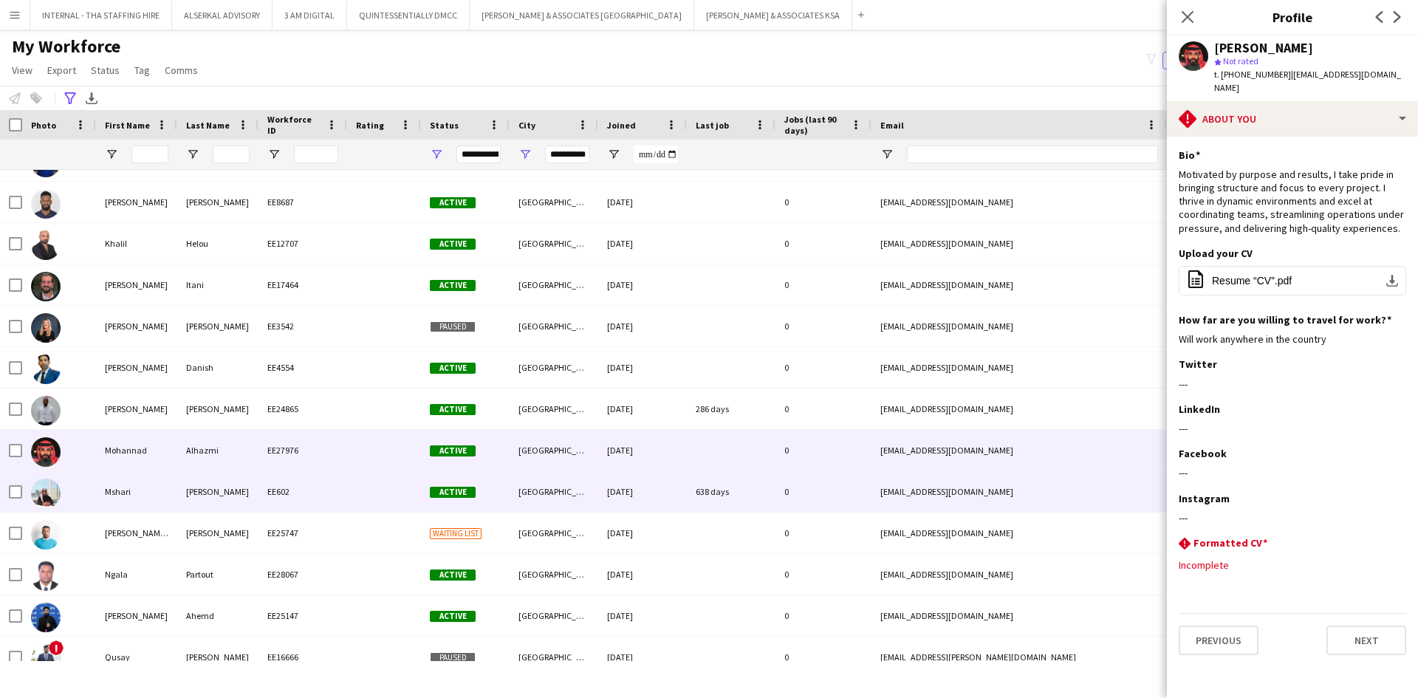
click at [539, 491] on div "[GEOGRAPHIC_DATA]" at bounding box center [554, 491] width 89 height 41
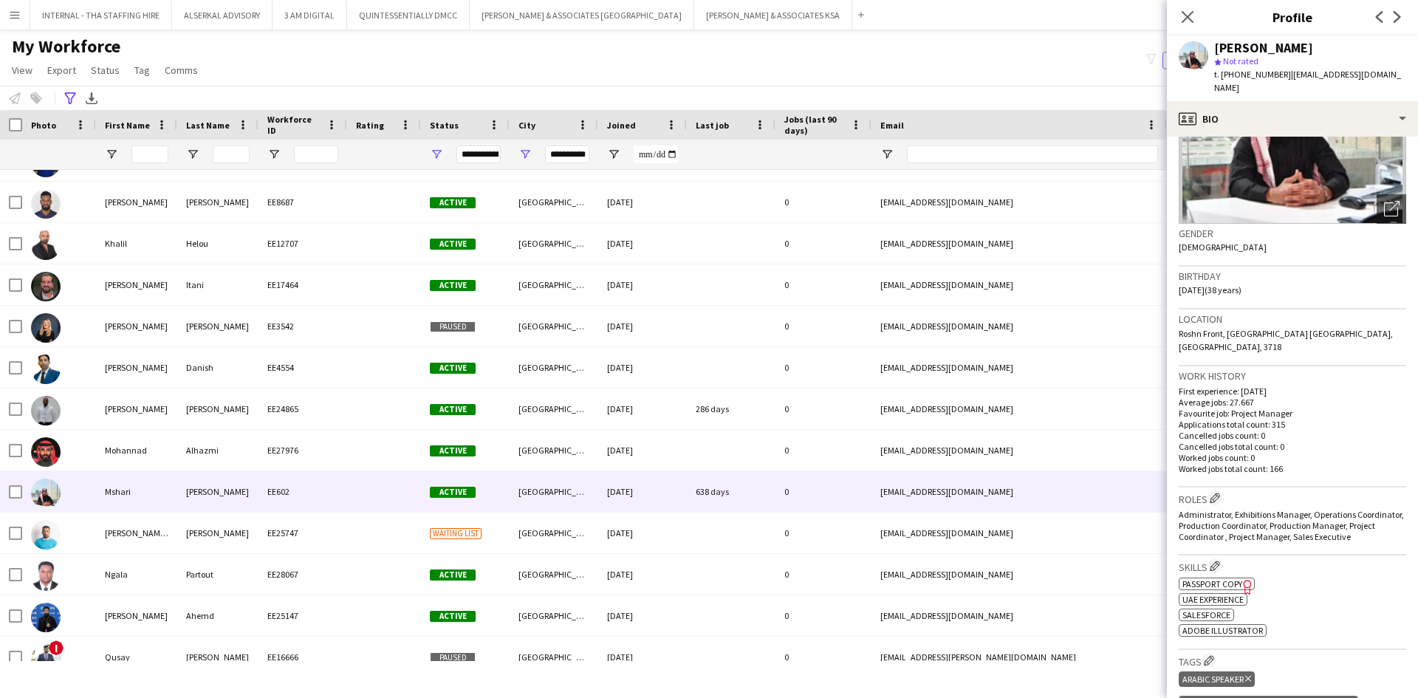
scroll to position [148, 0]
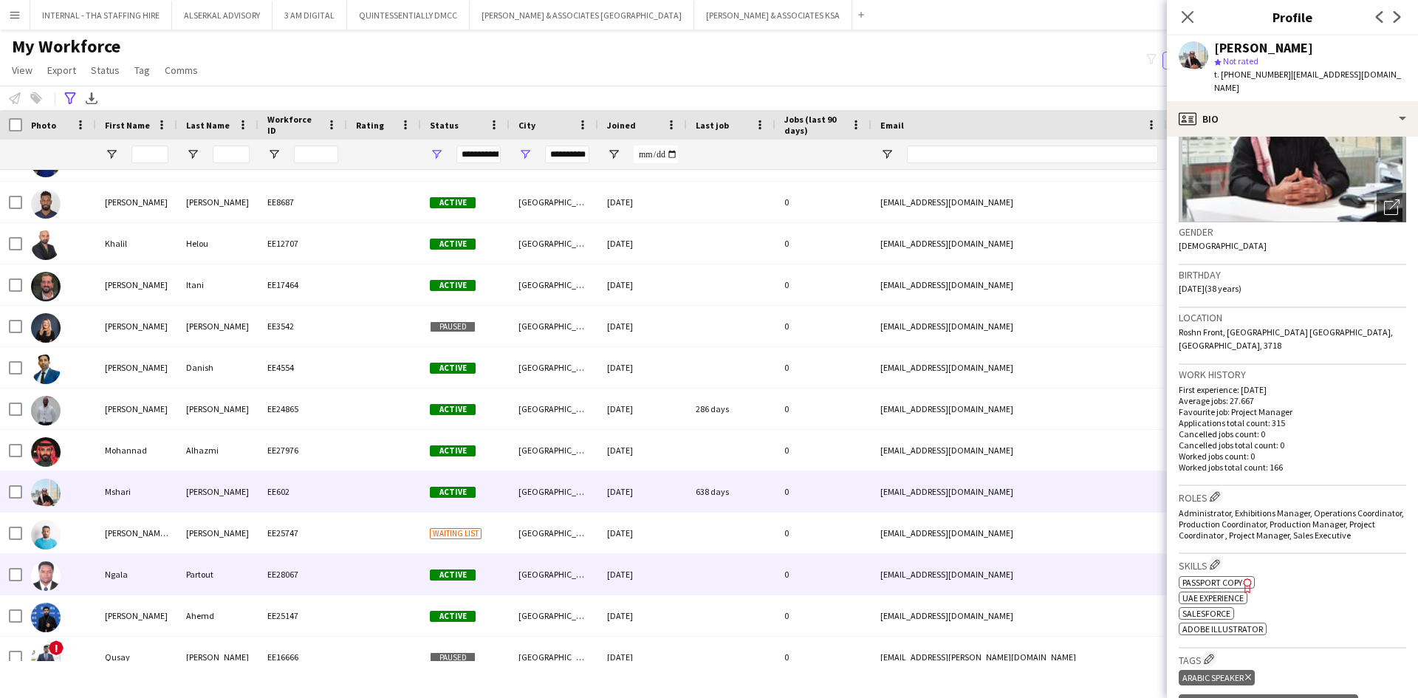
click at [601, 575] on div "[DATE]" at bounding box center [642, 574] width 89 height 41
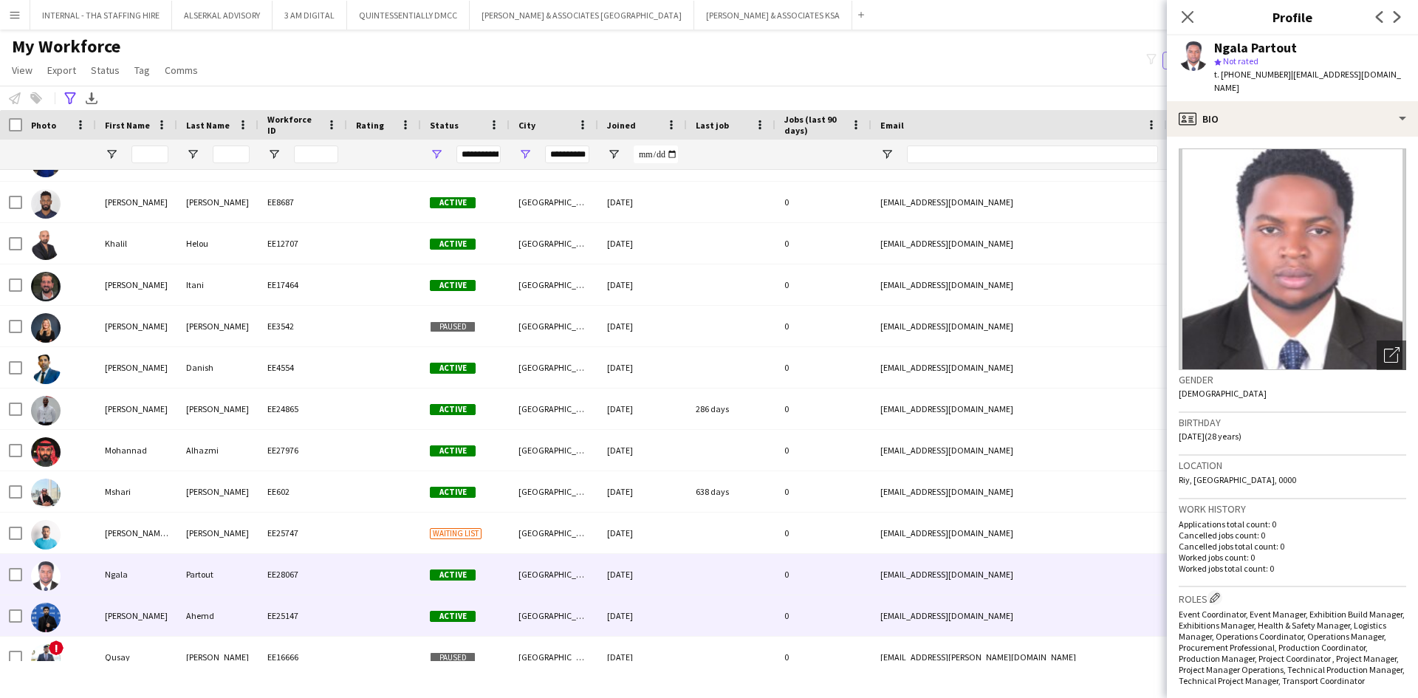
click at [568, 624] on div "[GEOGRAPHIC_DATA]" at bounding box center [554, 615] width 89 height 41
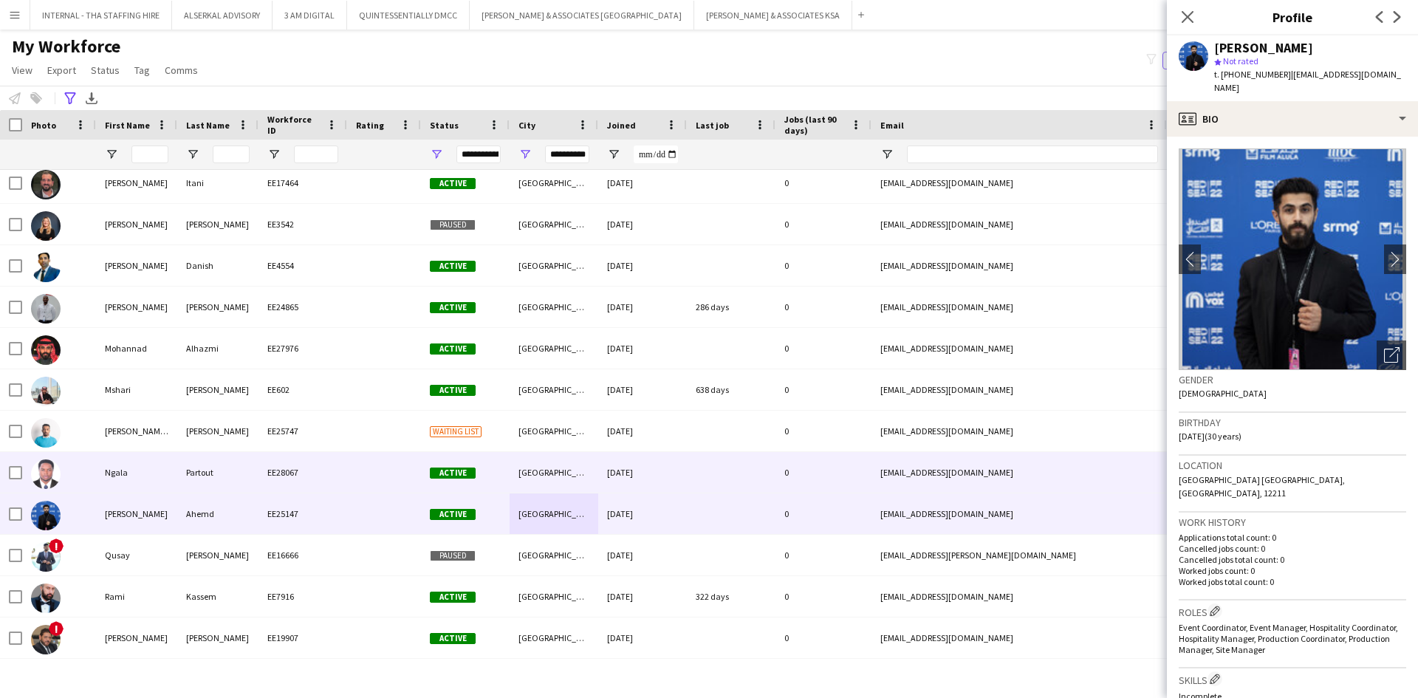
scroll to position [591, 0]
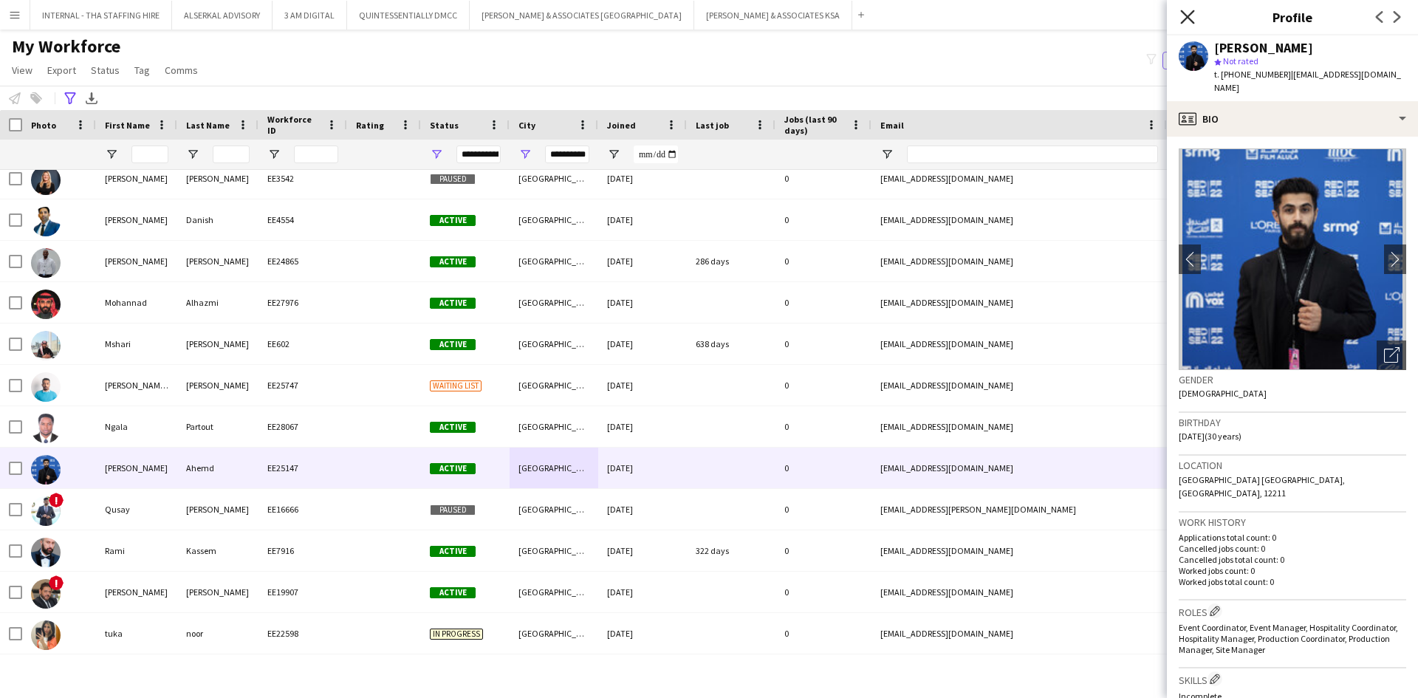
click at [1187, 18] on icon at bounding box center [1188, 17] width 14 height 14
